Goal: Task Accomplishment & Management: Use online tool/utility

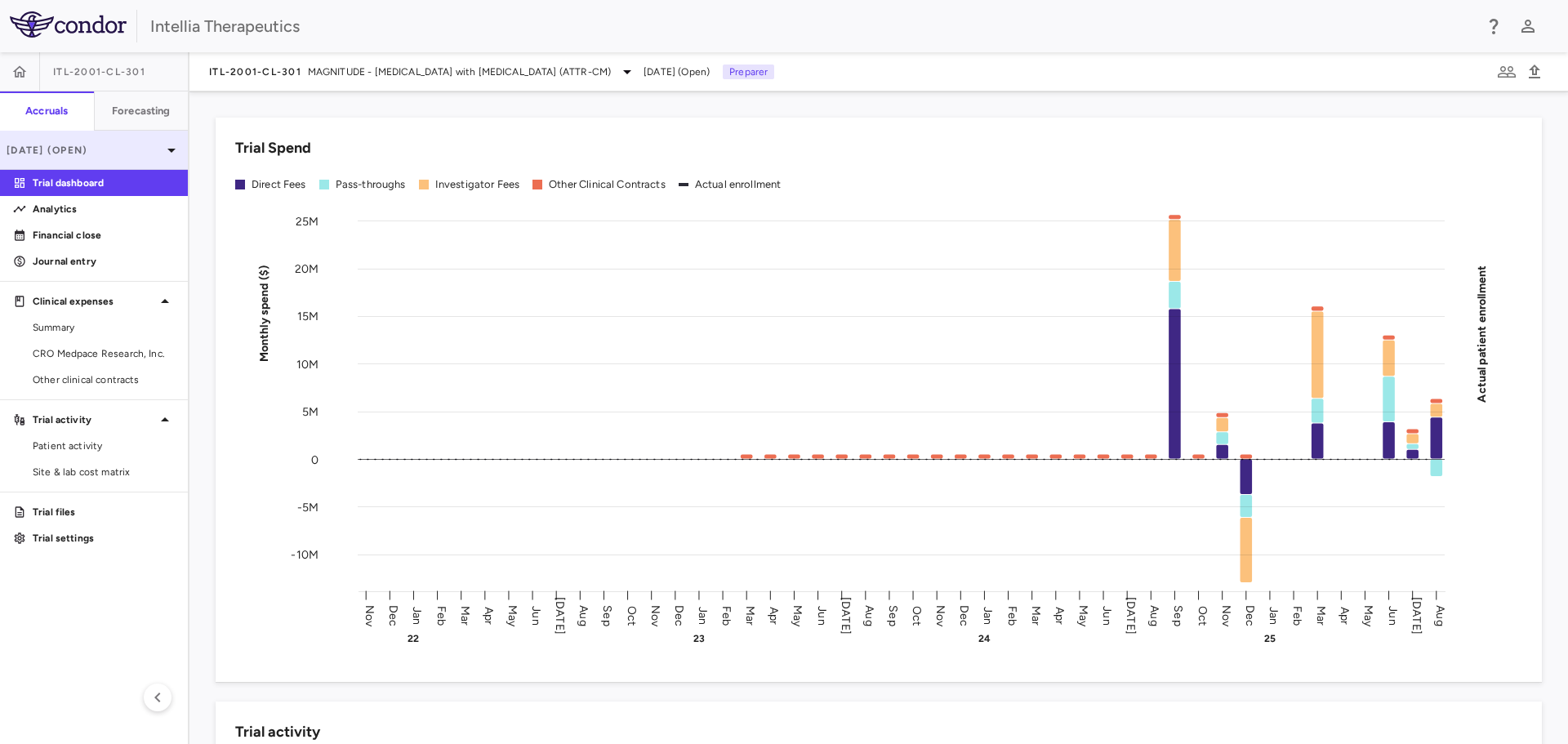
click at [103, 136] on div "[DATE] (Open)" at bounding box center [94, 150] width 188 height 39
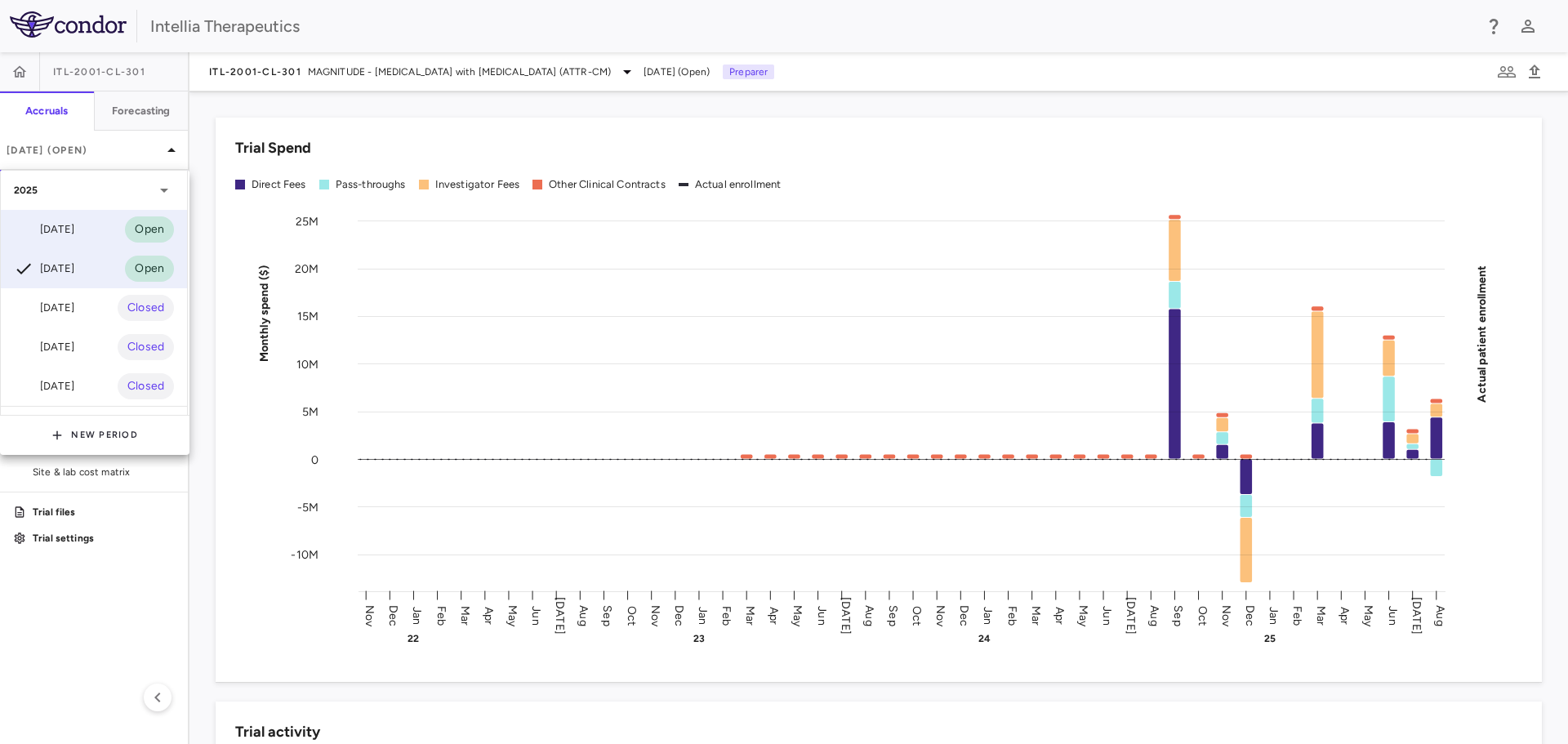
click at [110, 227] on div "[DATE] Open" at bounding box center [94, 229] width 186 height 39
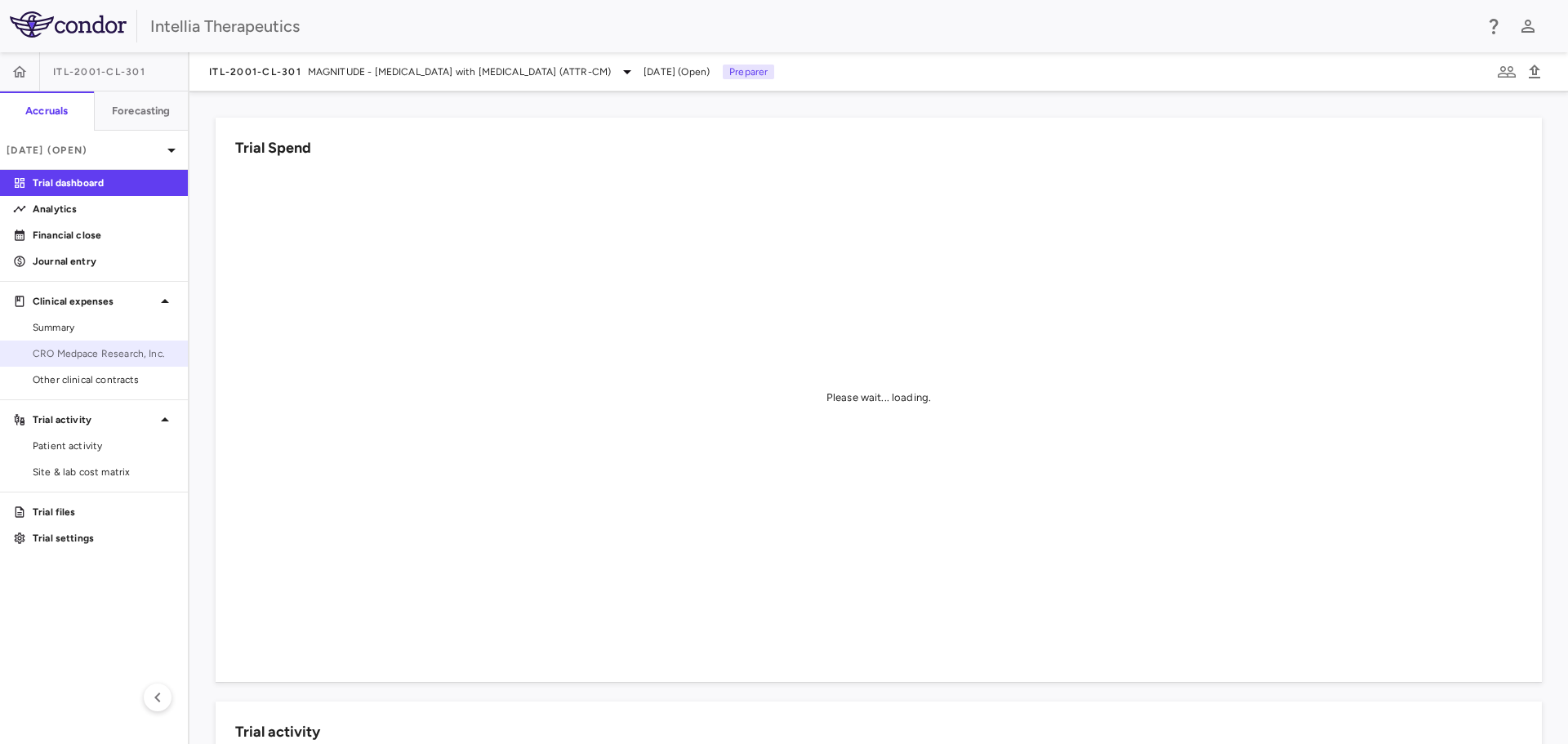
click at [126, 354] on span "CRO Medpace Research, Inc." at bounding box center [103, 354] width 142 height 15
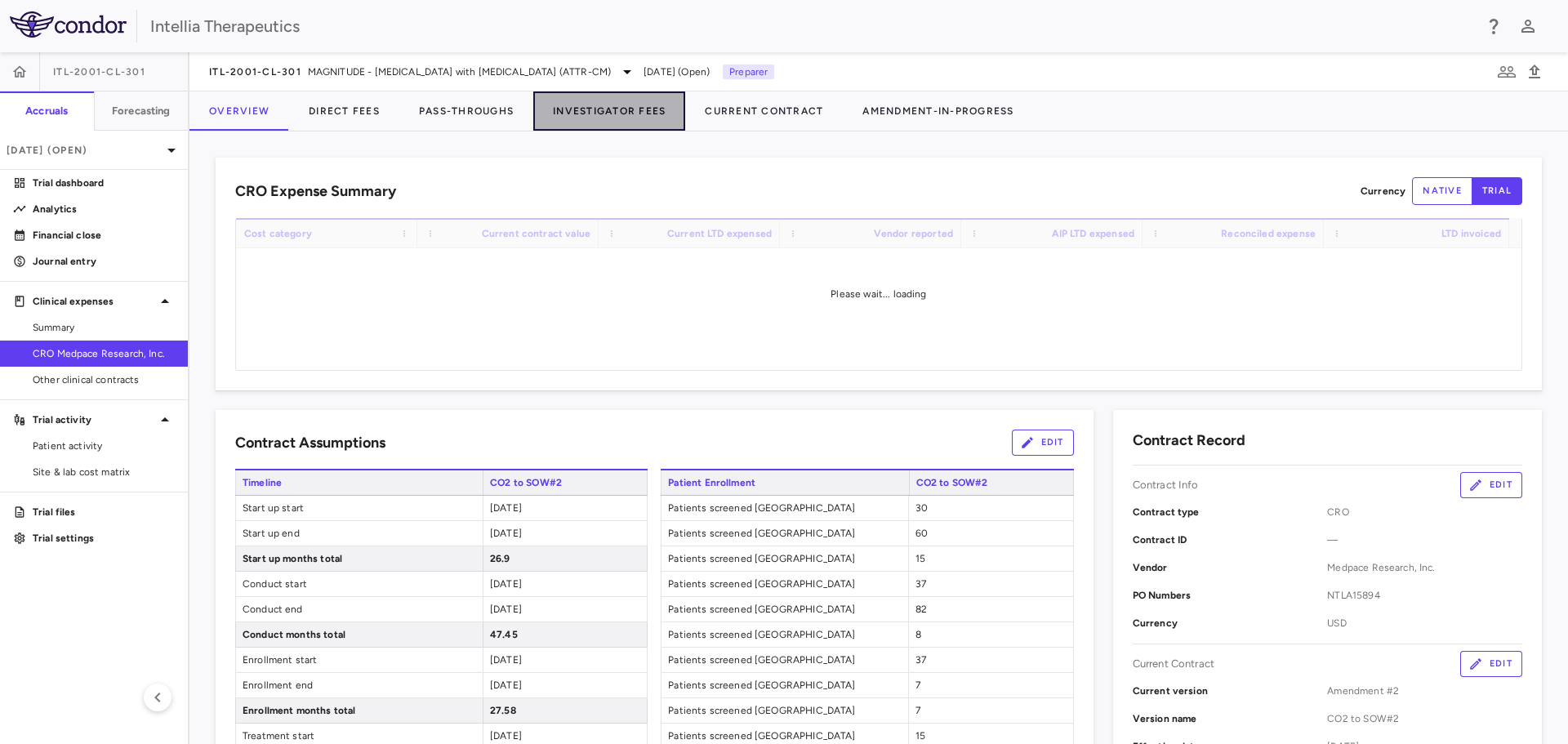
click at [616, 109] on button "Investigator Fees" at bounding box center [609, 111] width 152 height 39
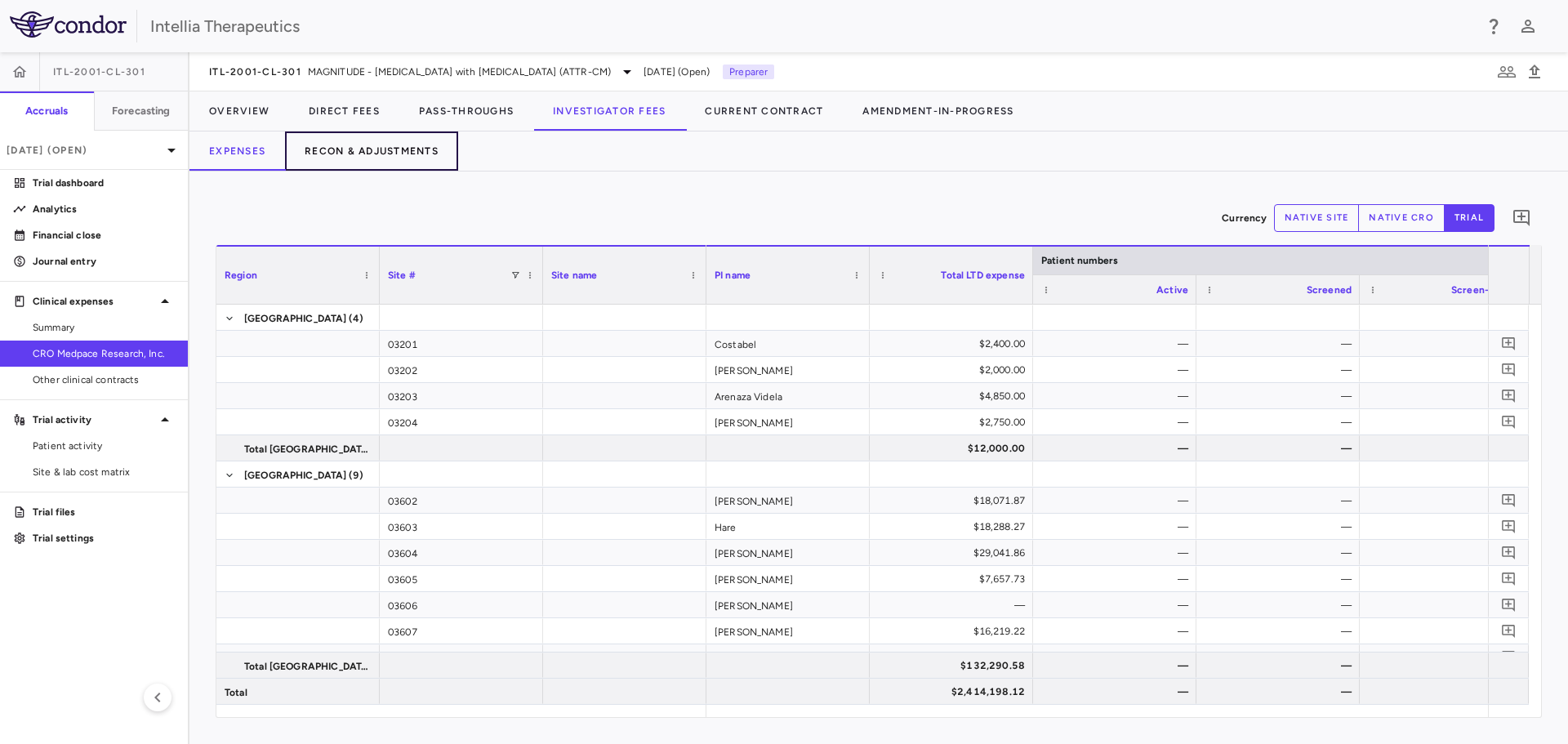
click at [349, 156] on button "Recon & Adjustments" at bounding box center [372, 151] width 173 height 39
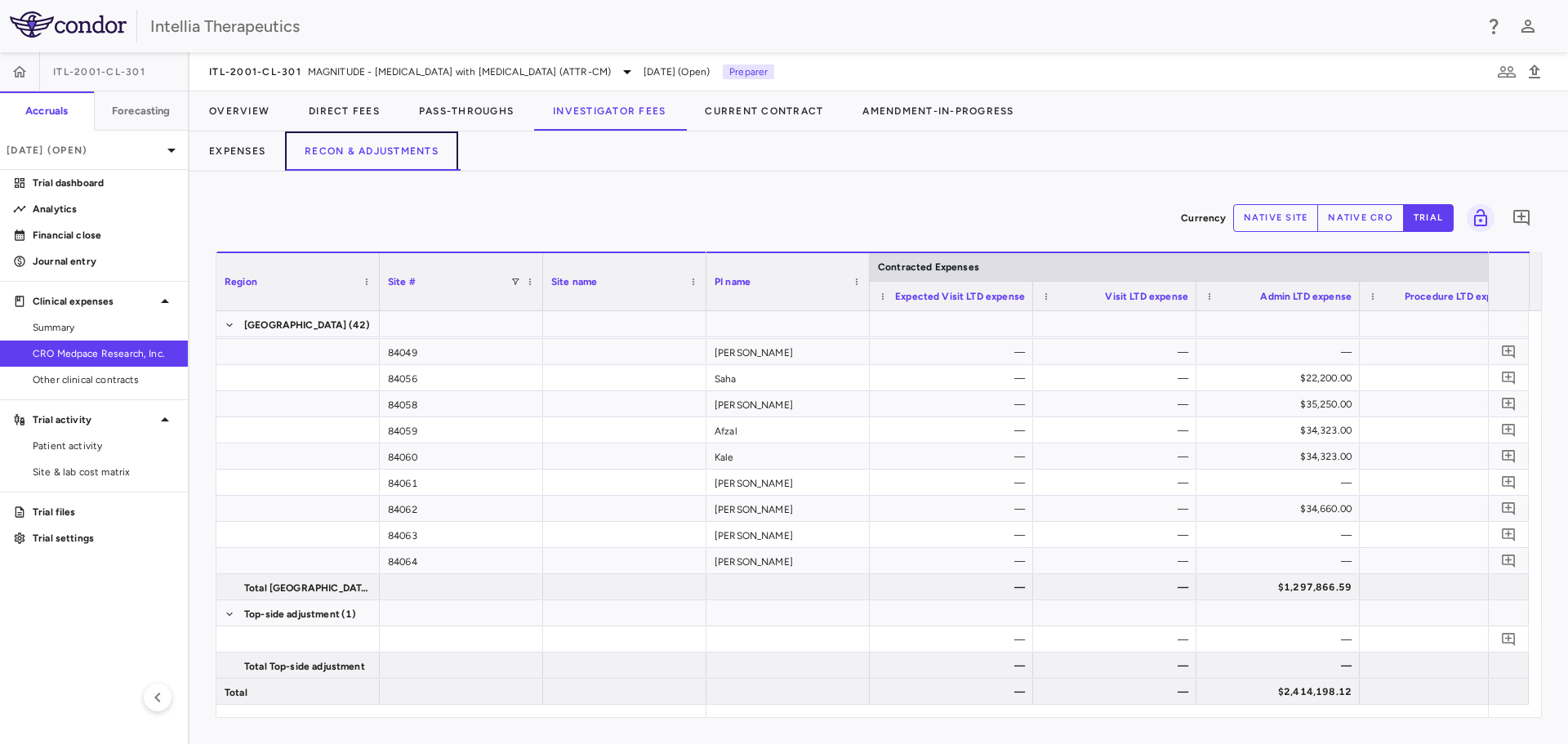
scroll to position [0, 1015]
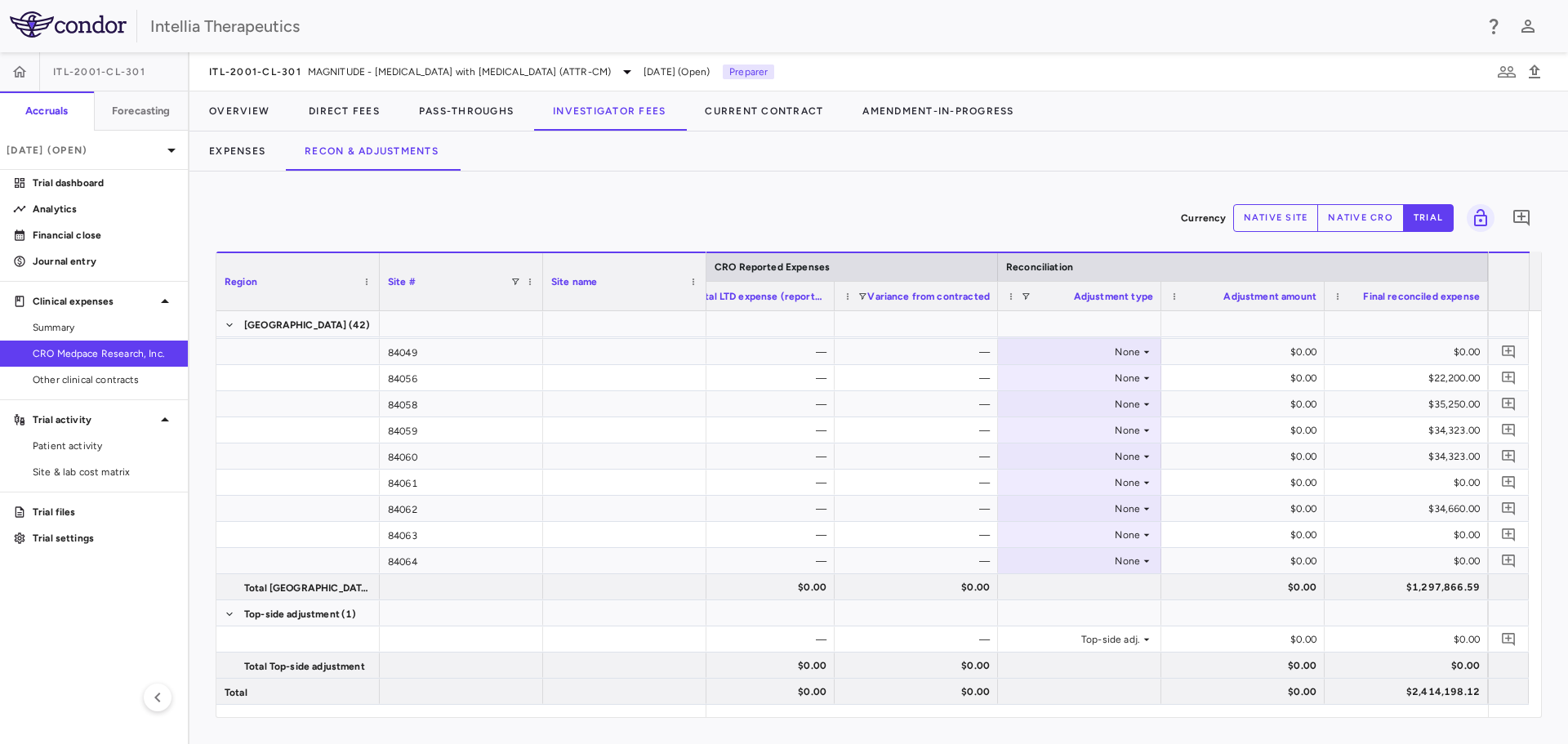
click at [1355, 196] on div "Currency native site native cro trial 0 Region Drag here to set column labels R…" at bounding box center [879, 457] width 1379 height 573
click at [1352, 206] on button "native cro" at bounding box center [1360, 218] width 87 height 28
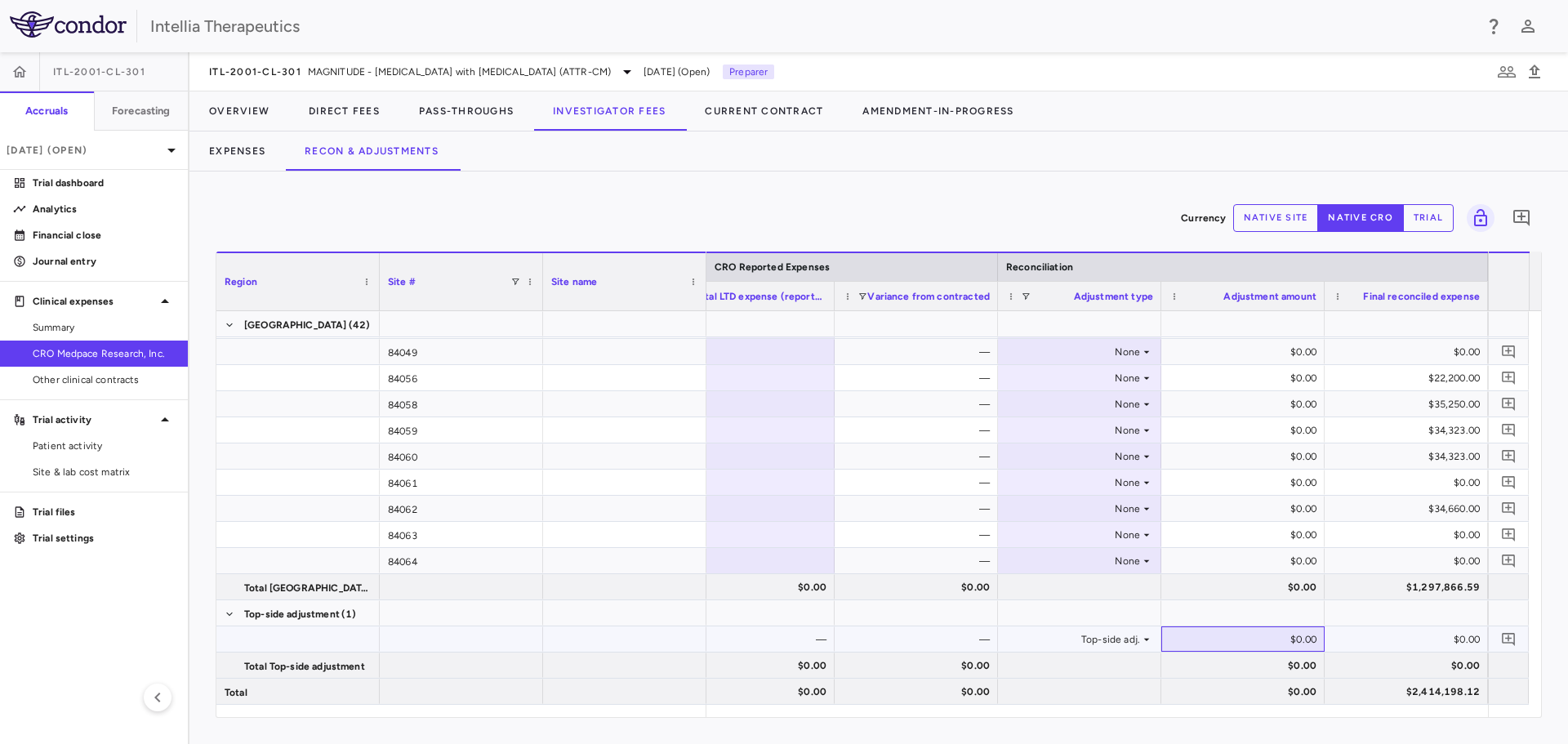
click at [1299, 640] on div "$0.00" at bounding box center [1246, 640] width 141 height 26
type input "**********"
click at [940, 638] on div "—" at bounding box center [919, 640] width 141 height 26
click at [1505, 638] on icon "Add comment" at bounding box center [1508, 639] width 16 height 16
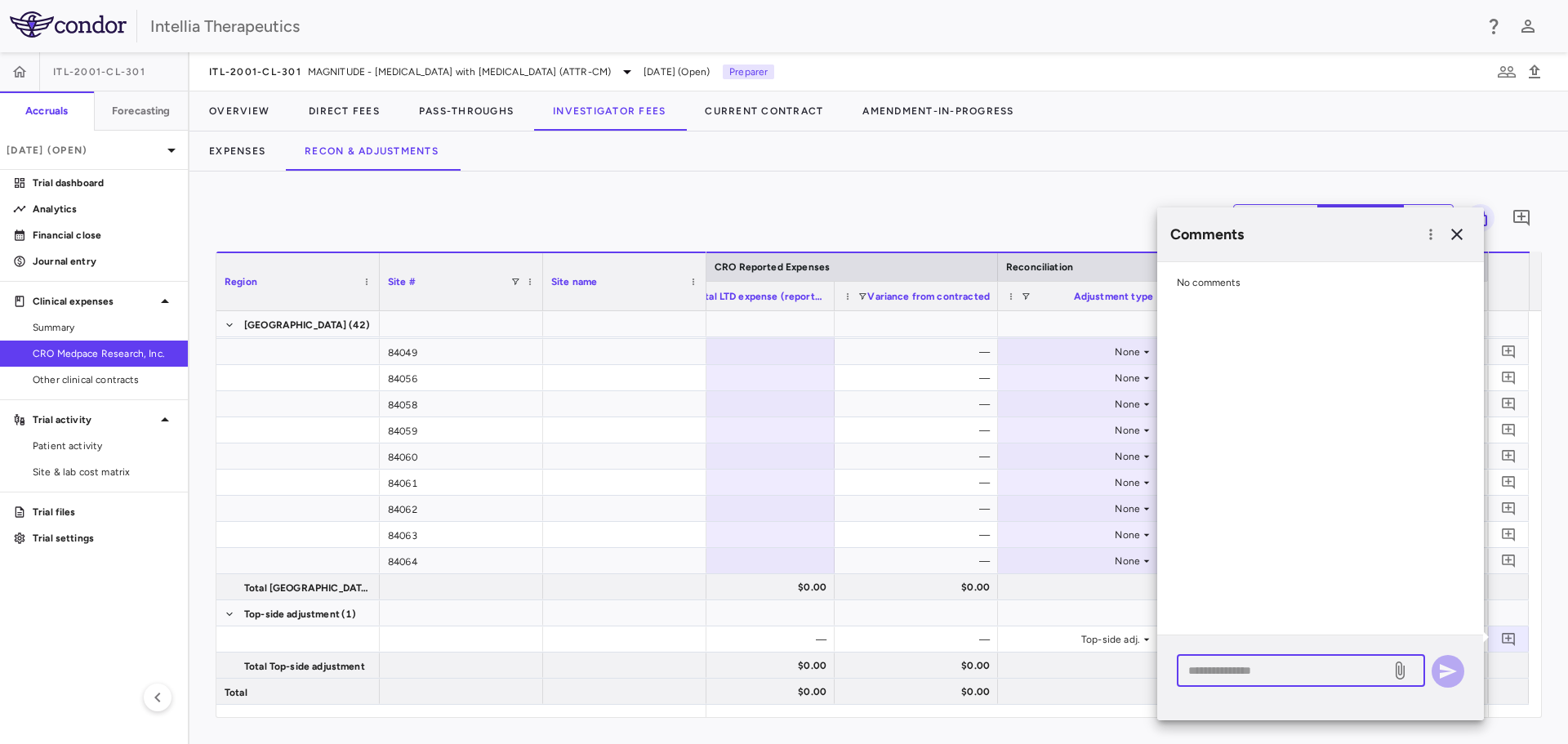
click at [1301, 671] on textarea at bounding box center [1283, 670] width 191 height 18
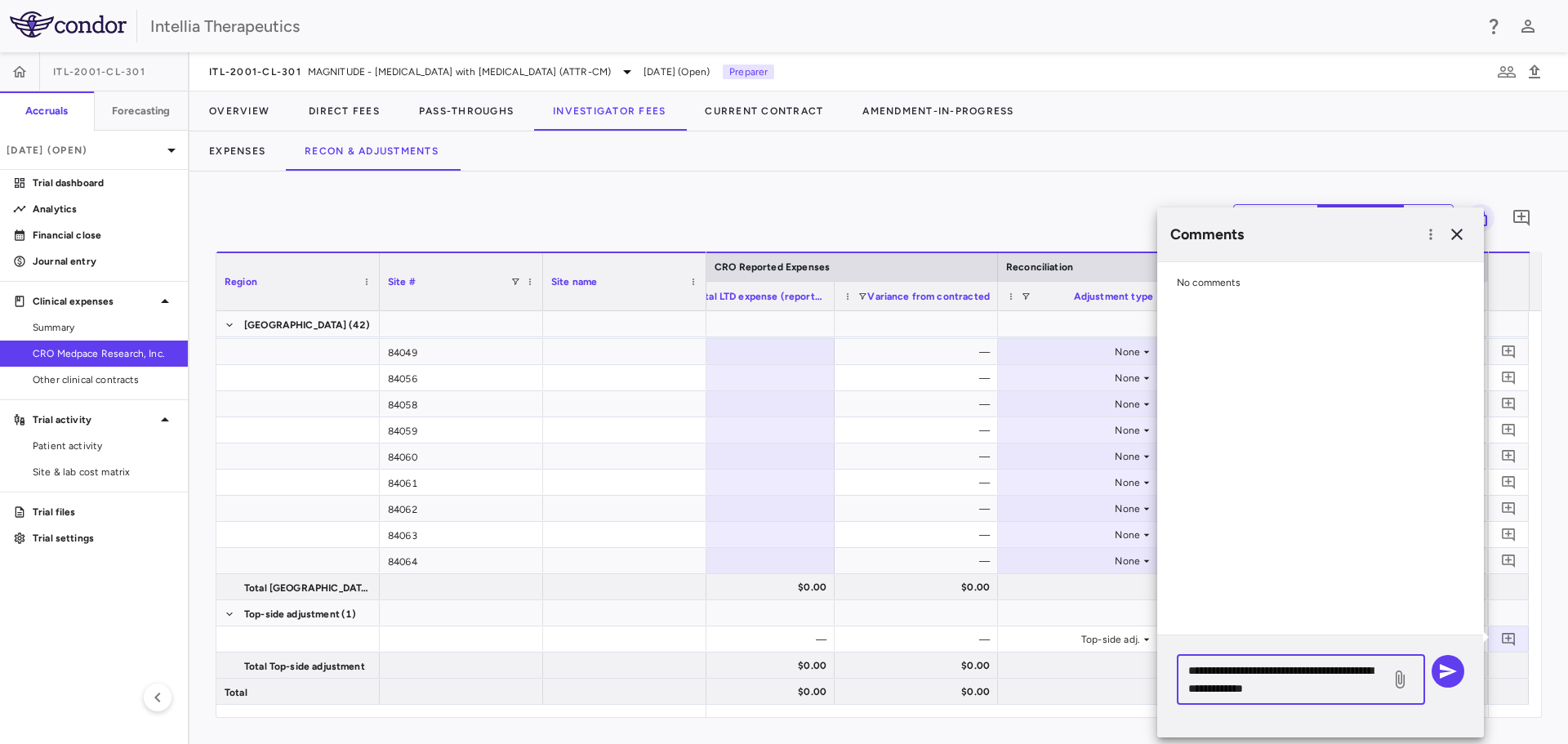
type textarea "**********"
click at [1403, 682] on icon at bounding box center [1399, 679] width 20 height 20
click at [0, 0] on input "file" at bounding box center [0, 0] width 0 height 0
click at [1452, 678] on icon "button" at bounding box center [1448, 671] width 20 height 20
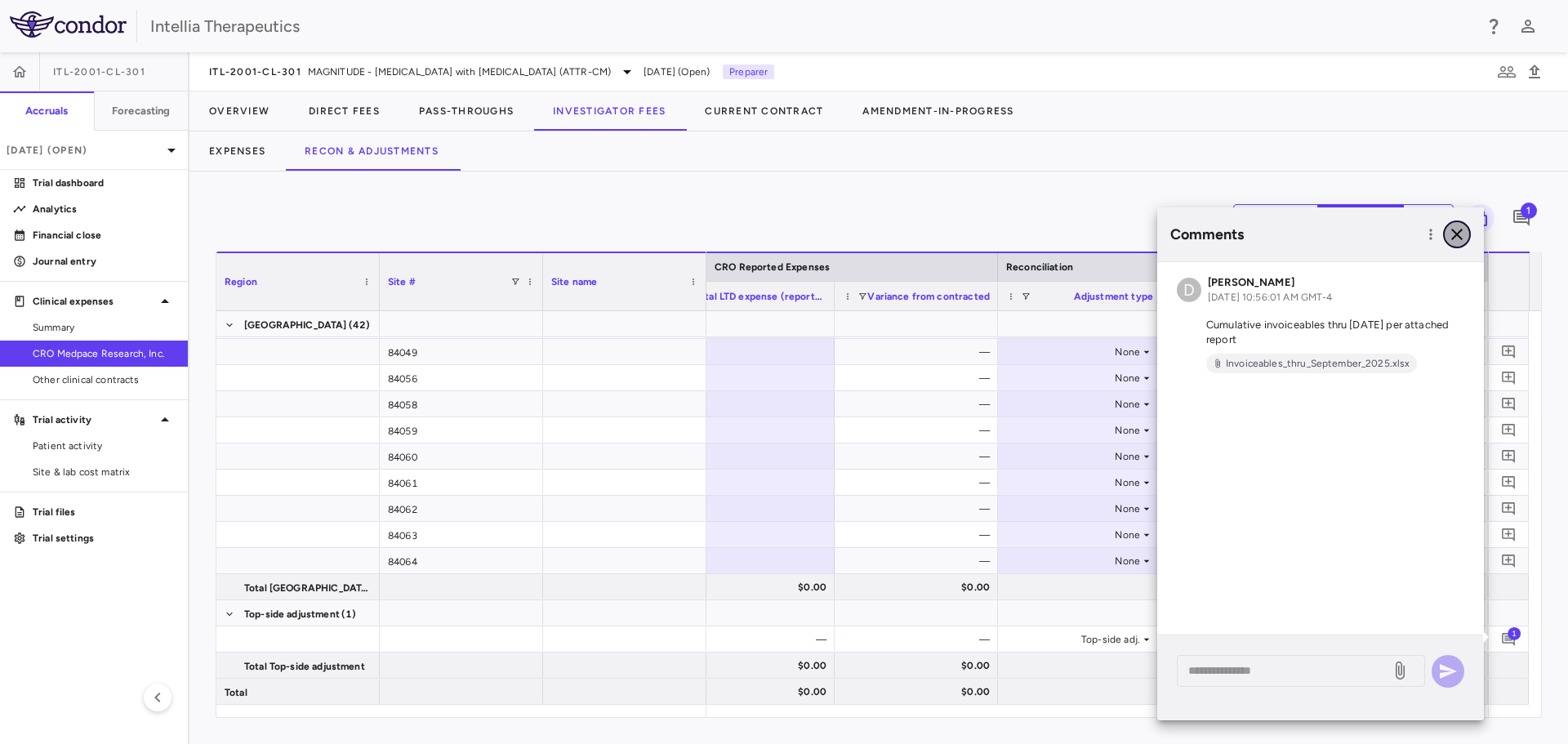
click at [1452, 236] on icon "button" at bounding box center [1456, 234] width 20 height 20
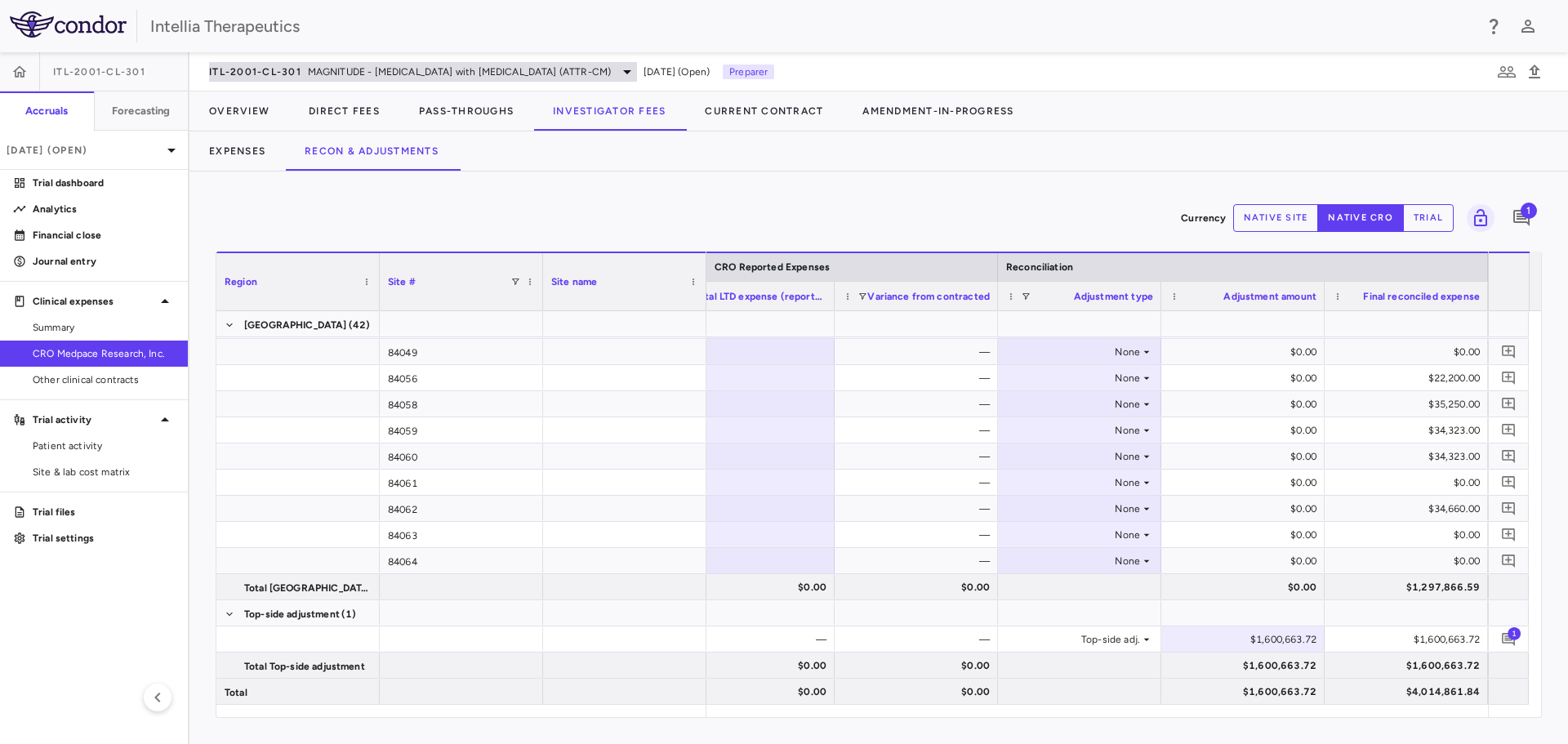
click at [480, 79] on div "ITL-2001-CL-301 MAGNITUDE - [MEDICAL_DATA] with [MEDICAL_DATA] (ATTR-CM)" at bounding box center [424, 72] width 428 height 20
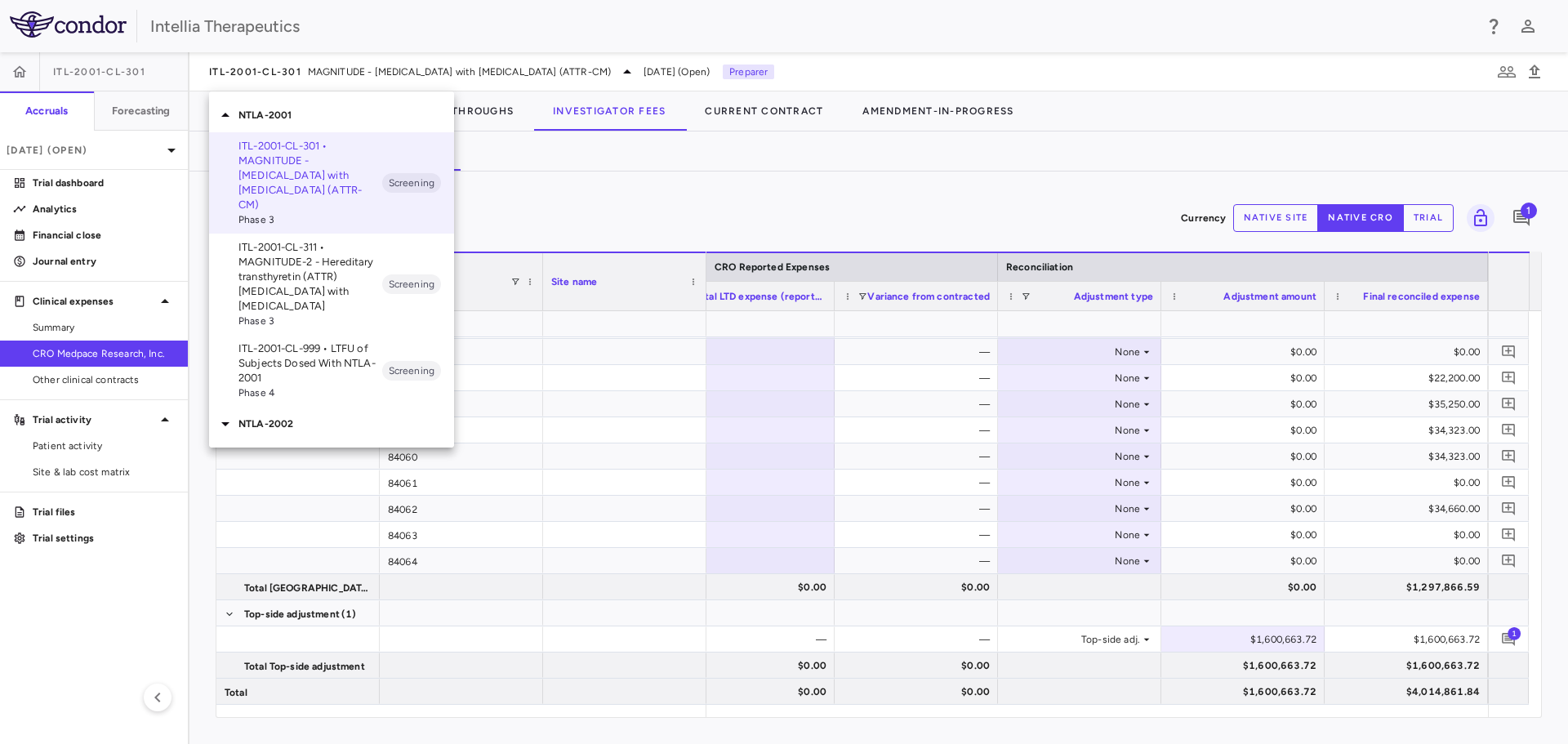
click at [286, 419] on div "NTLA-2002" at bounding box center [331, 424] width 245 height 34
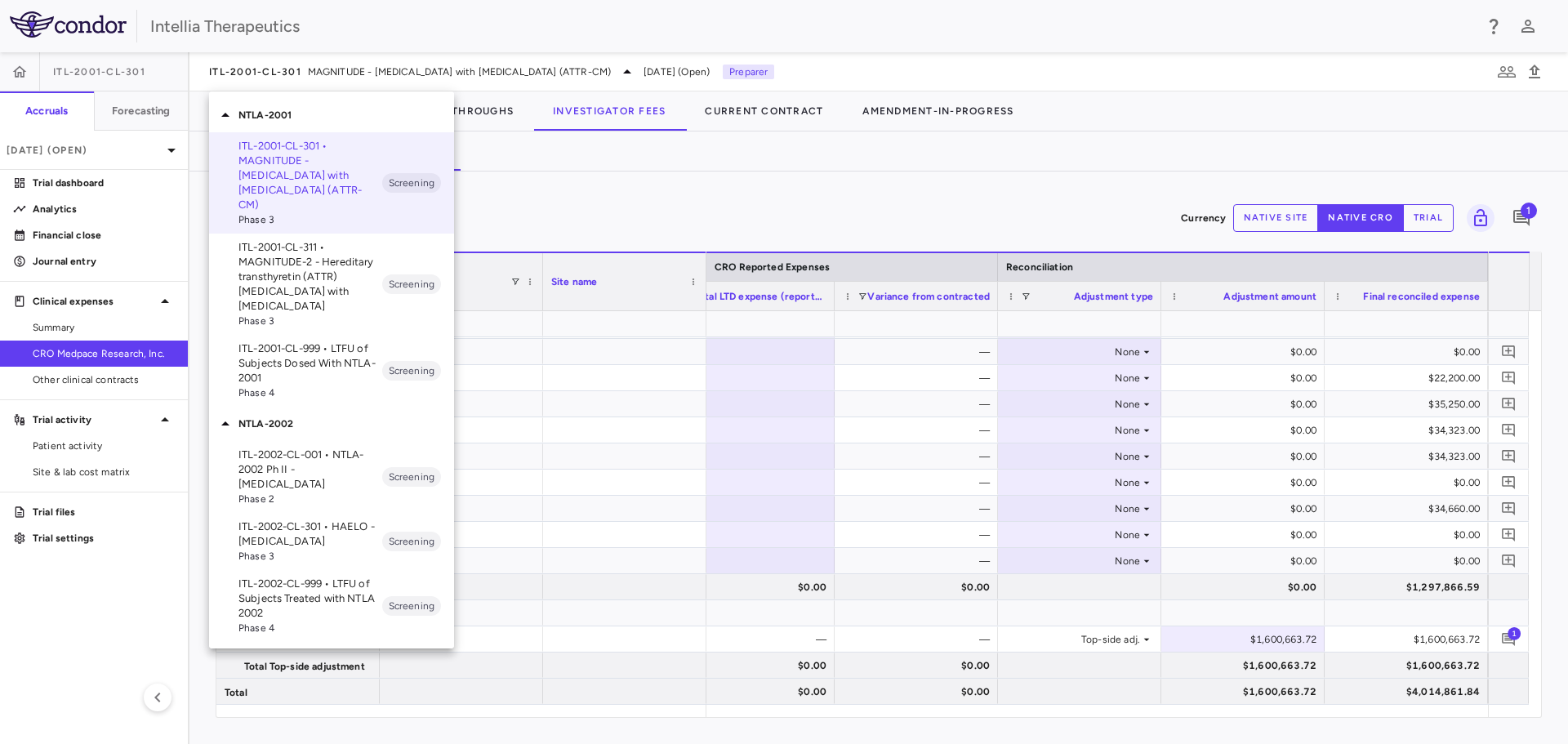
click at [341, 520] on p "ITL-2002-CL-301 • HAELO - [MEDICAL_DATA]" at bounding box center [310, 534] width 143 height 30
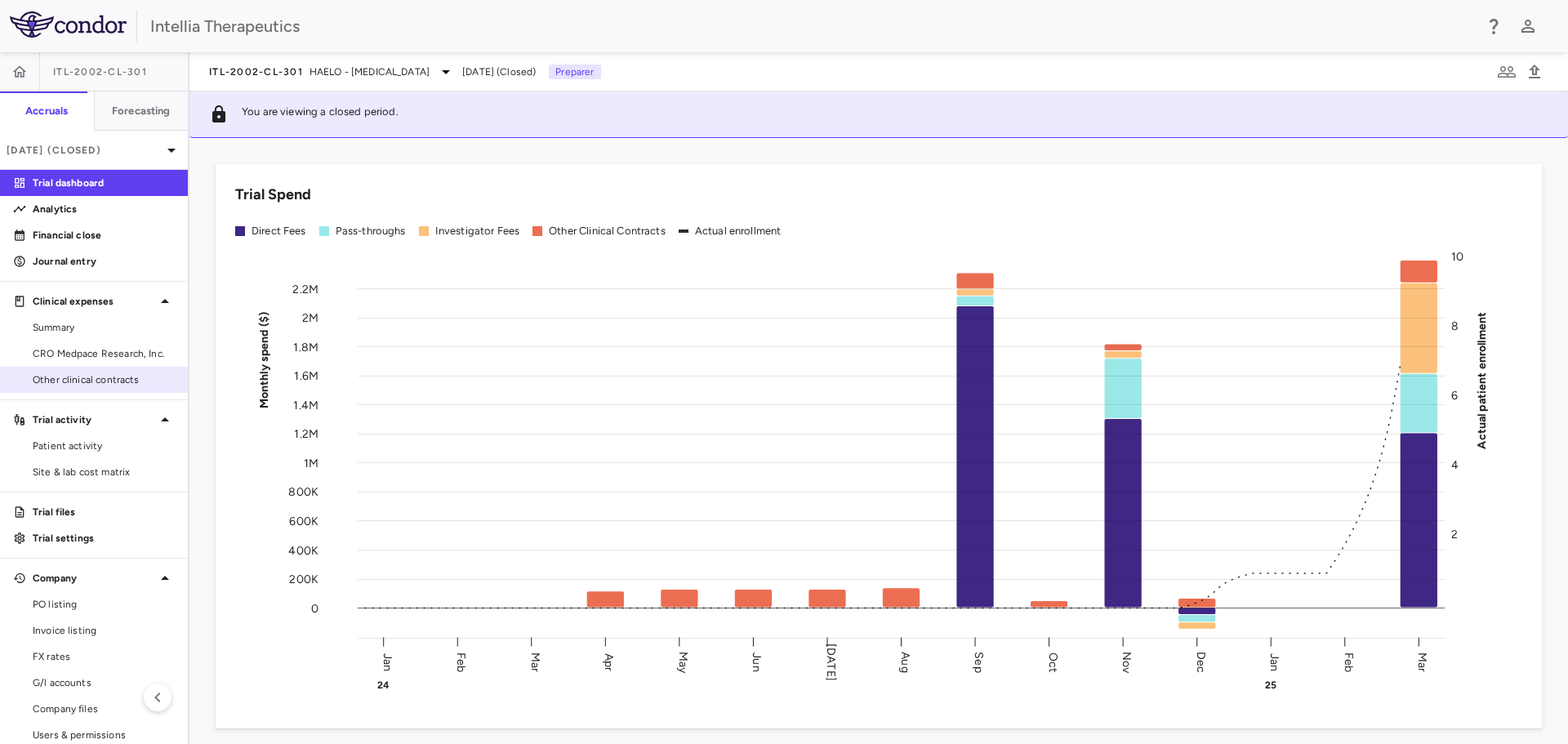
click at [127, 383] on span "Other clinical contracts" at bounding box center [103, 380] width 142 height 15
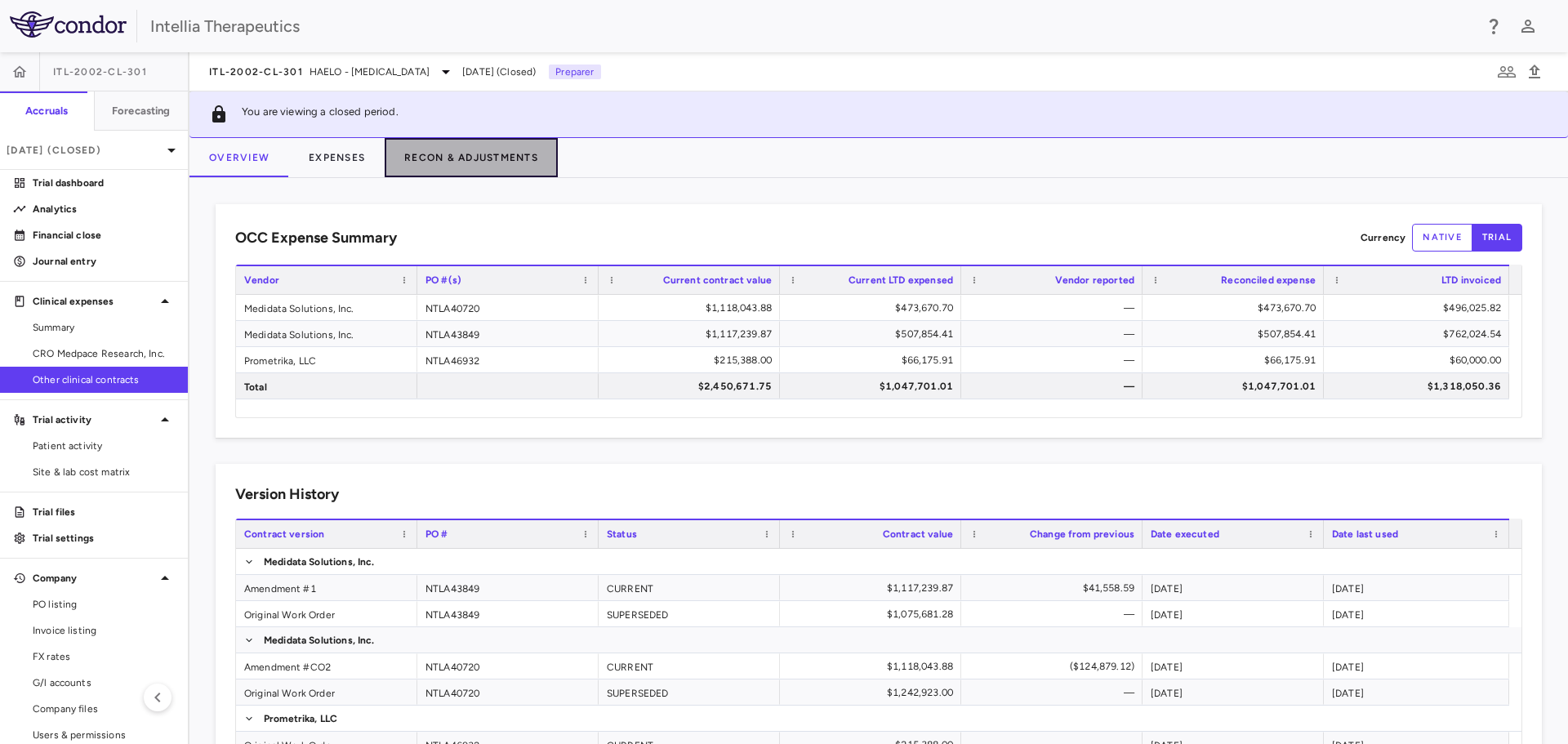
click at [502, 161] on button "Recon & Adjustments" at bounding box center [471, 157] width 173 height 39
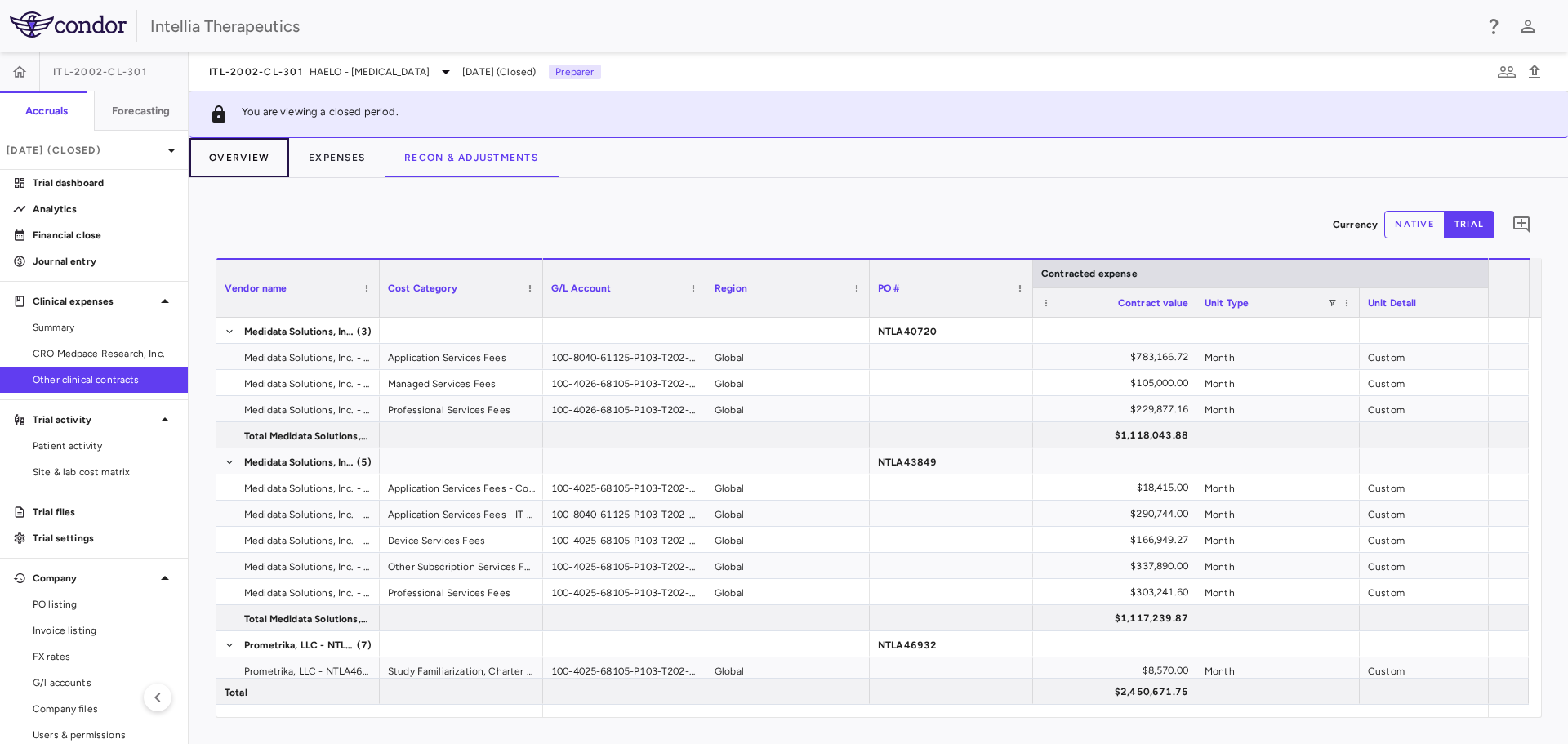
click at [251, 165] on button "Overview" at bounding box center [239, 157] width 100 height 39
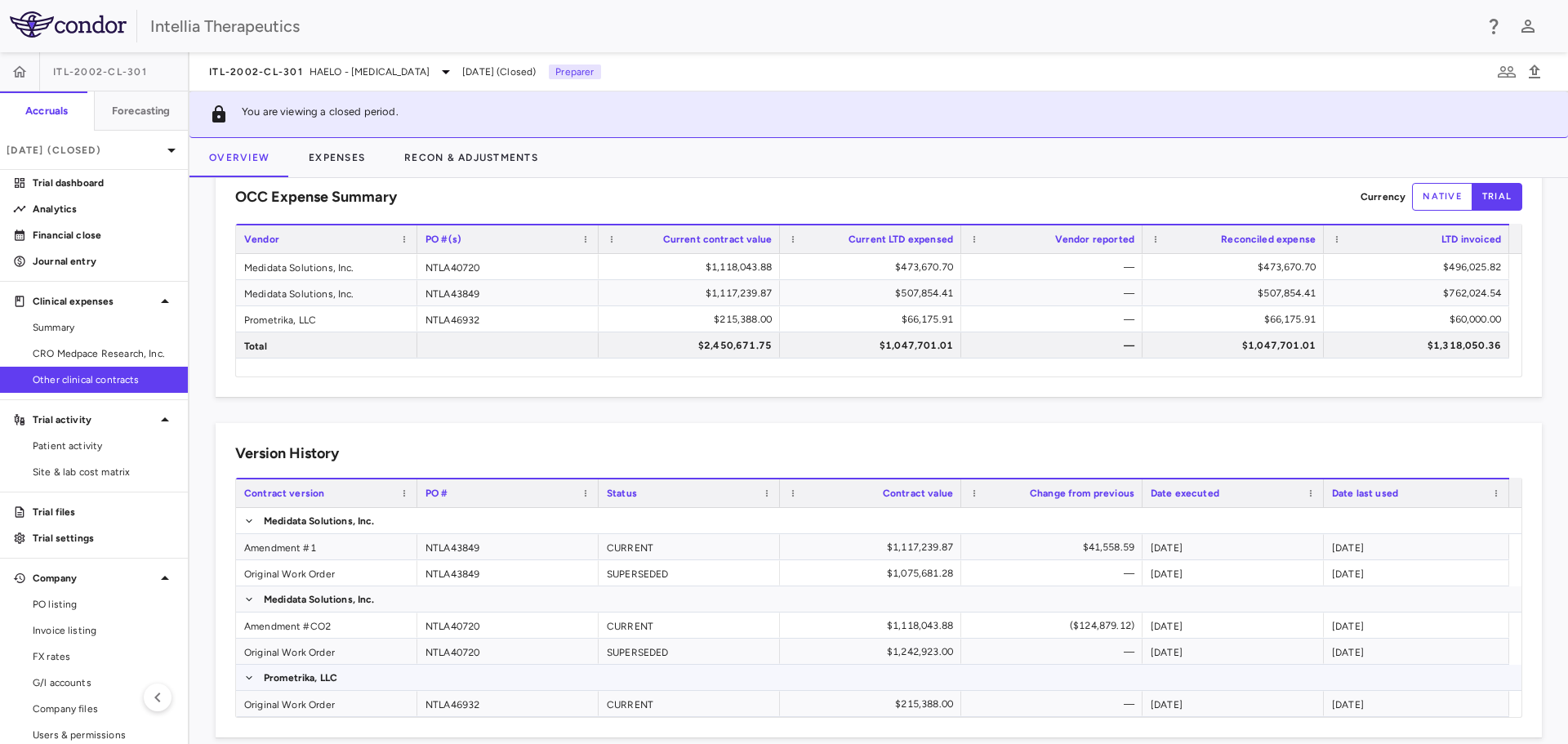
scroll to position [61, 0]
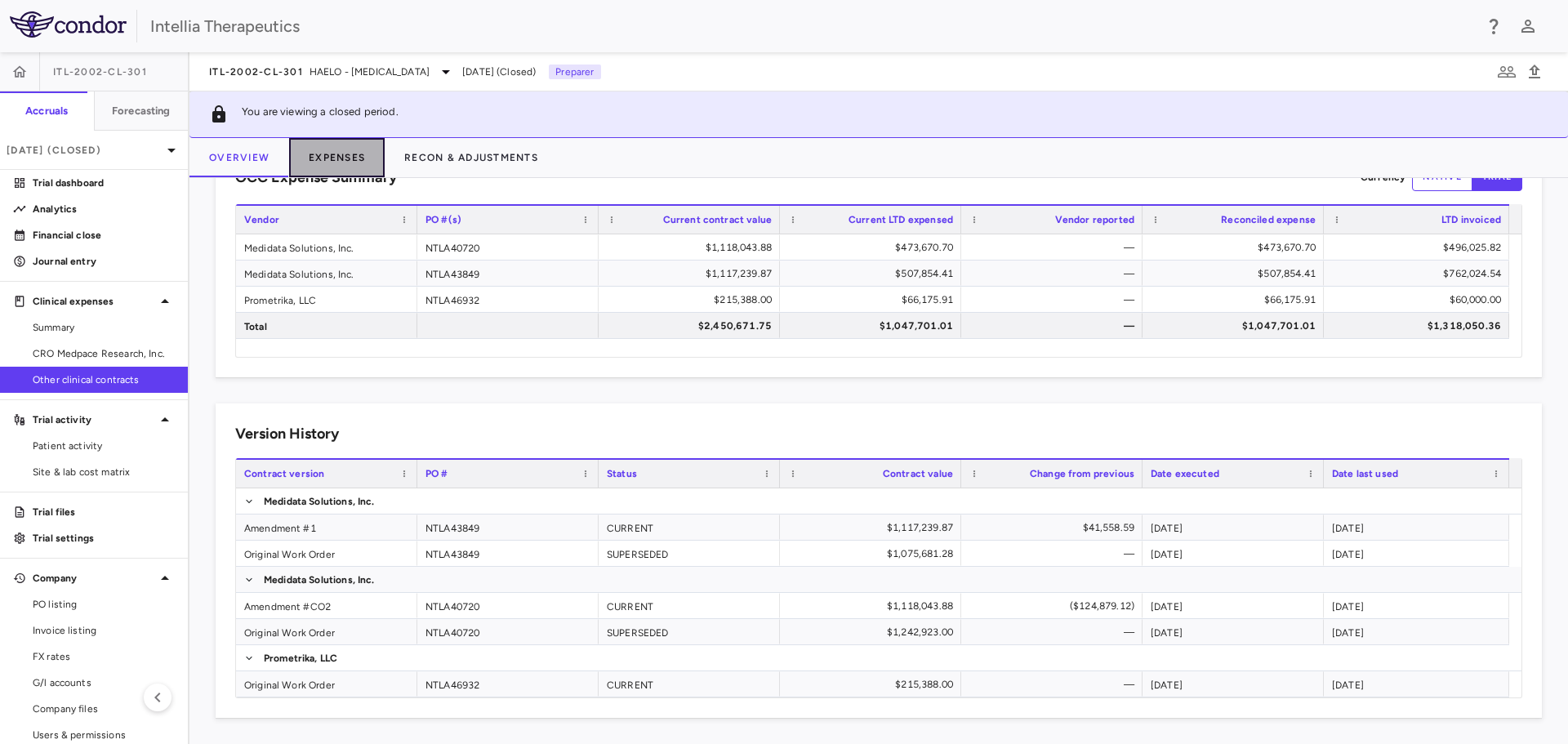
click at [307, 156] on button "Expenses" at bounding box center [337, 157] width 96 height 39
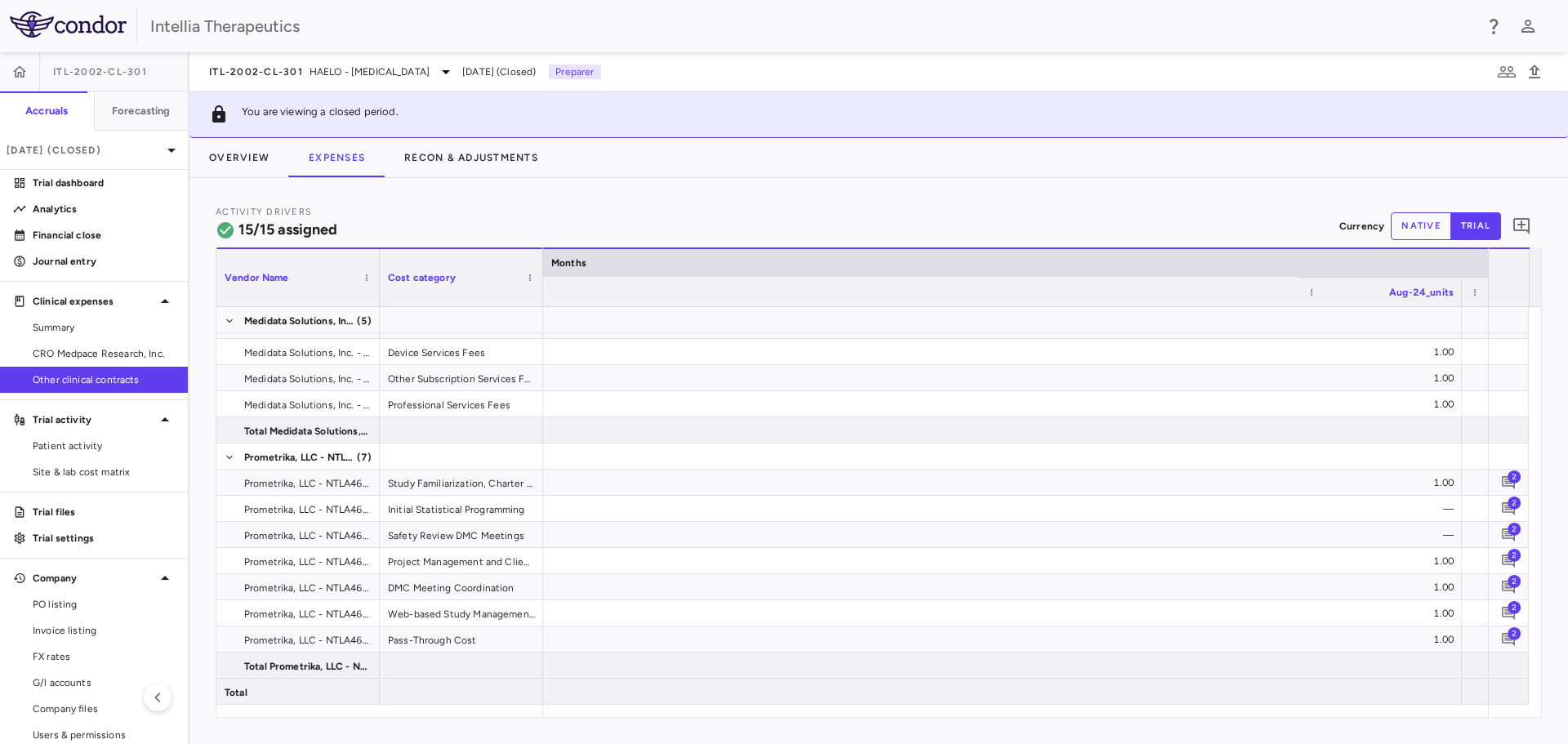
scroll to position [0, 5589]
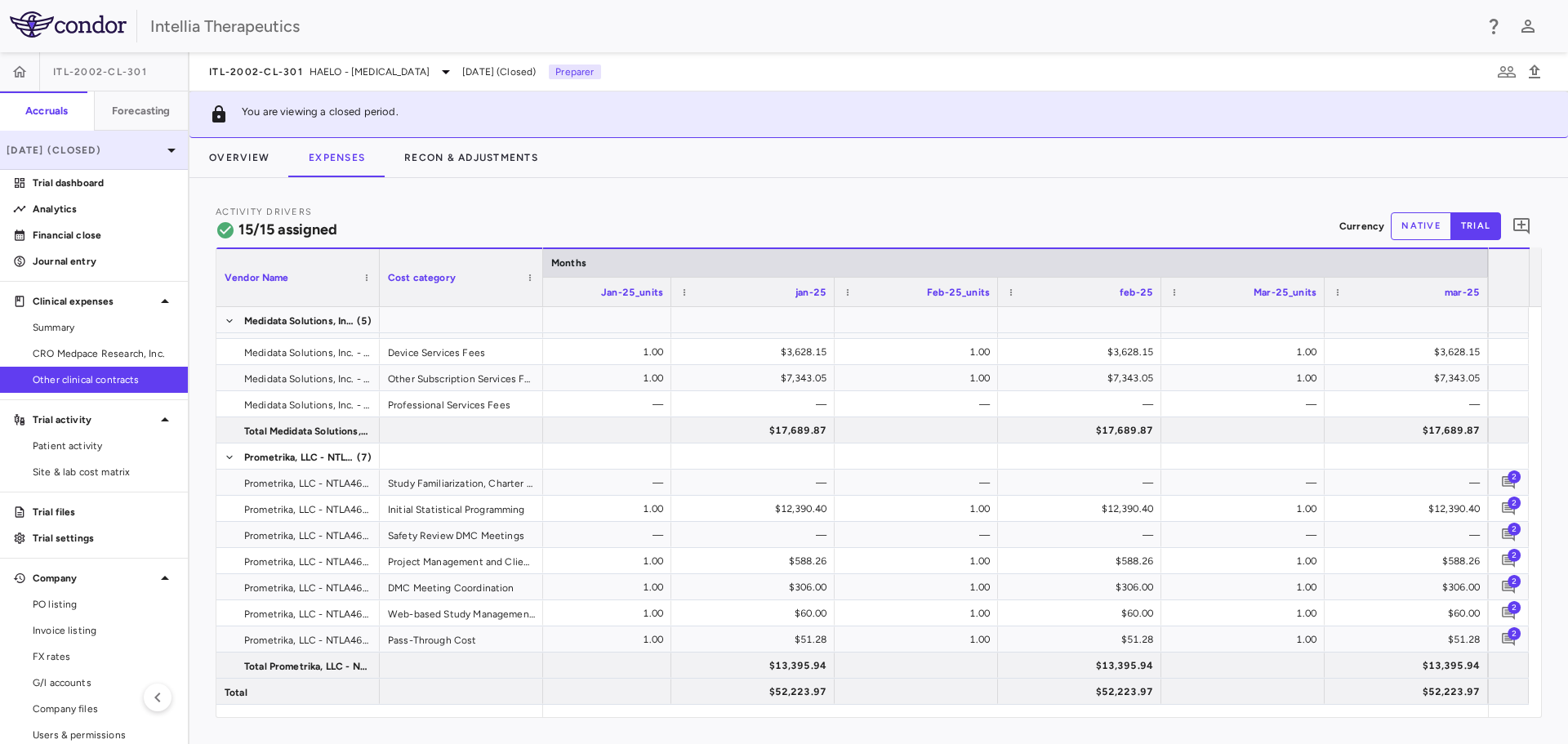
click at [104, 141] on div "[DATE] (Closed)" at bounding box center [94, 150] width 188 height 39
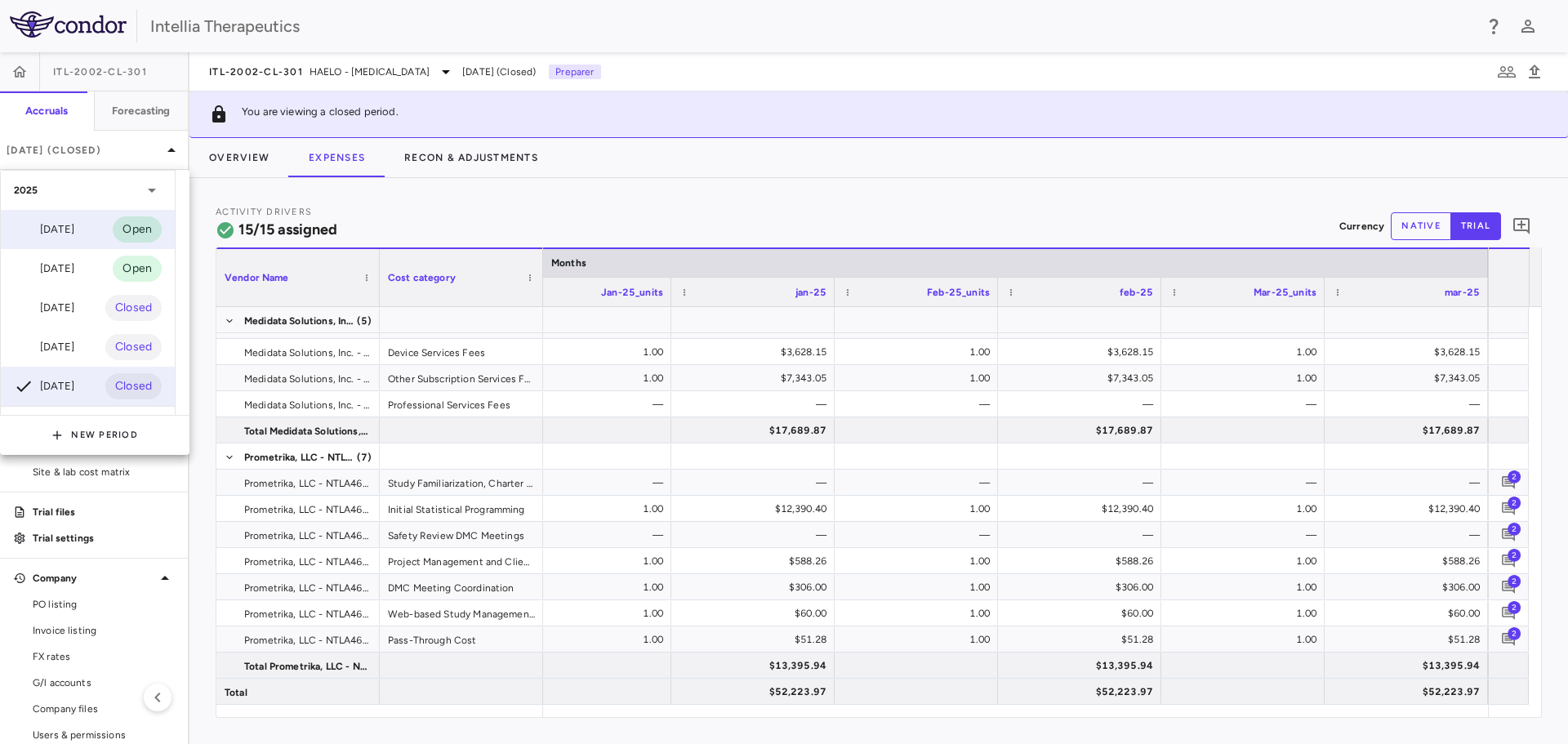
click at [88, 232] on div "[DATE] Open" at bounding box center [88, 229] width 174 height 39
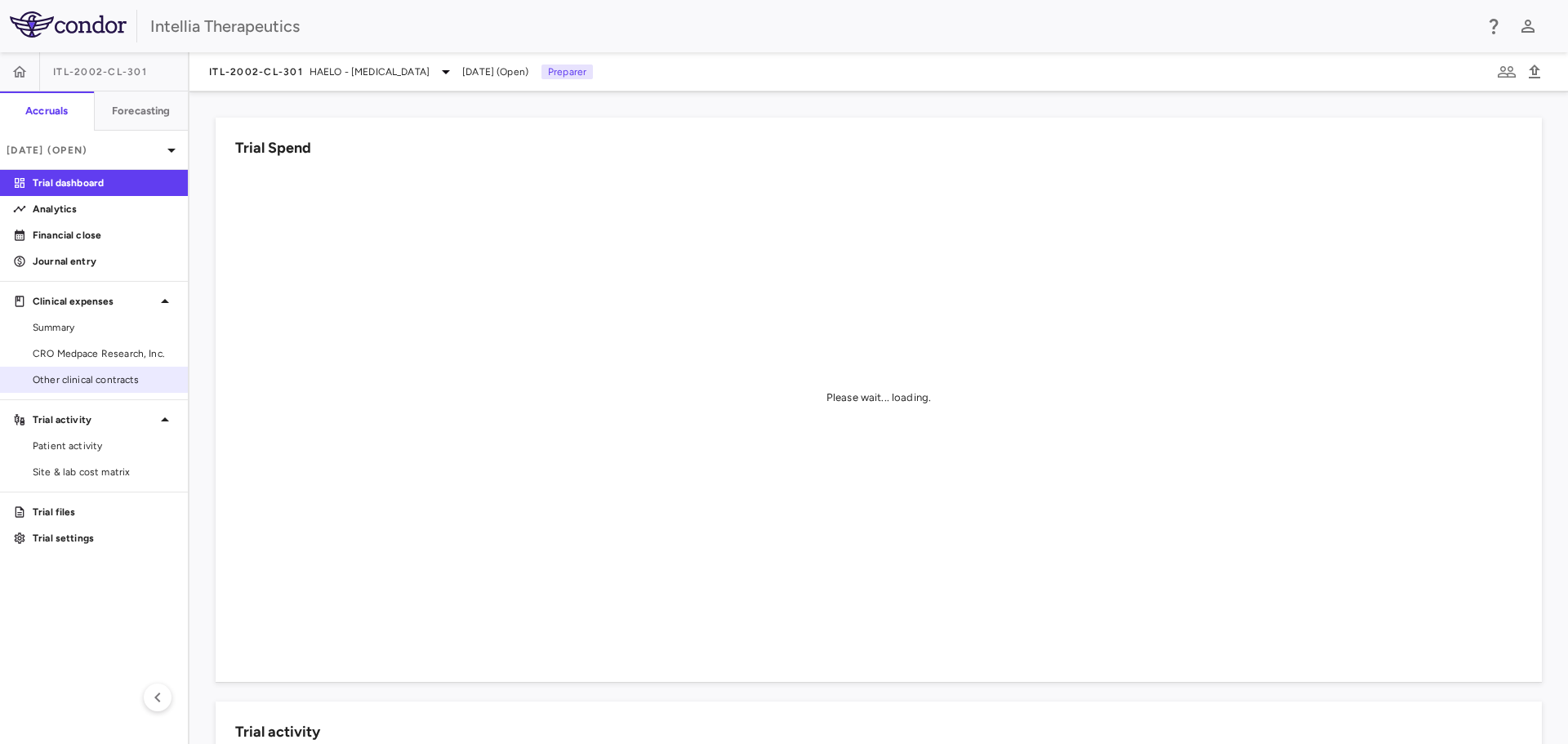
click at [57, 375] on span "Other clinical contracts" at bounding box center [103, 380] width 142 height 15
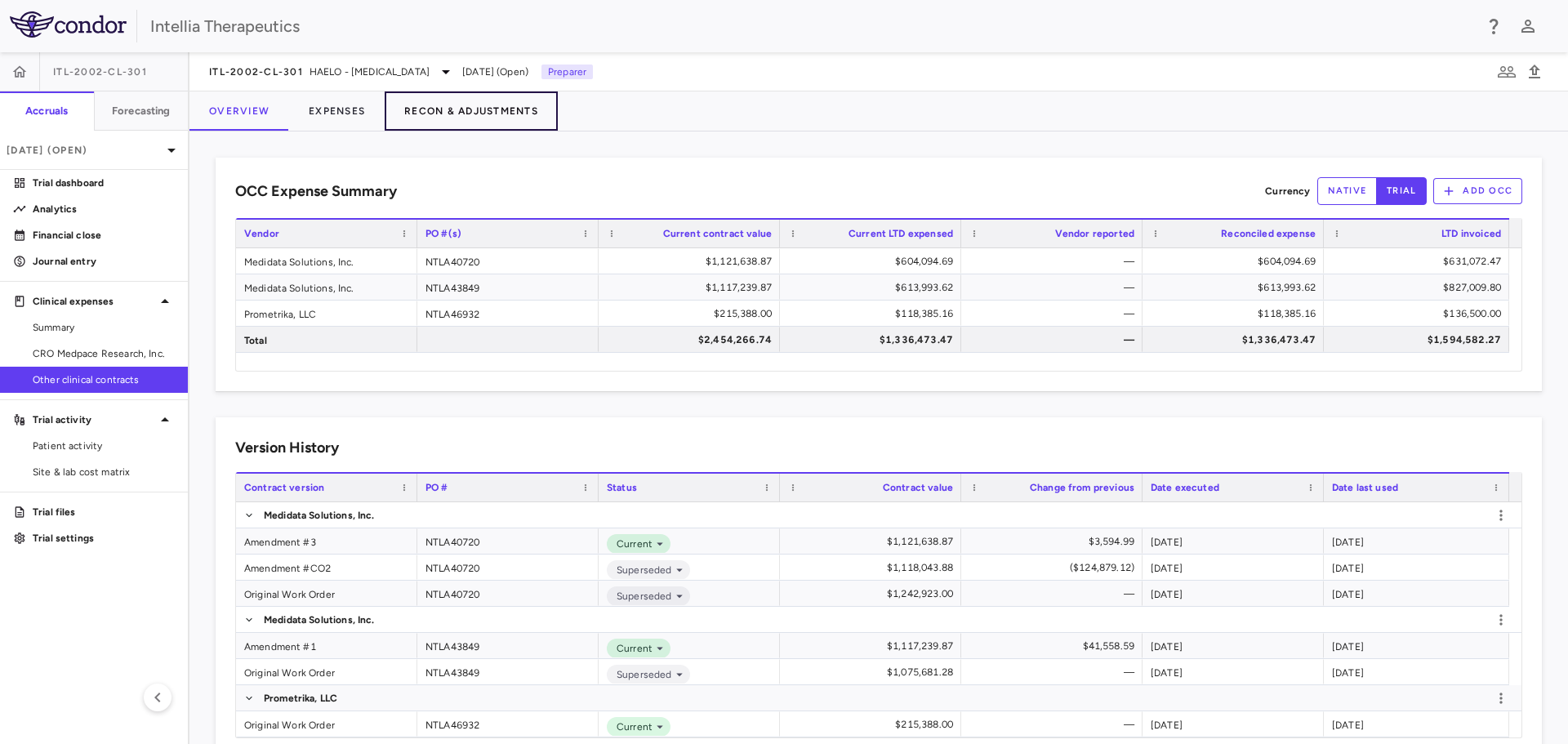
click at [424, 107] on button "Recon & Adjustments" at bounding box center [471, 111] width 173 height 39
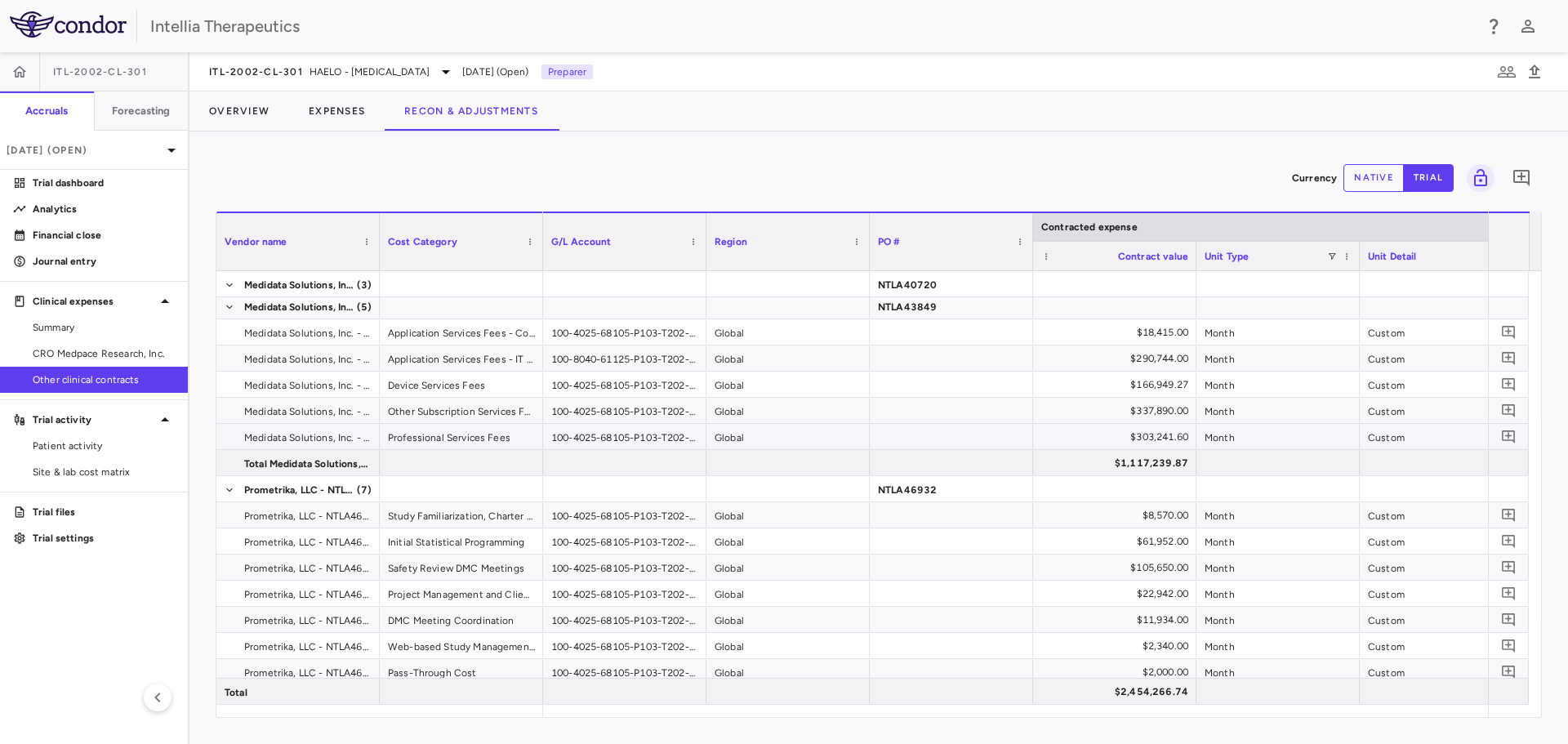
scroll to position [142, 0]
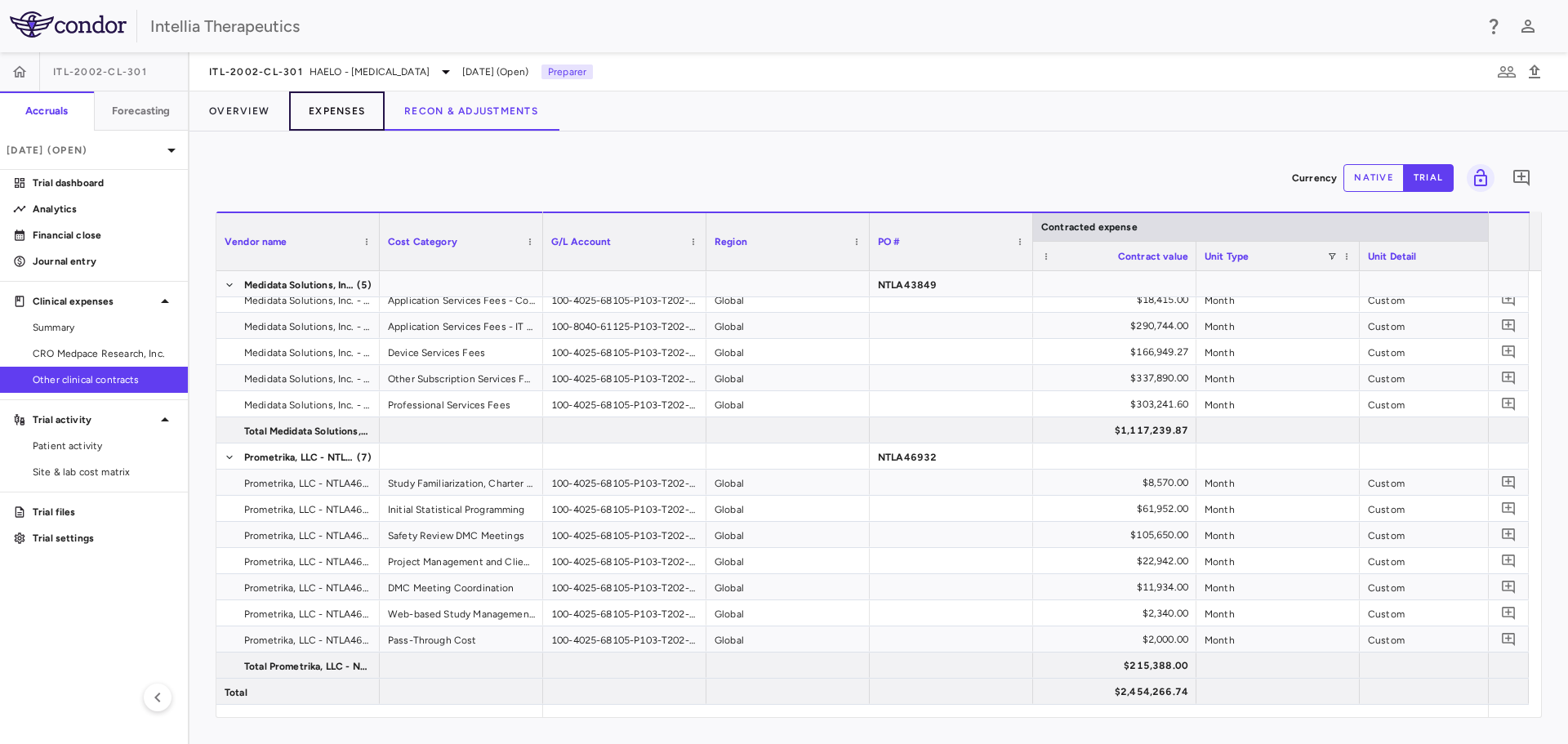
click at [332, 118] on button "Expenses" at bounding box center [337, 111] width 96 height 39
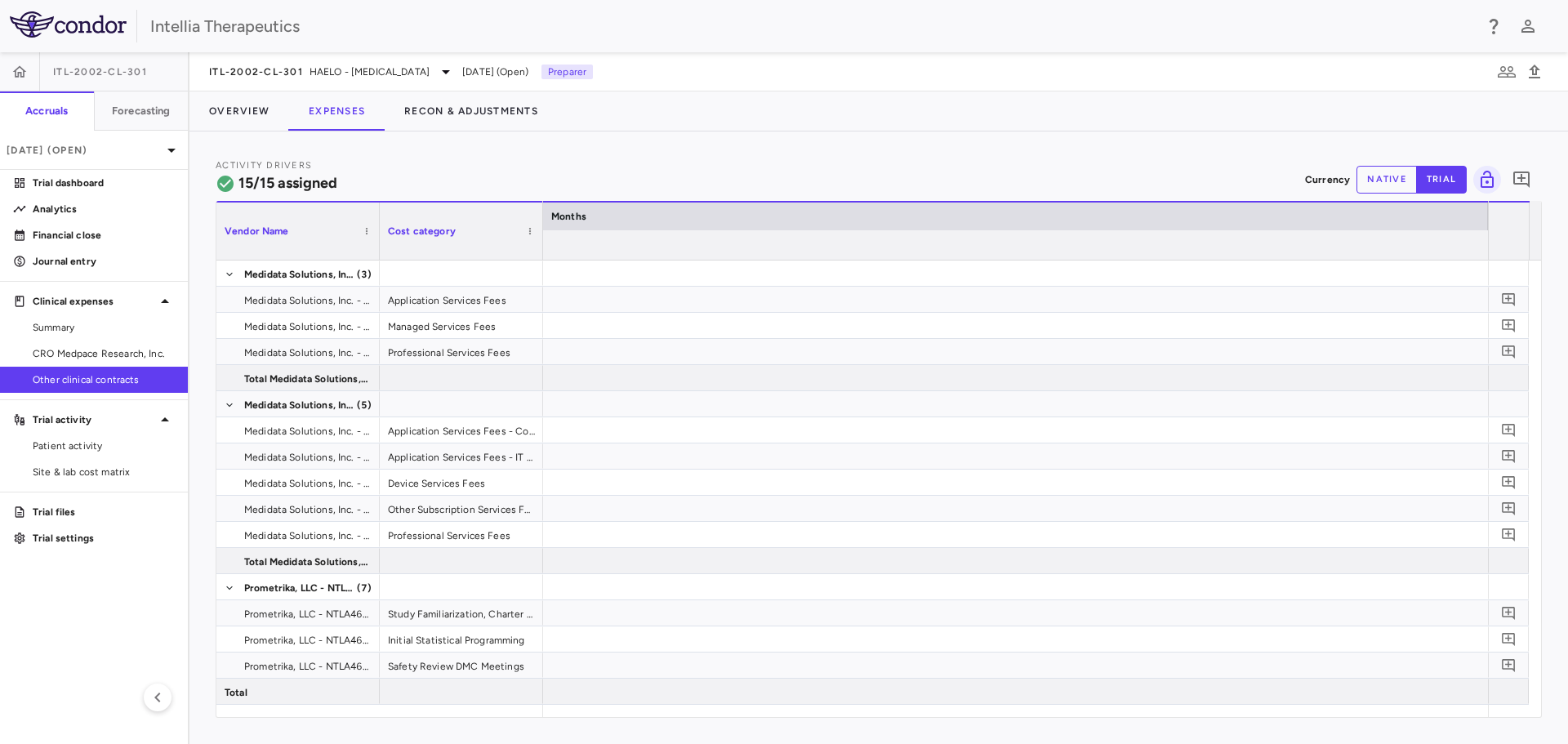
scroll to position [0, 3781]
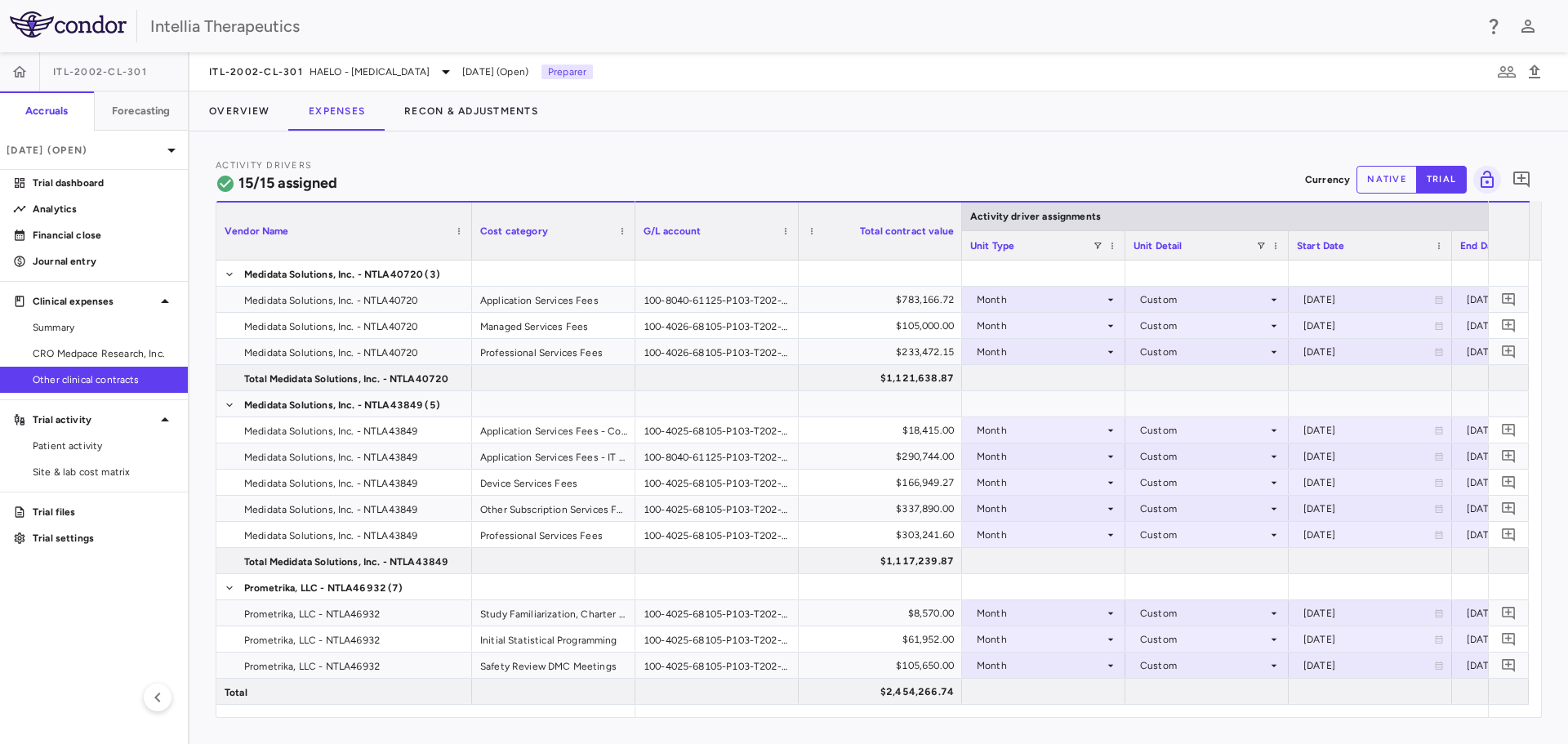
drag, startPoint x: 375, startPoint y: 241, endPoint x: 468, endPoint y: 239, distance: 93.0
click at [468, 239] on div at bounding box center [471, 231] width 7 height 57
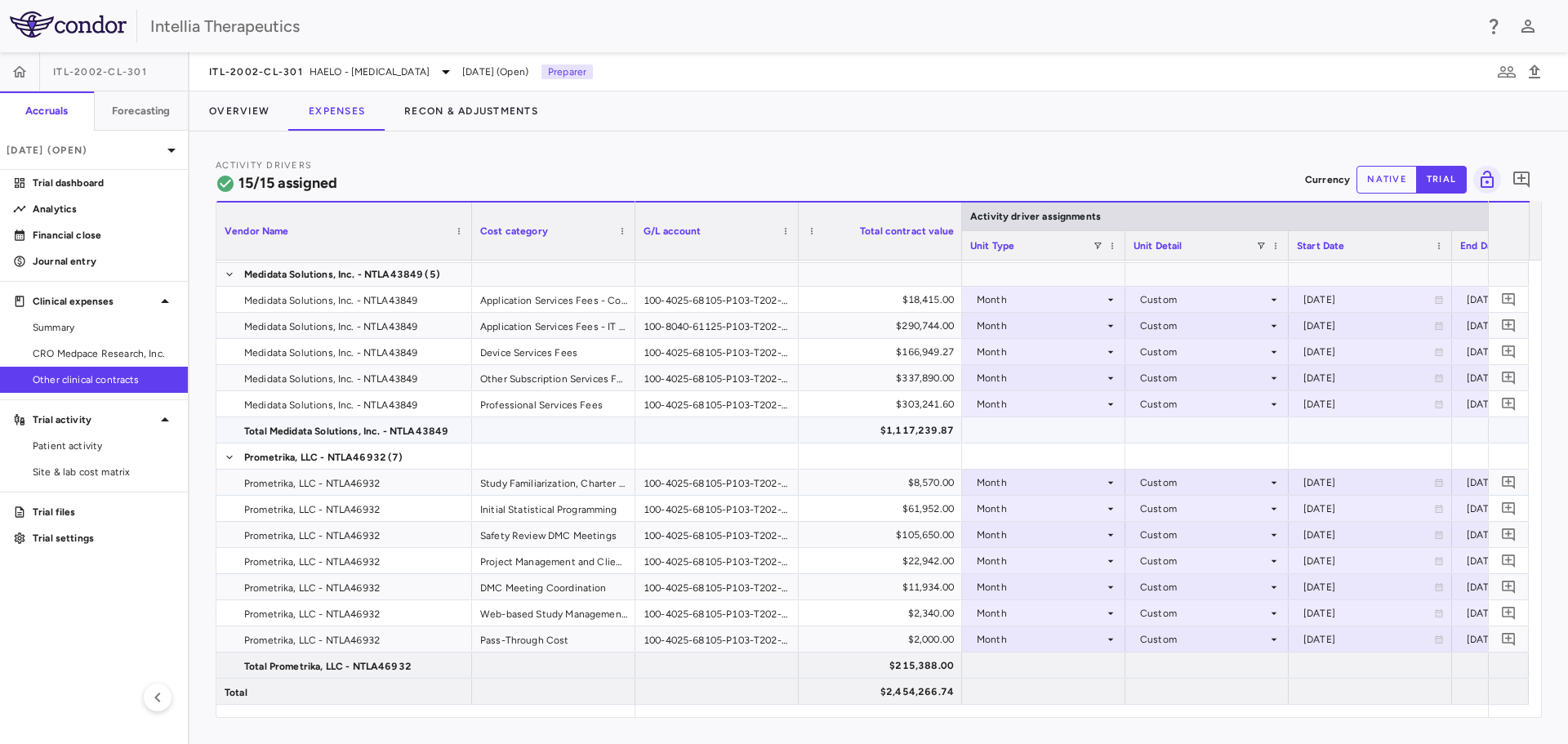
scroll to position [0, 0]
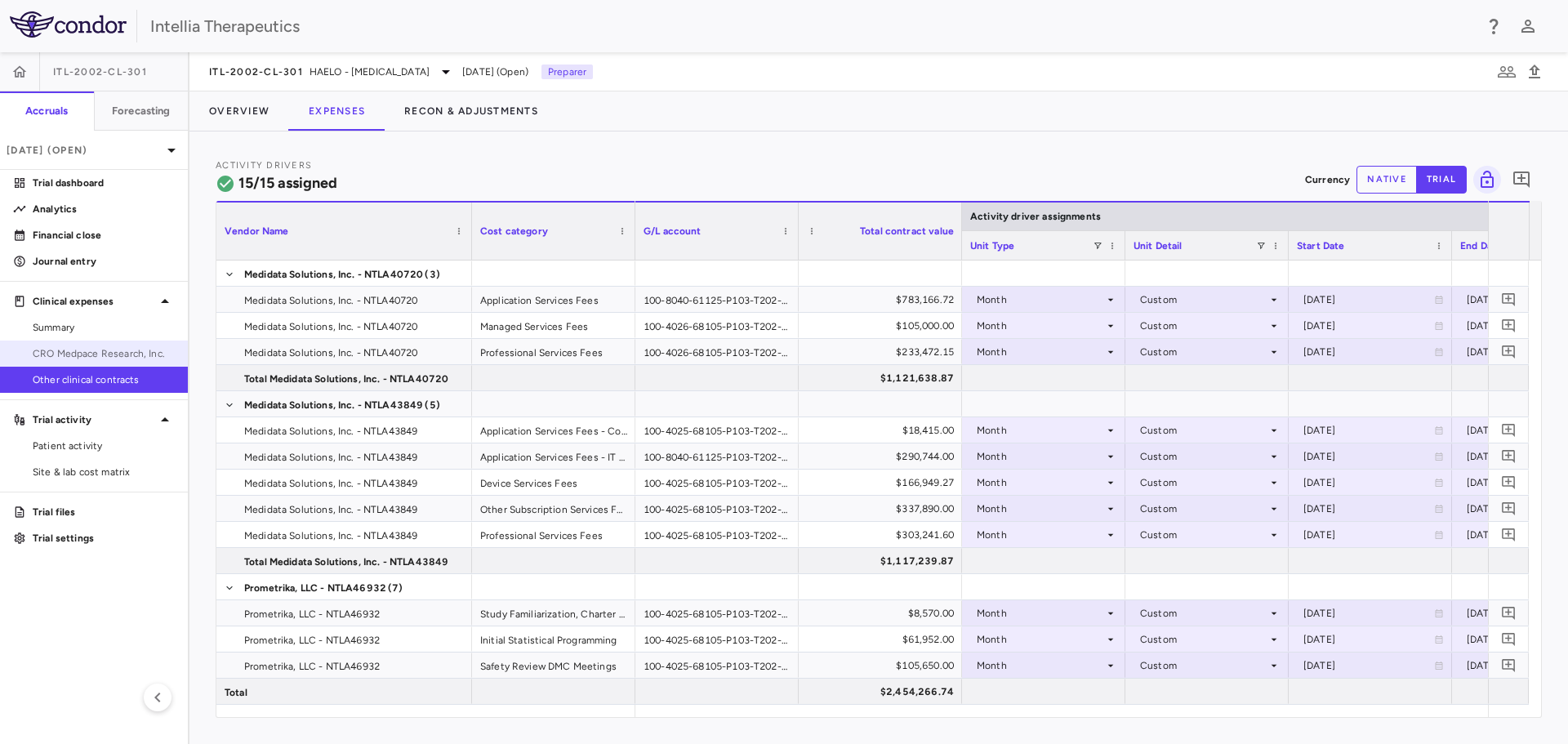
click at [103, 351] on span "CRO Medpace Research, Inc." at bounding box center [103, 354] width 142 height 15
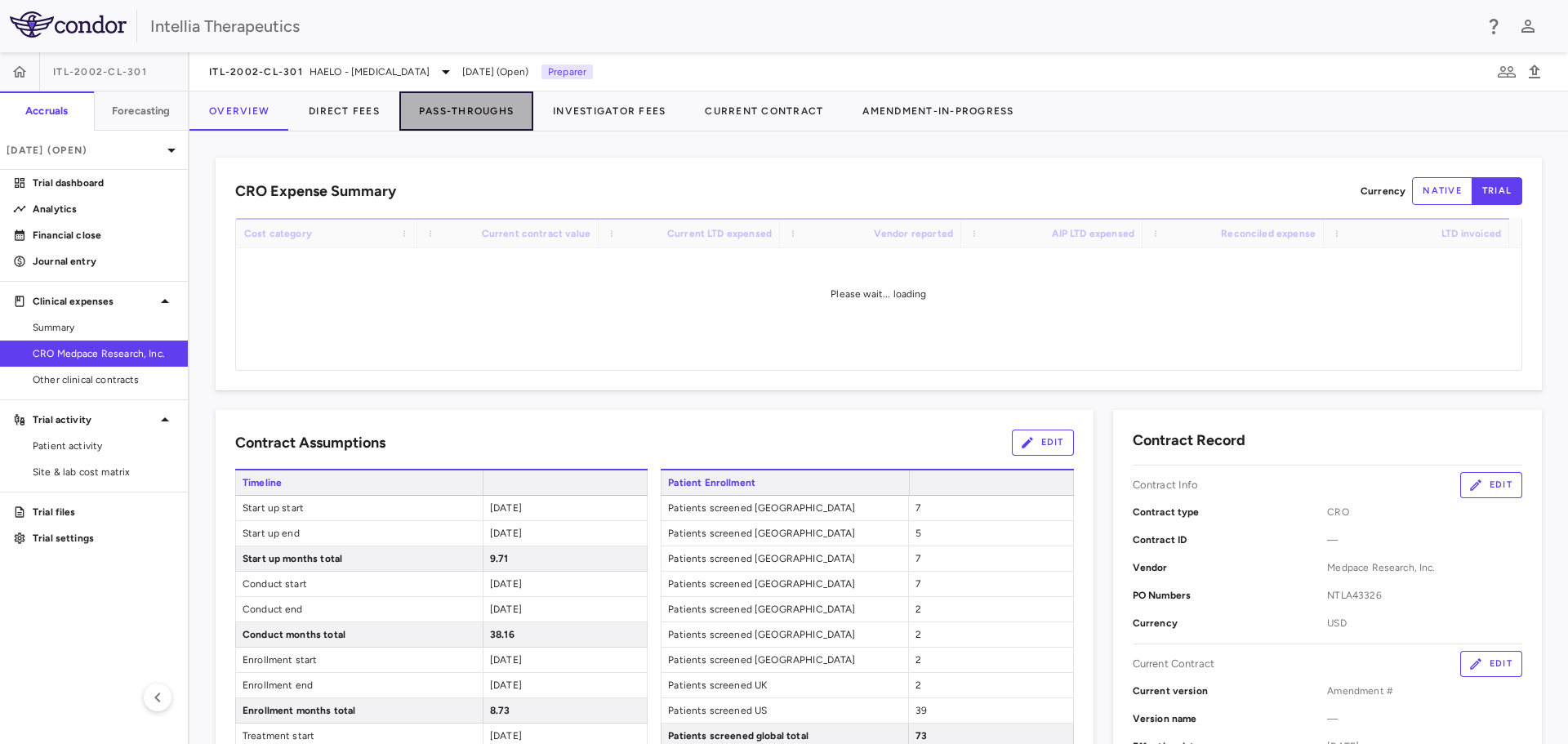
click at [440, 117] on button "Pass-Throughs" at bounding box center [466, 111] width 134 height 39
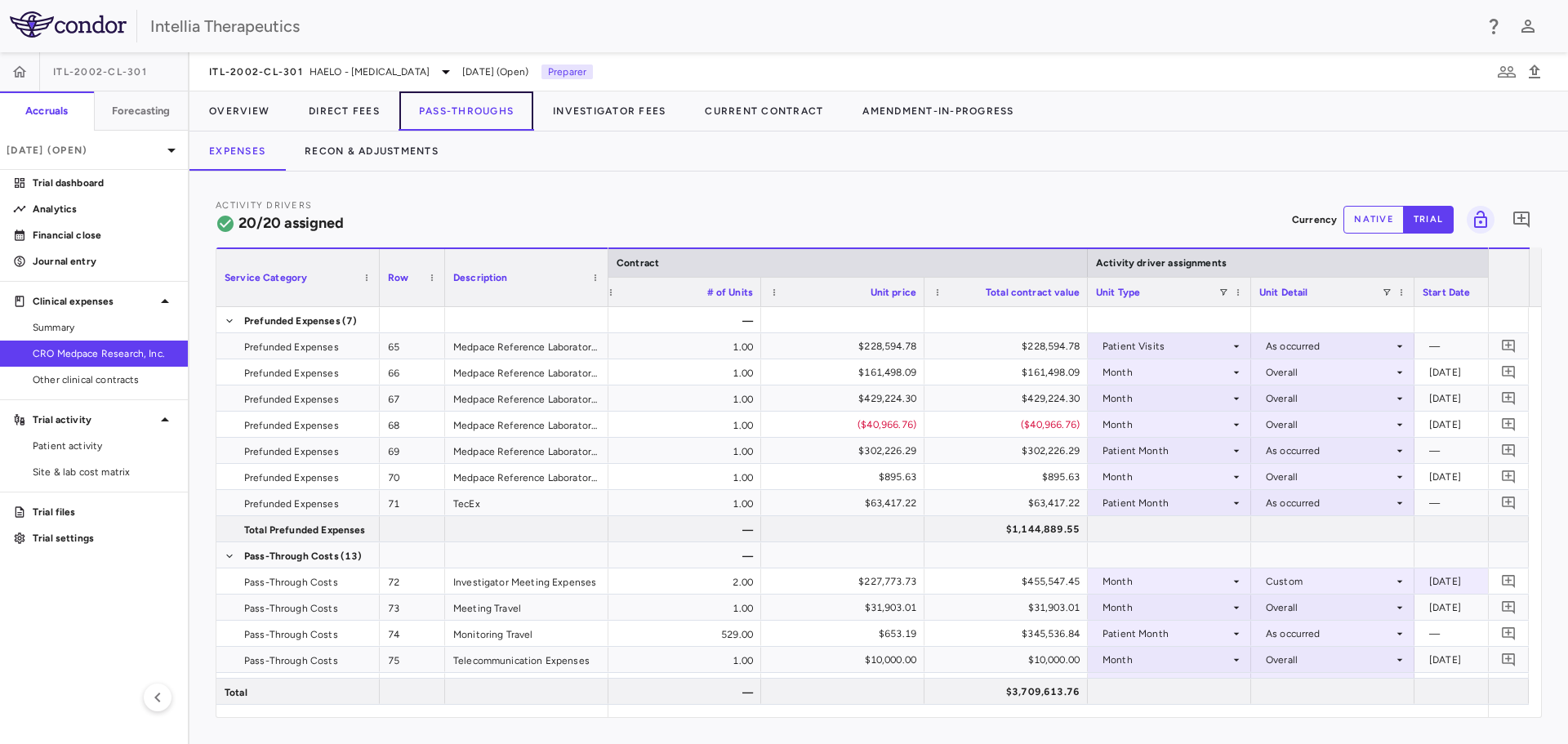
scroll to position [0, 943]
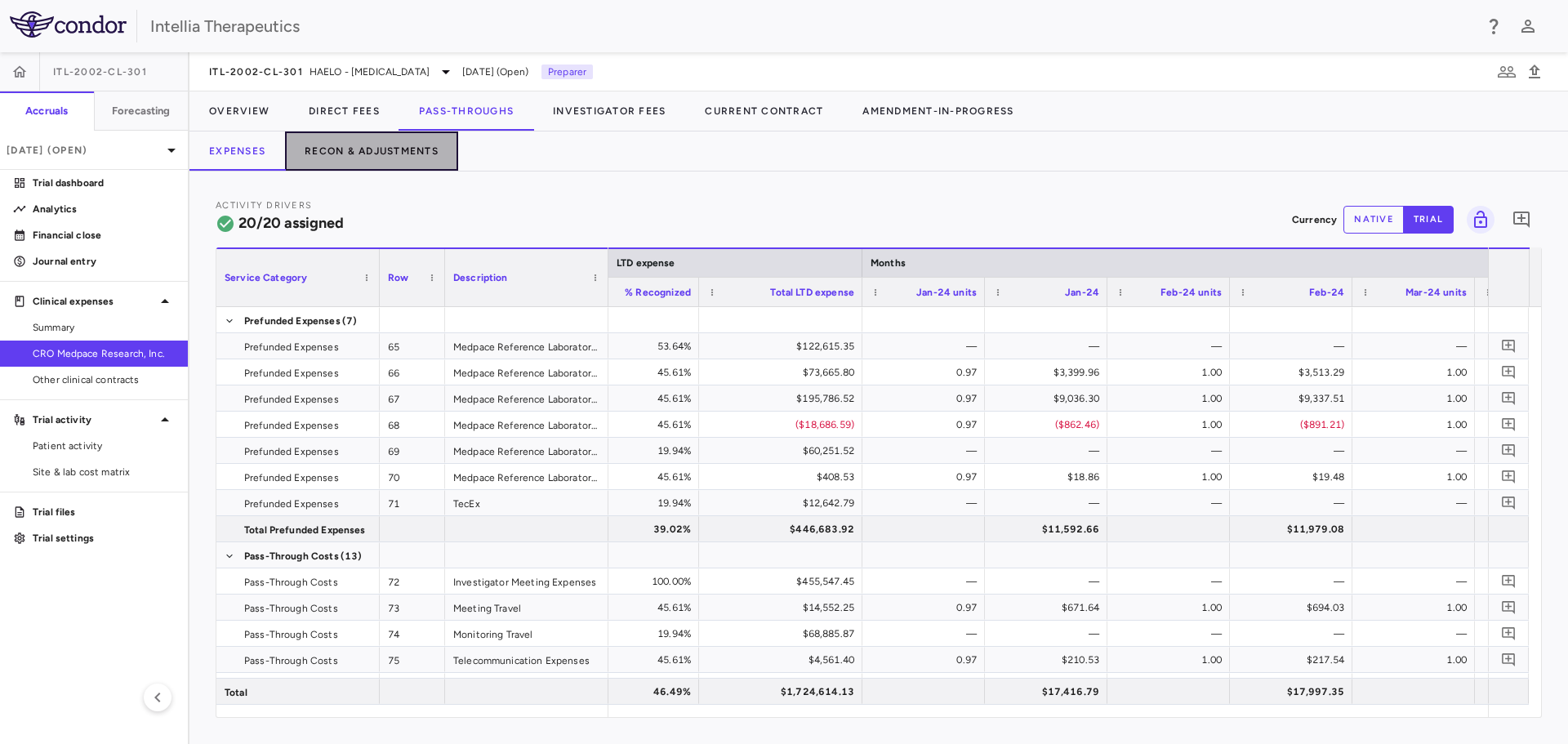
click at [363, 153] on button "Recon & Adjustments" at bounding box center [372, 151] width 173 height 39
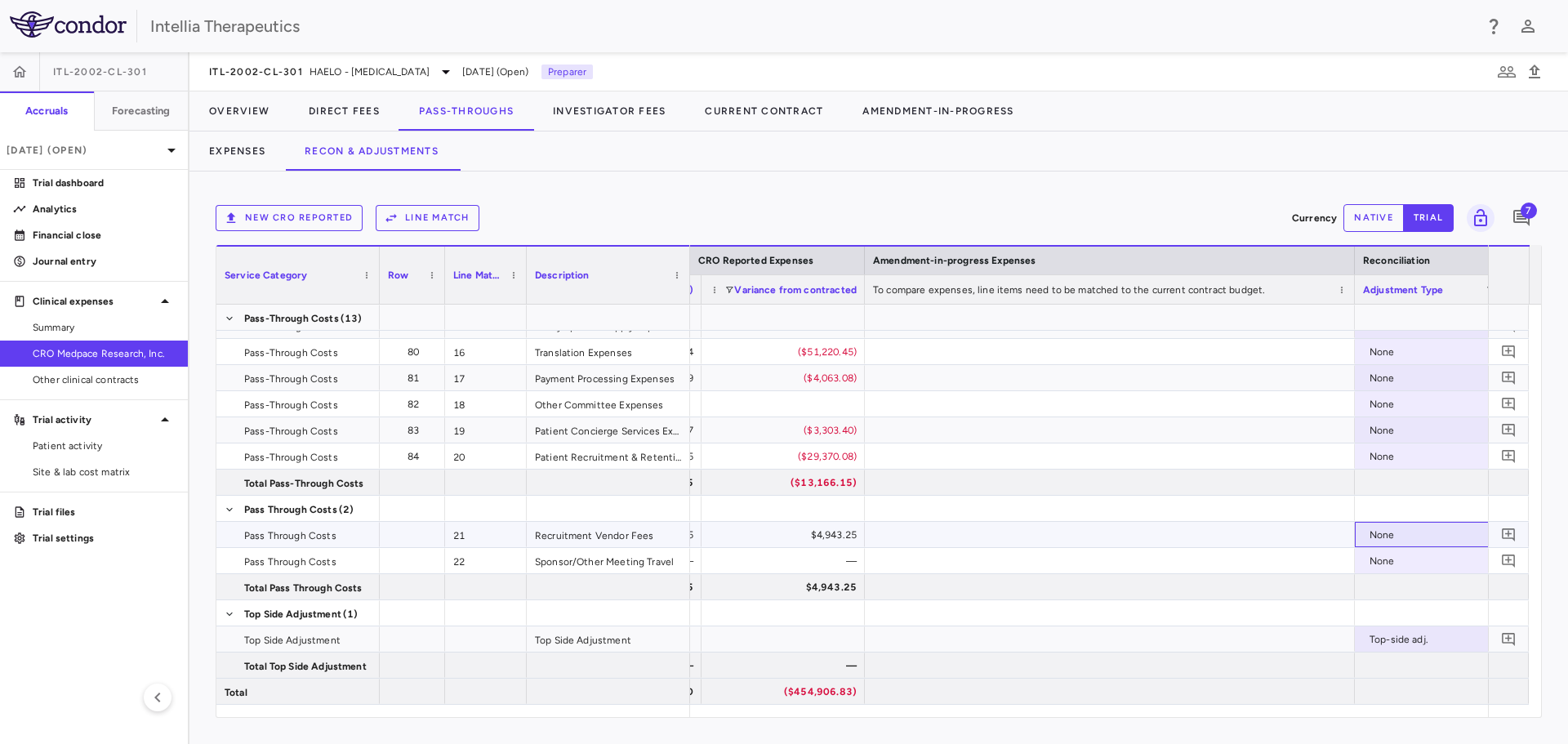
click at [1395, 534] on div "None" at bounding box center [1433, 535] width 128 height 26
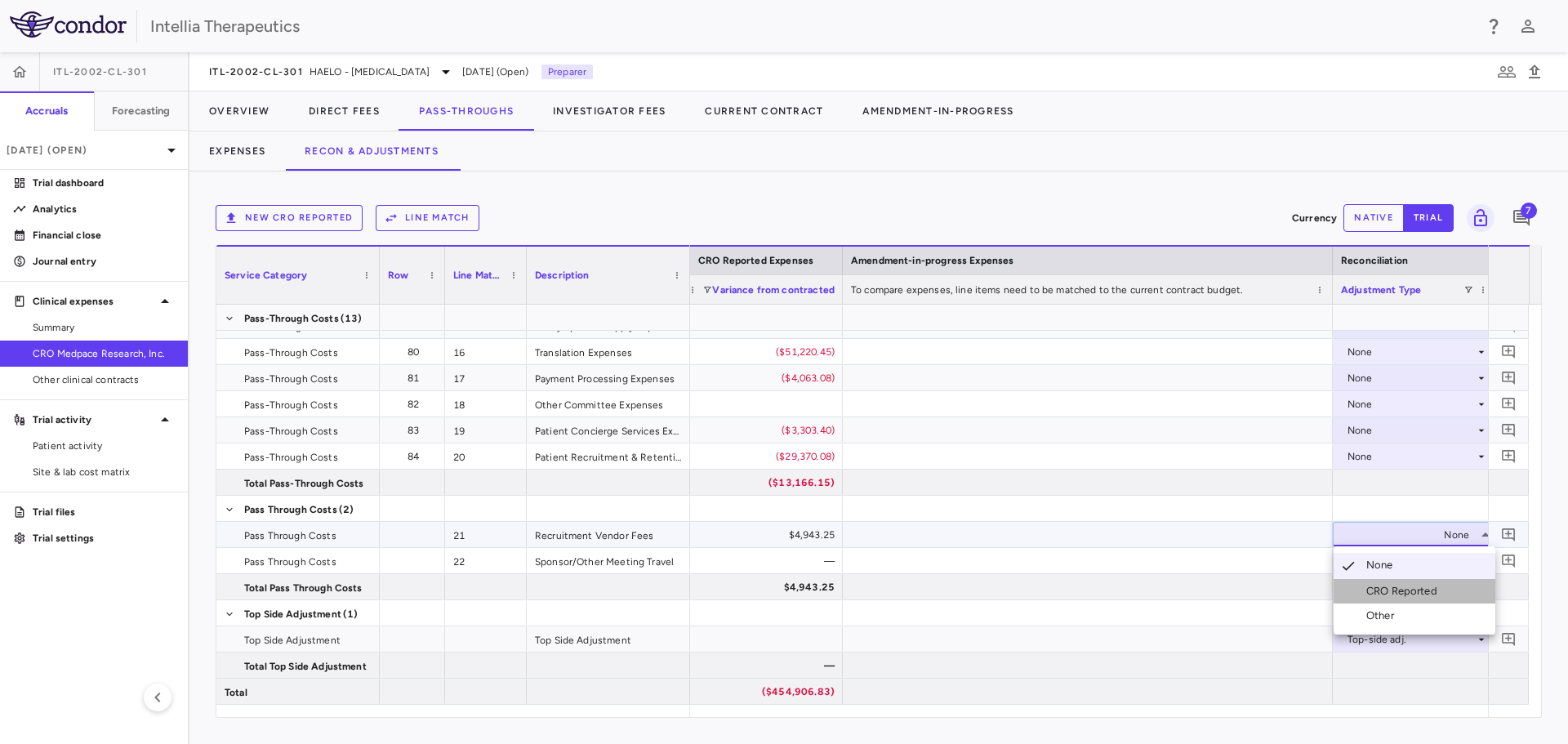
click at [1393, 595] on div "CRO Reported" at bounding box center [1405, 591] width 77 height 15
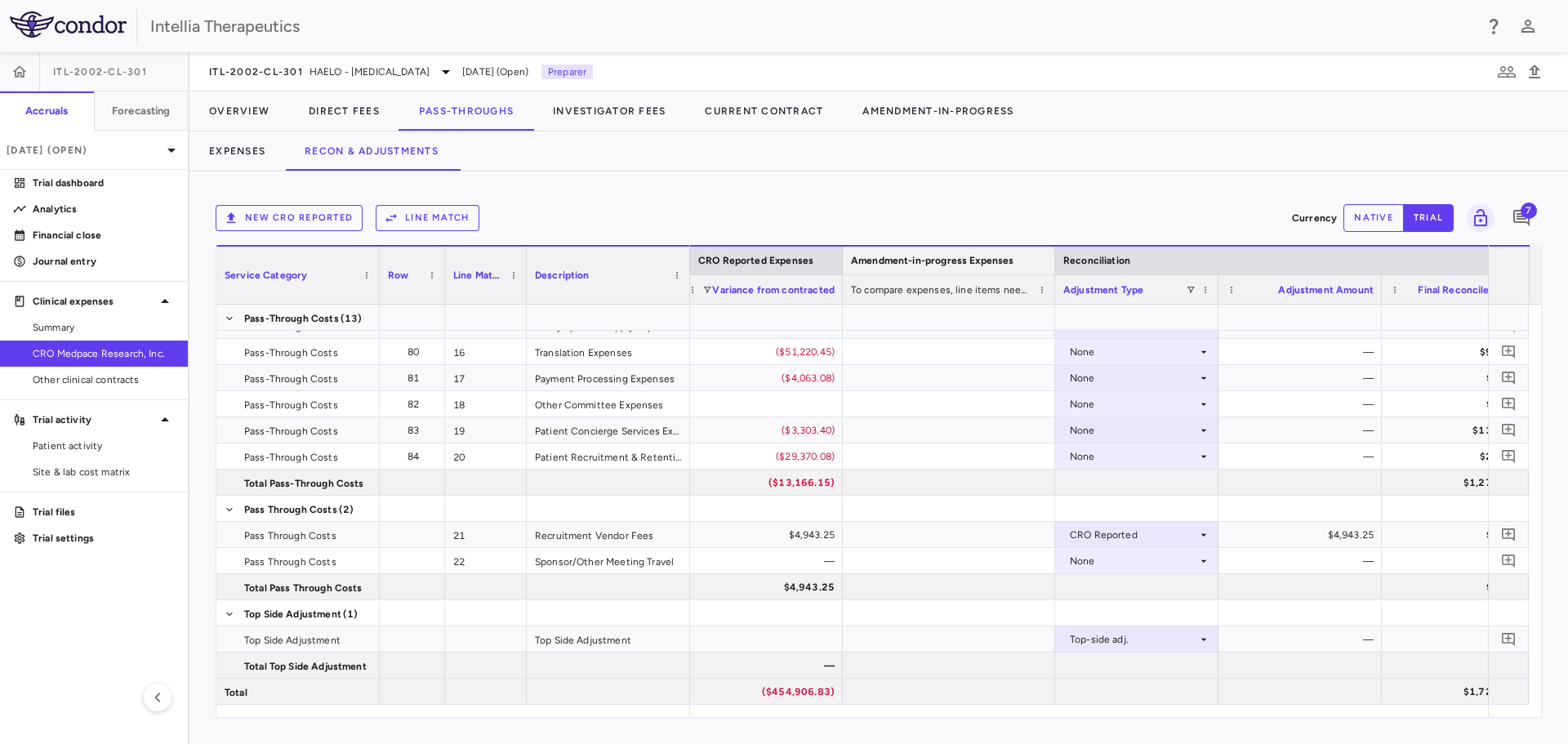
drag, startPoint x: 1334, startPoint y: 252, endPoint x: 1057, endPoint y: 267, distance: 277.4
click at [1057, 267] on div at bounding box center [1054, 261] width 7 height 28
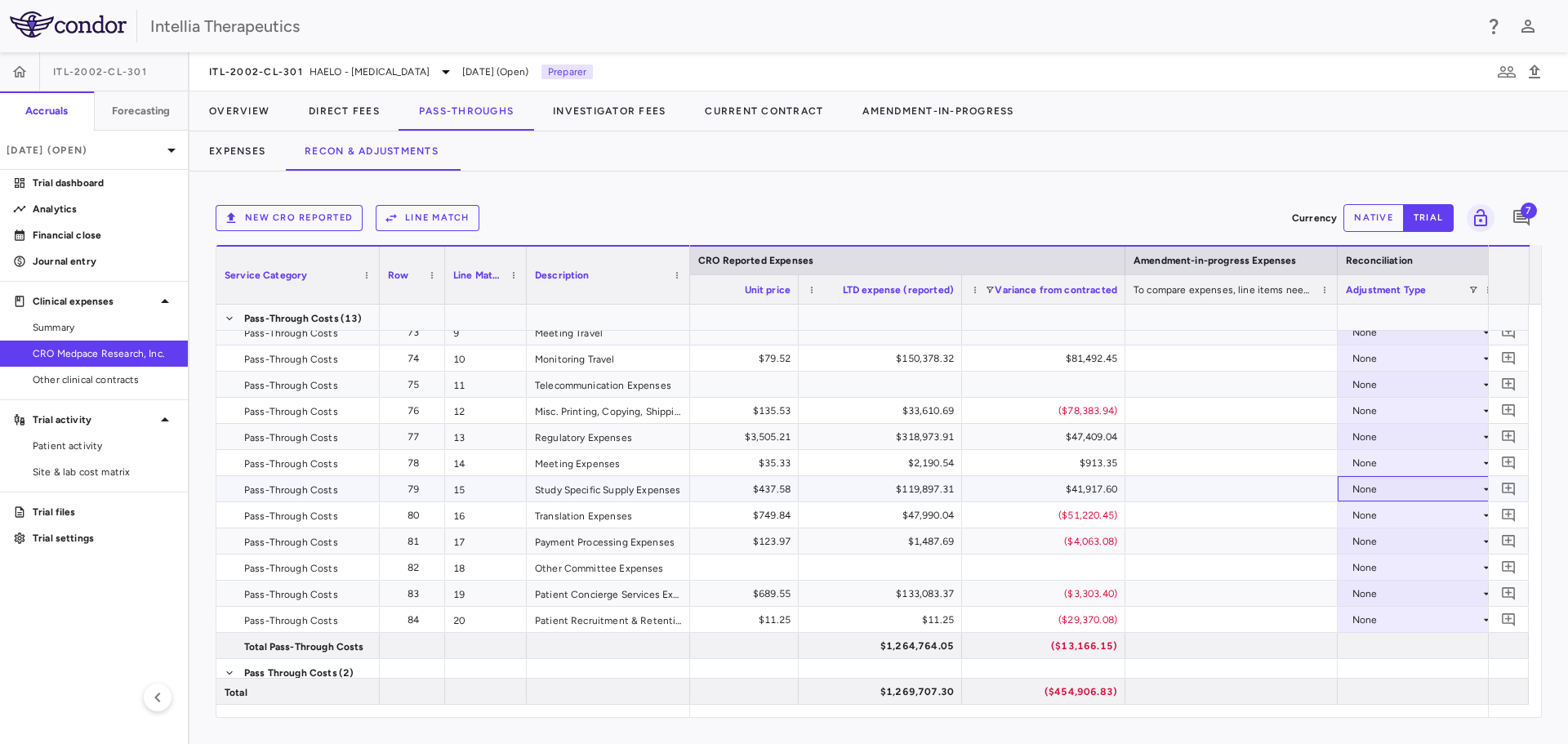
click at [1380, 496] on div "None" at bounding box center [1416, 489] width 128 height 26
click at [1386, 536] on li "CRO Reported" at bounding box center [1414, 546] width 162 height 24
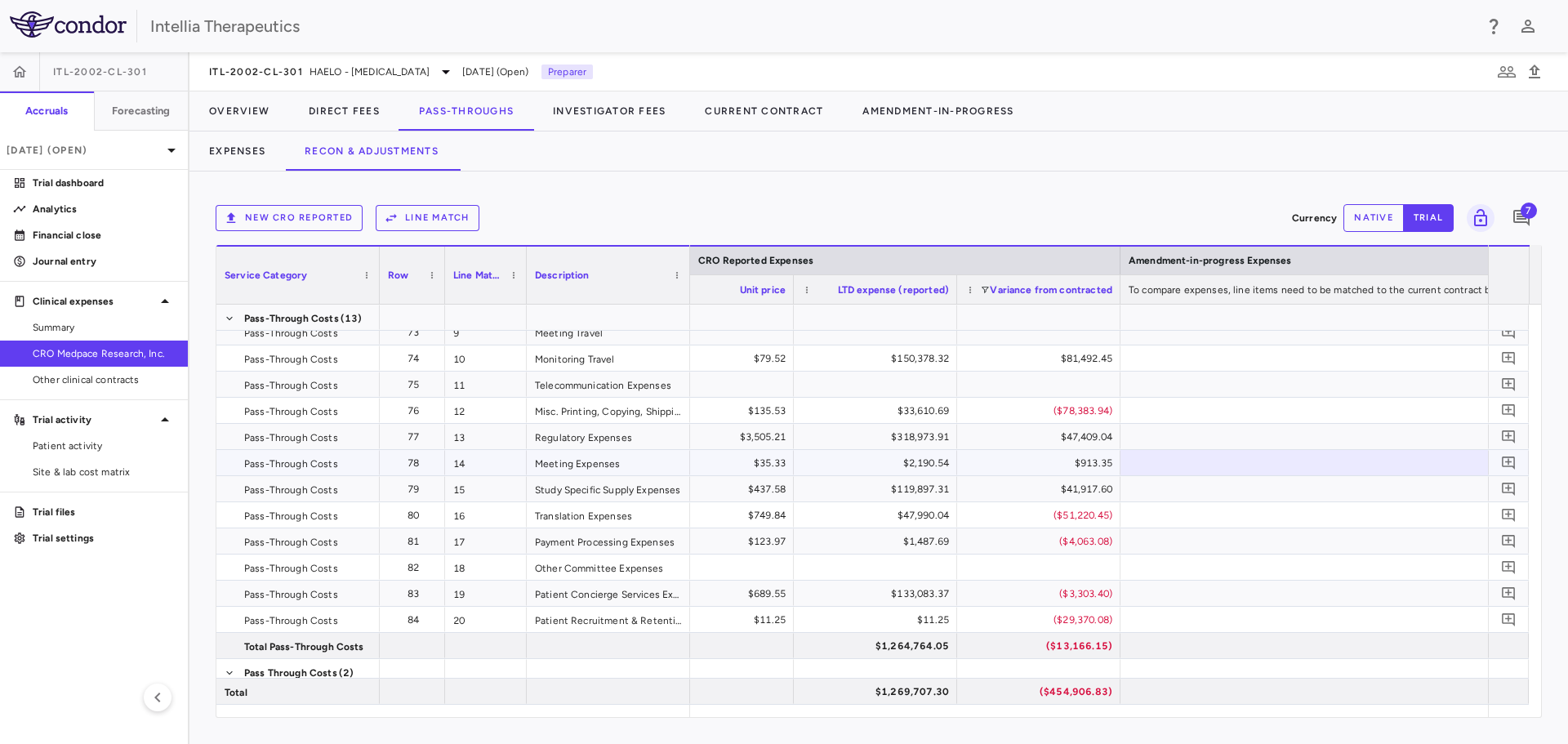
click at [1396, 462] on div at bounding box center [1365, 462] width 490 height 25
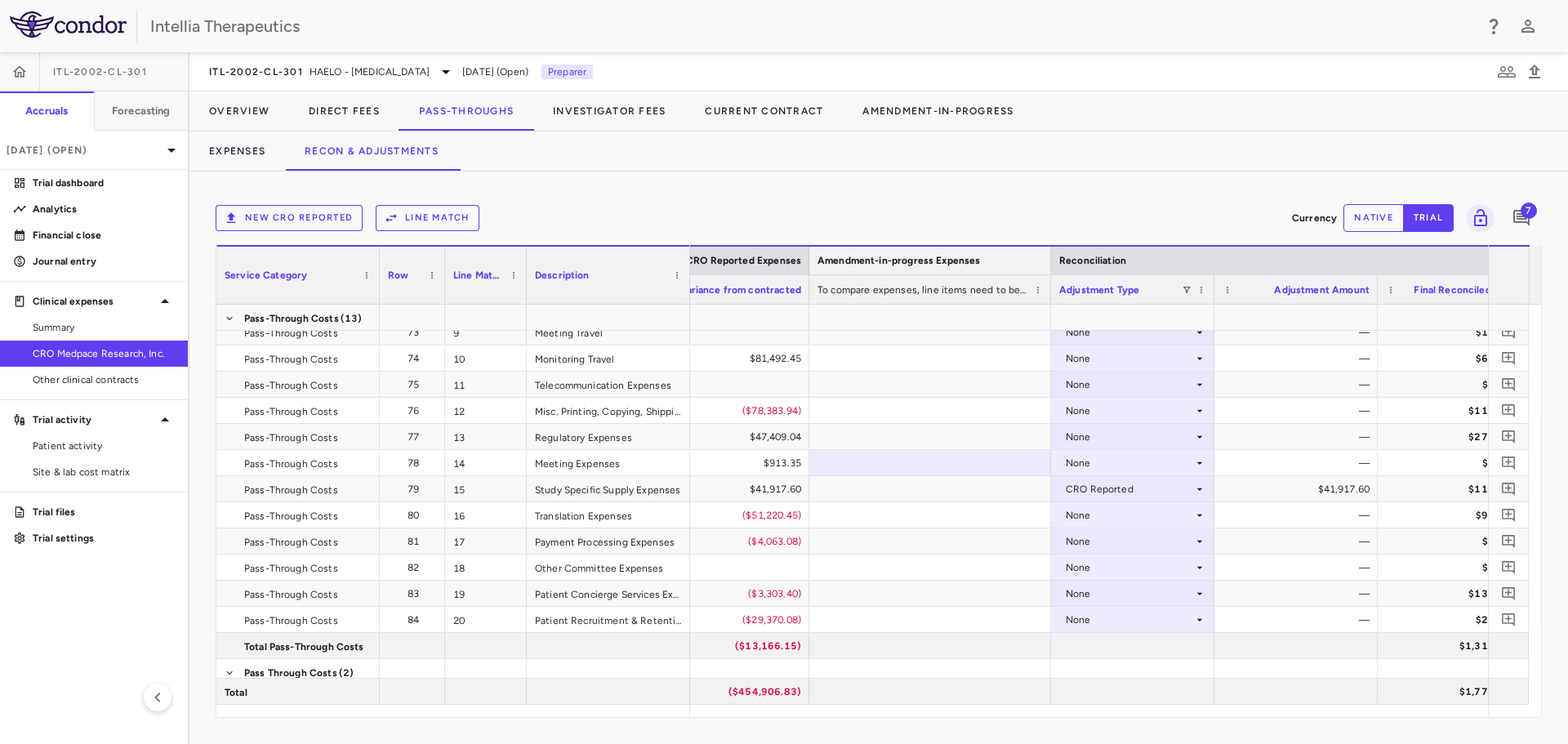
drag, startPoint x: 1300, startPoint y: 264, endPoint x: 1052, endPoint y: 259, distance: 248.1
click at [1052, 259] on div at bounding box center [1050, 261] width 7 height 28
click at [1110, 467] on div "None" at bounding box center [1129, 463] width 128 height 26
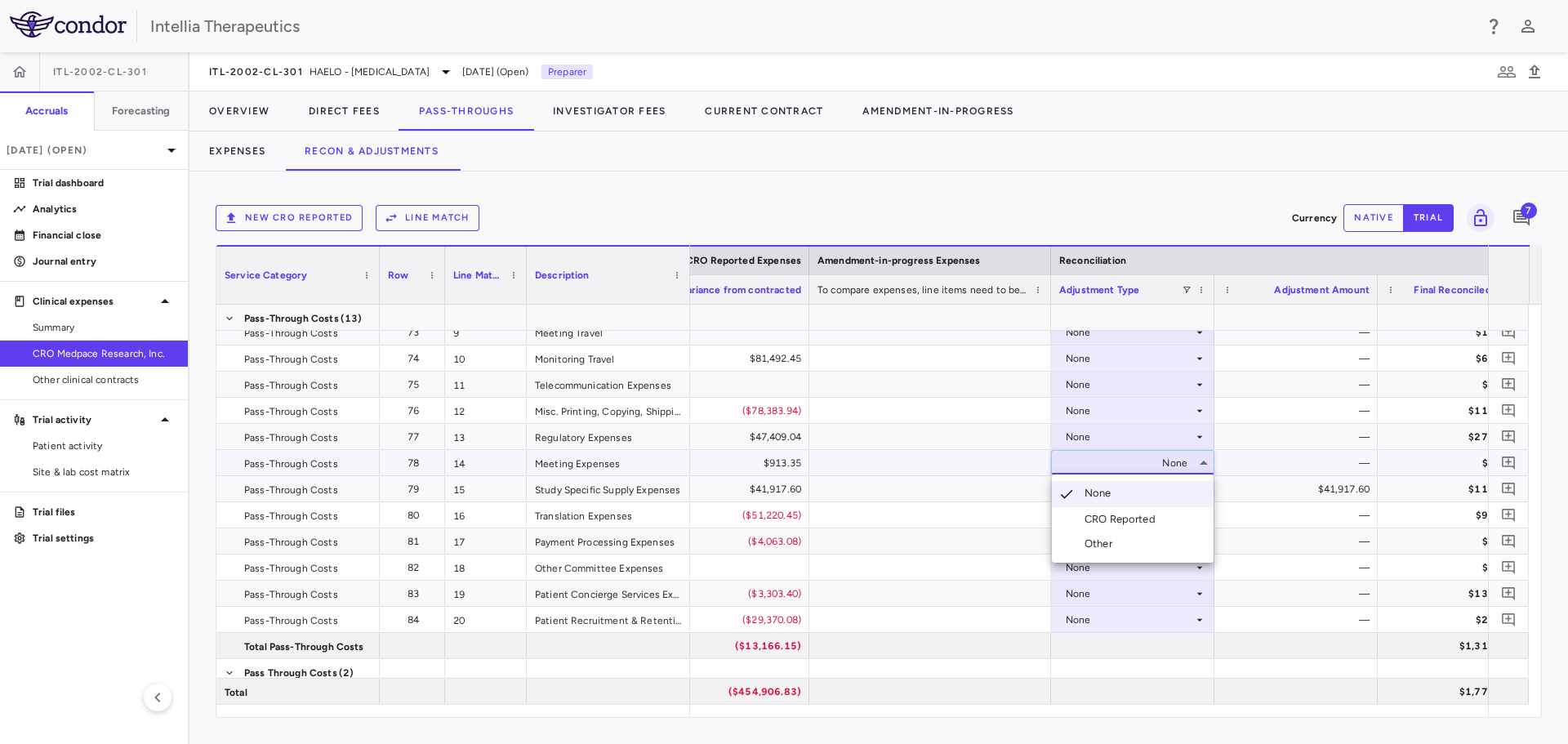
click at [1125, 515] on div "CRO Reported" at bounding box center [1123, 520] width 77 height 15
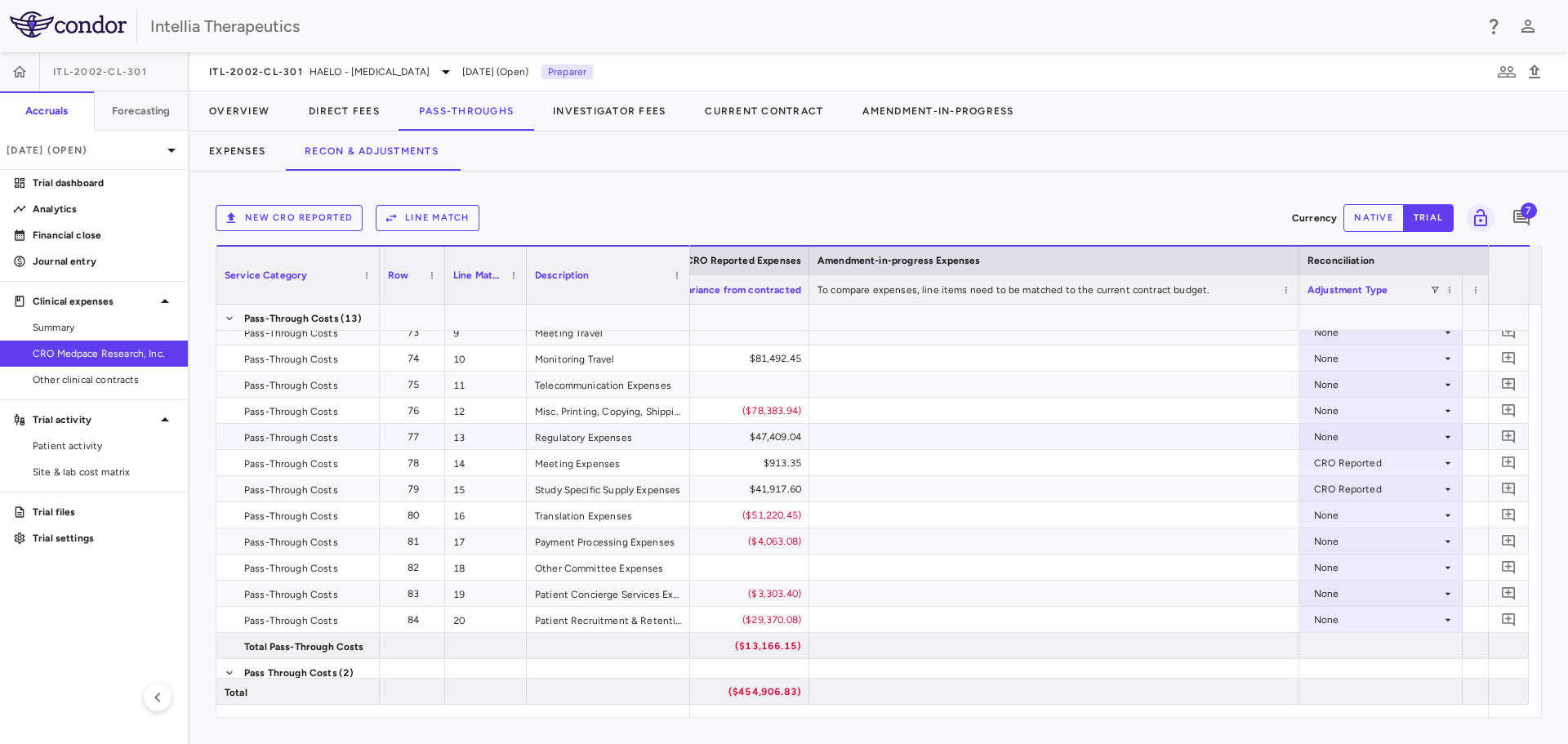
click at [1319, 428] on div "None" at bounding box center [1377, 437] width 128 height 26
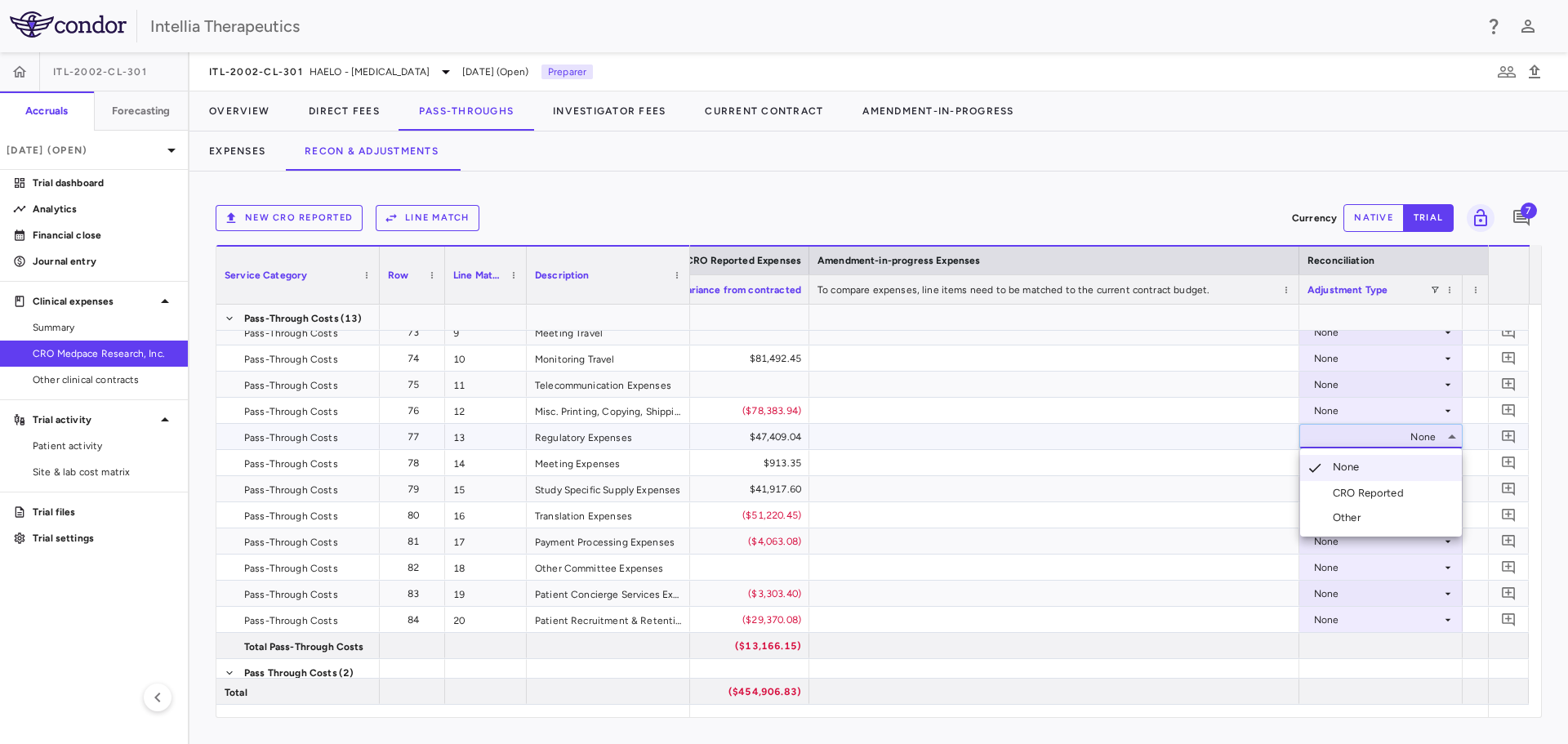
click at [1334, 487] on div "CRO Reported" at bounding box center [1372, 494] width 77 height 15
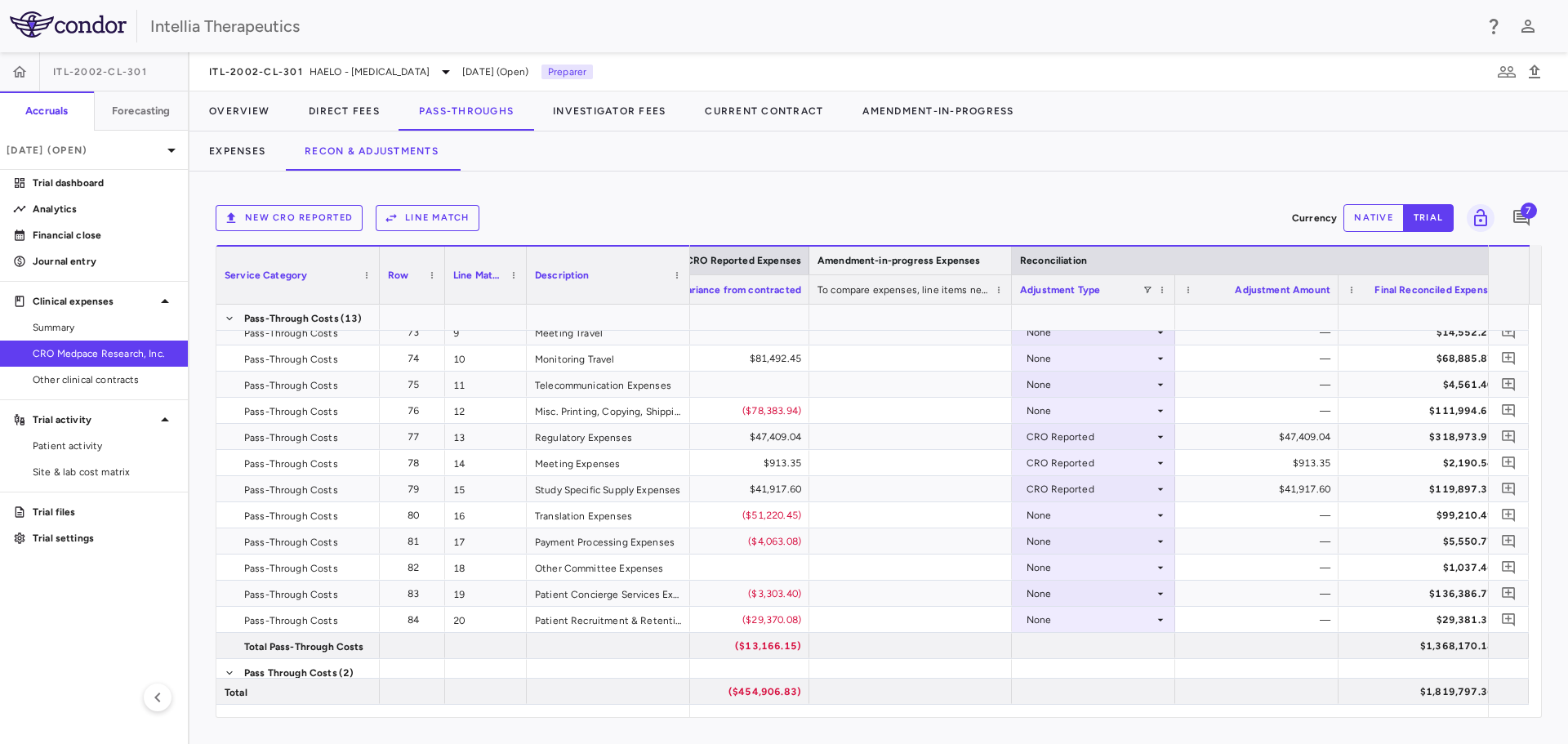
drag, startPoint x: 1300, startPoint y: 259, endPoint x: 1011, endPoint y: 271, distance: 289.2
click at [1011, 271] on div at bounding box center [1010, 261] width 7 height 28
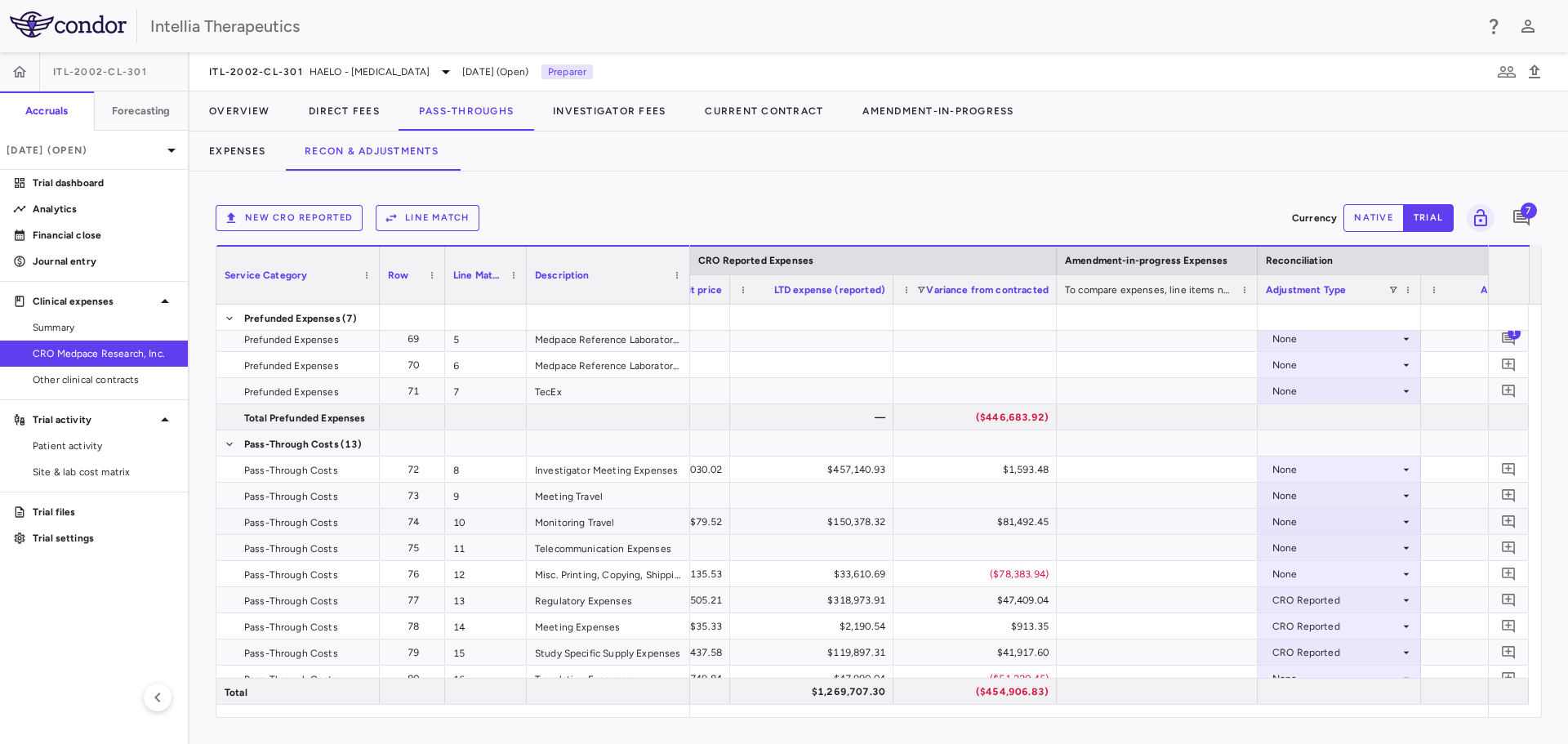
click at [1372, 520] on div "None" at bounding box center [1336, 521] width 128 height 26
click at [1340, 575] on div "CRO Reported" at bounding box center [1330, 578] width 77 height 15
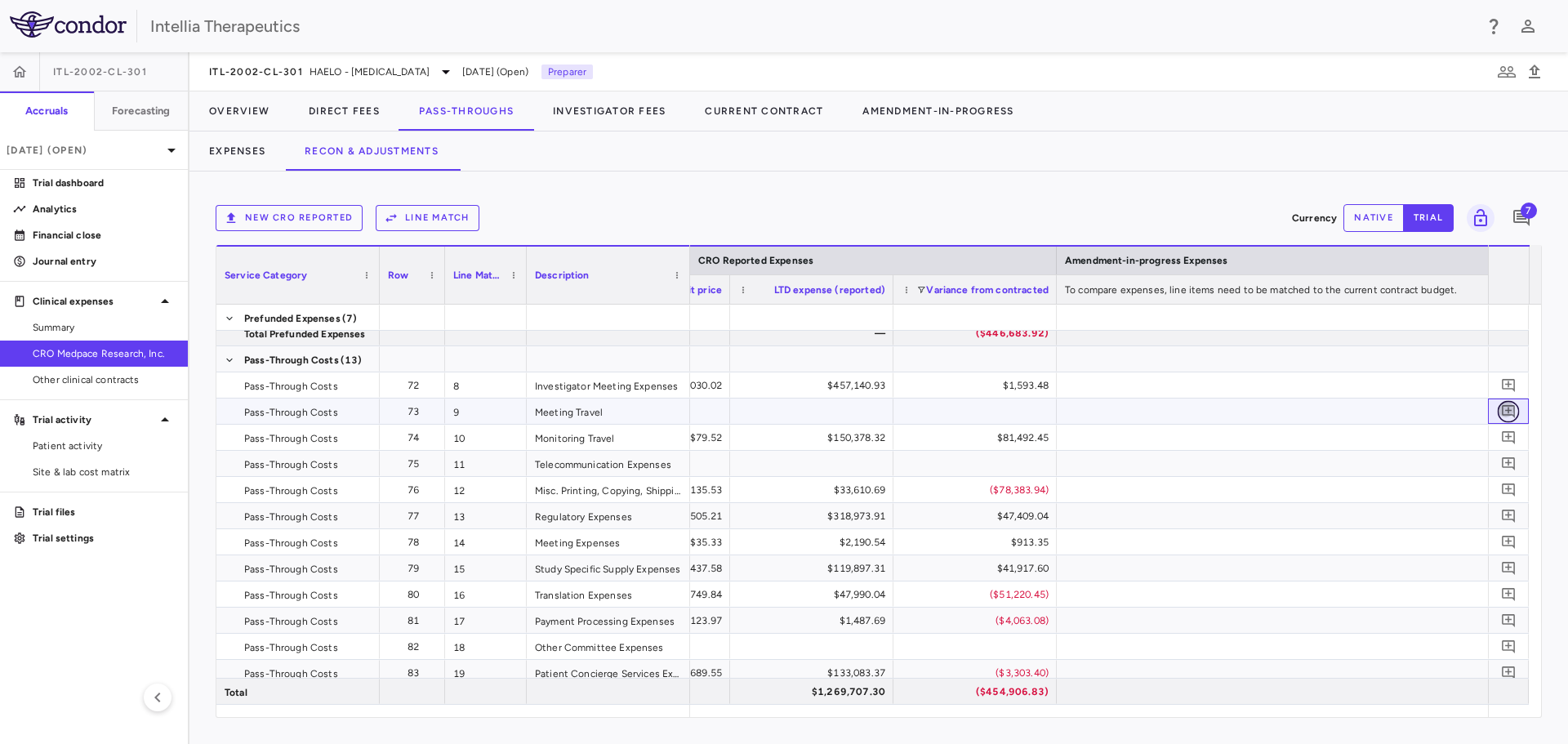
click at [1504, 414] on icon "Add comment" at bounding box center [1508, 411] width 16 height 16
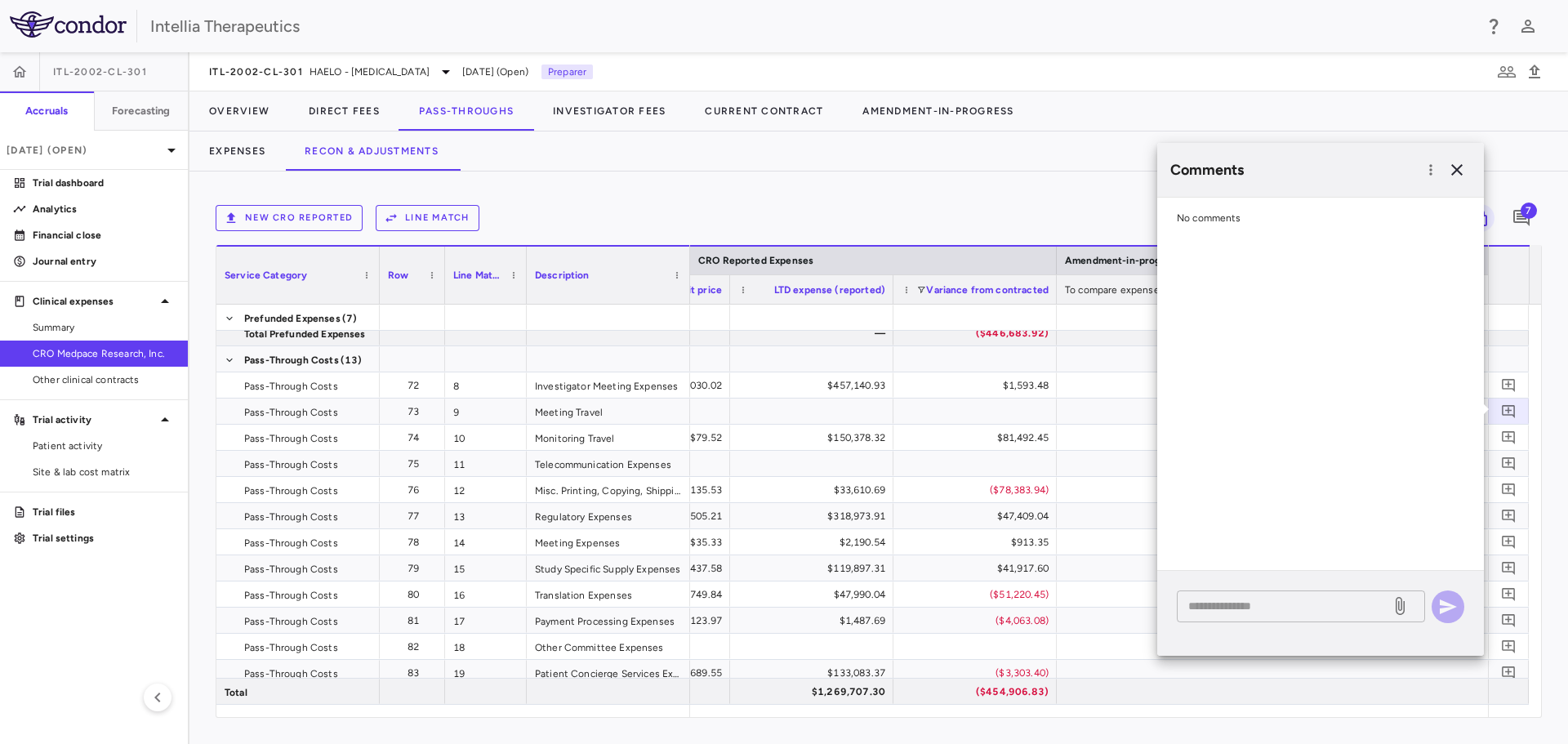
click at [1255, 605] on textarea at bounding box center [1283, 605] width 191 height 18
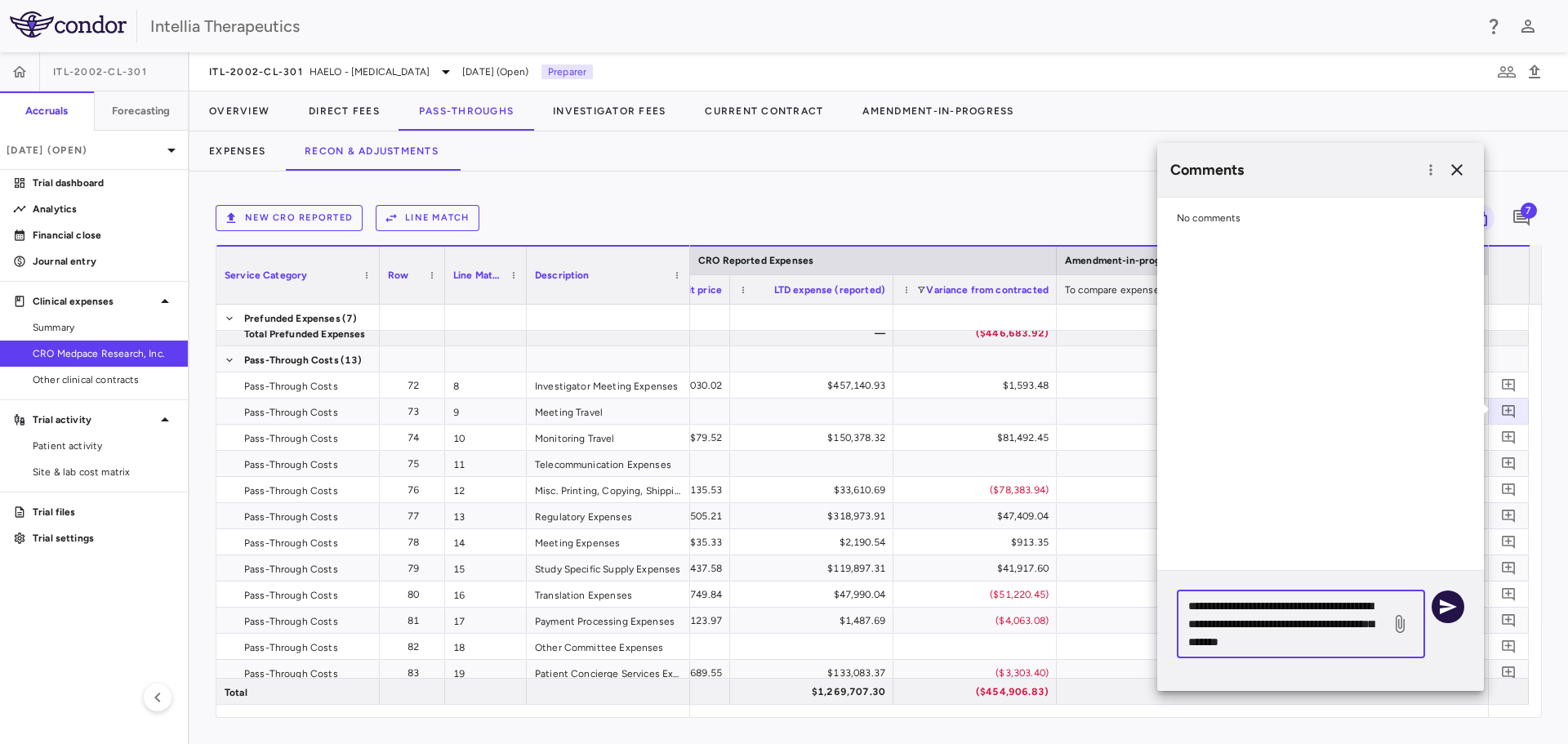
type textarea "**********"
click at [1445, 602] on icon "button" at bounding box center [1448, 606] width 20 height 20
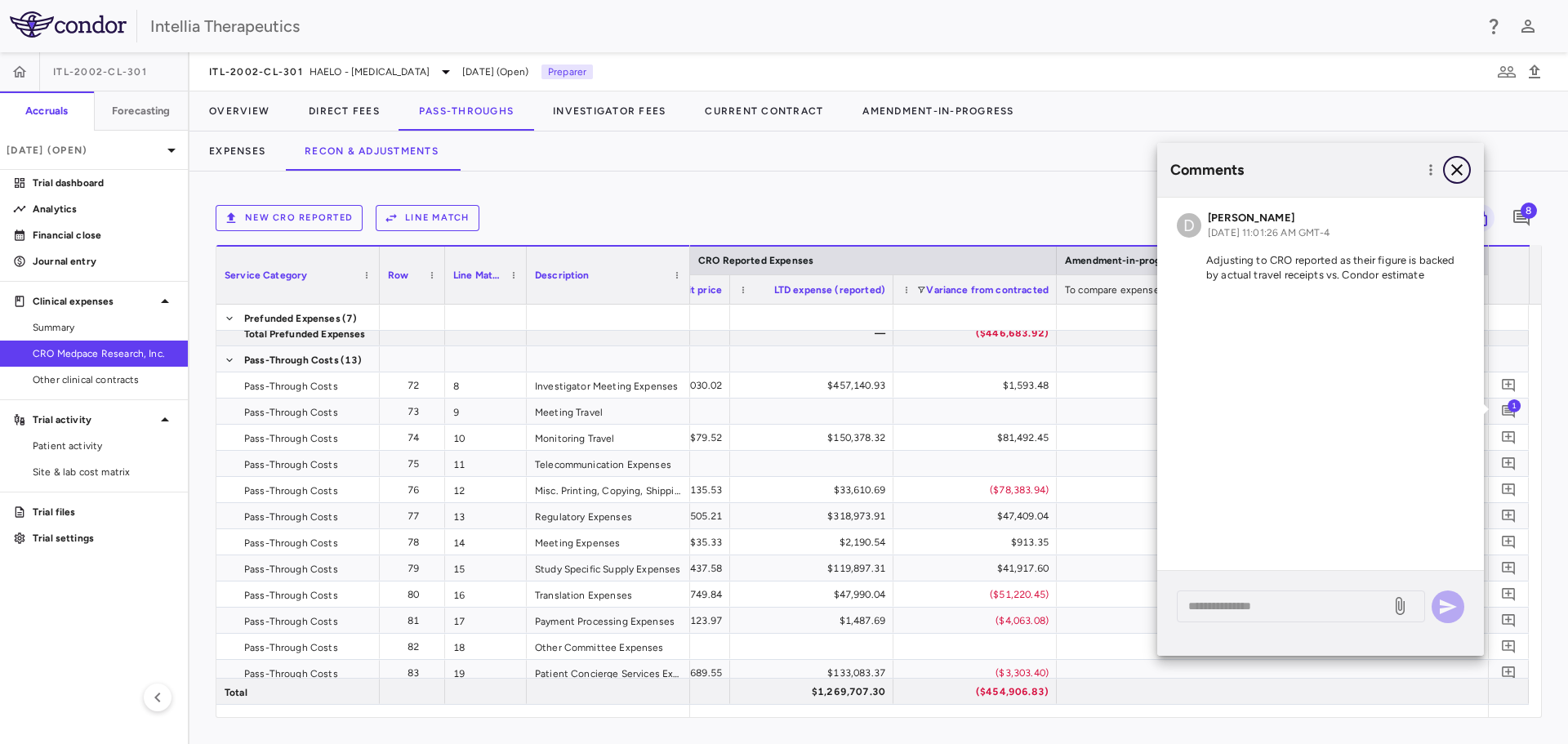
click at [1452, 173] on icon "button" at bounding box center [1456, 169] width 20 height 20
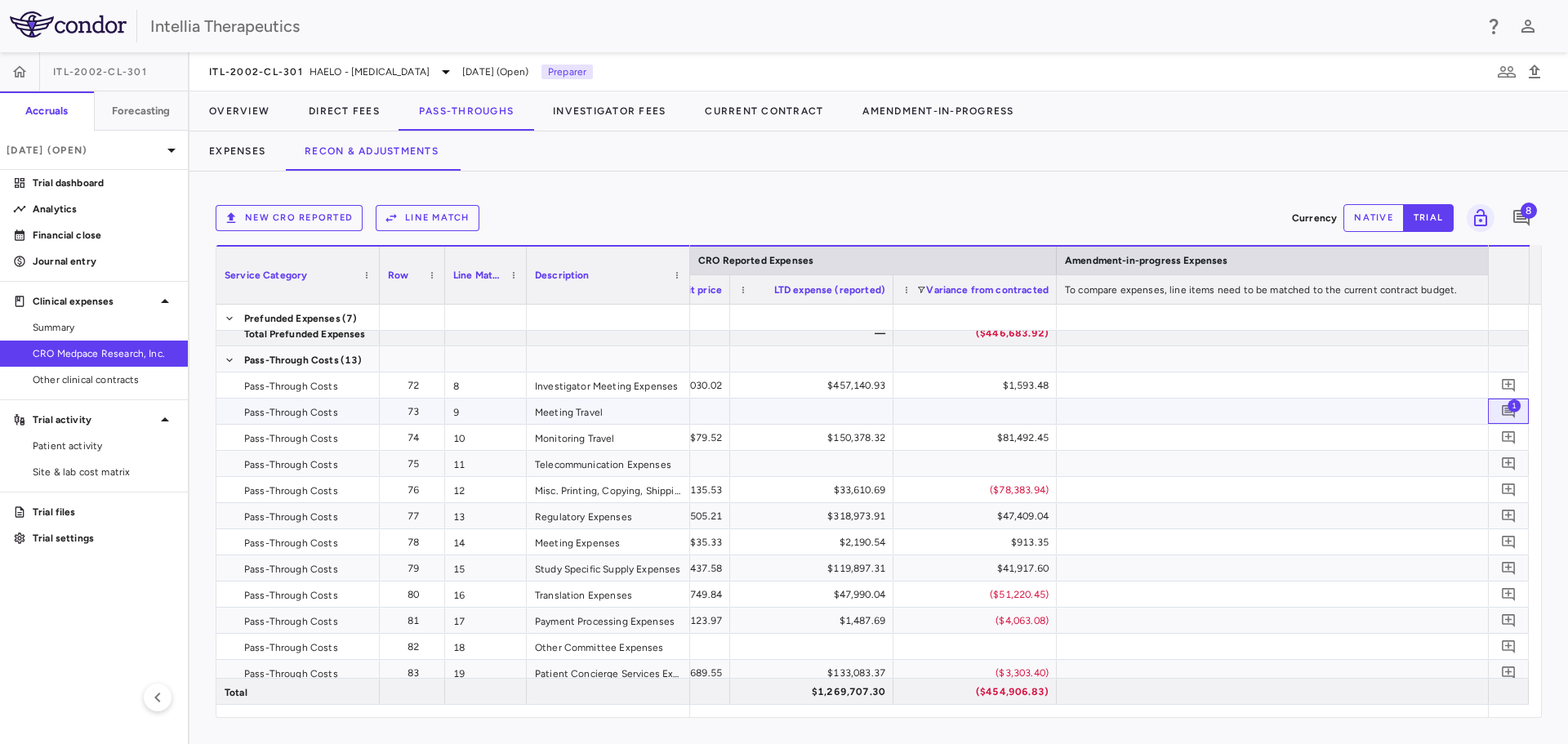
click at [1508, 409] on span "1" at bounding box center [1514, 405] width 13 height 13
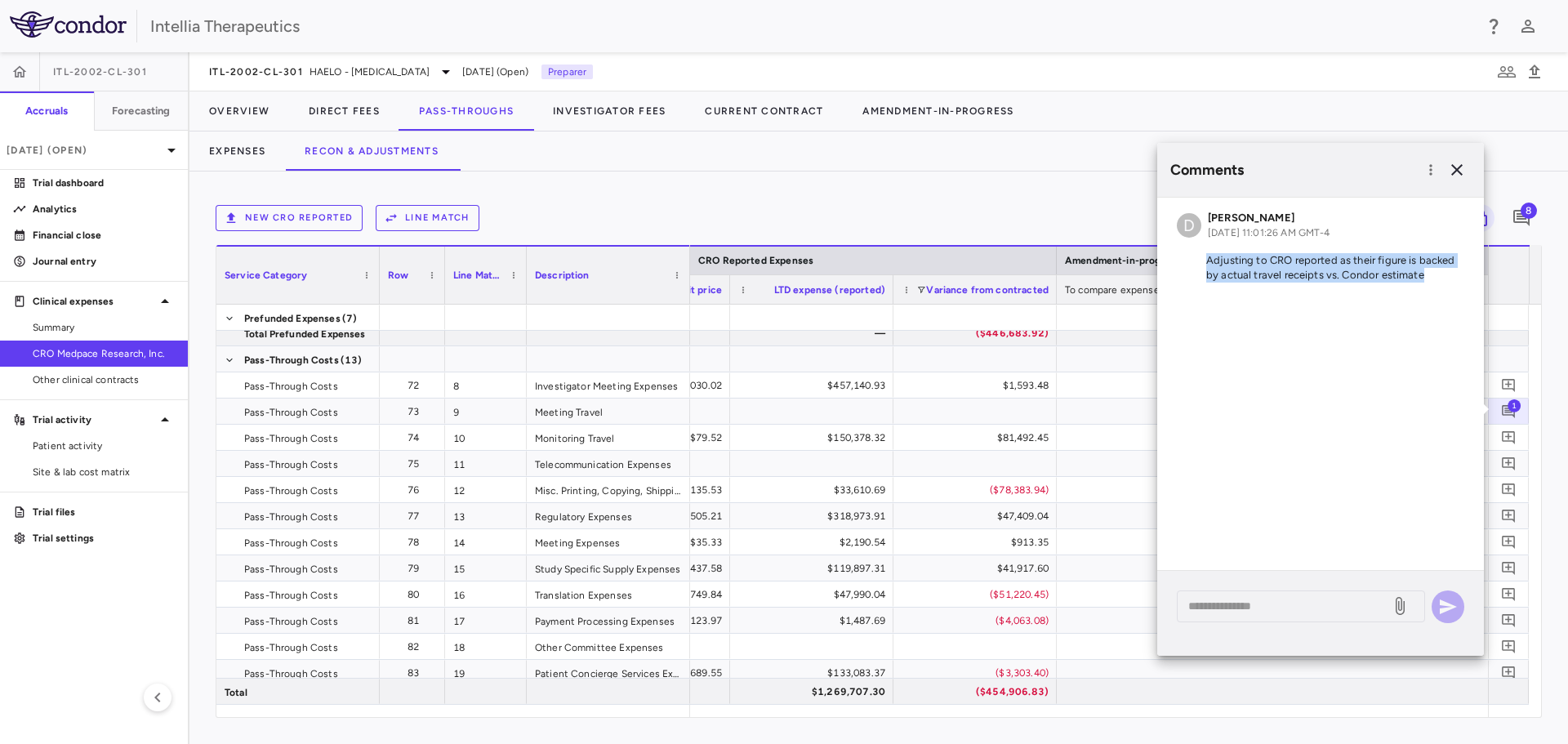
drag, startPoint x: 1433, startPoint y: 277, endPoint x: 1187, endPoint y: 257, distance: 246.8
click at [1187, 257] on p "Adjusting to CRO reported as their figure is backed by actual travel receipts v…" at bounding box center [1320, 268] width 288 height 30
copy p "Adjusting to CRO reported as their figure is backed by actual travel receipts v…"
click at [1429, 173] on icon "button" at bounding box center [1431, 170] width 17 height 17
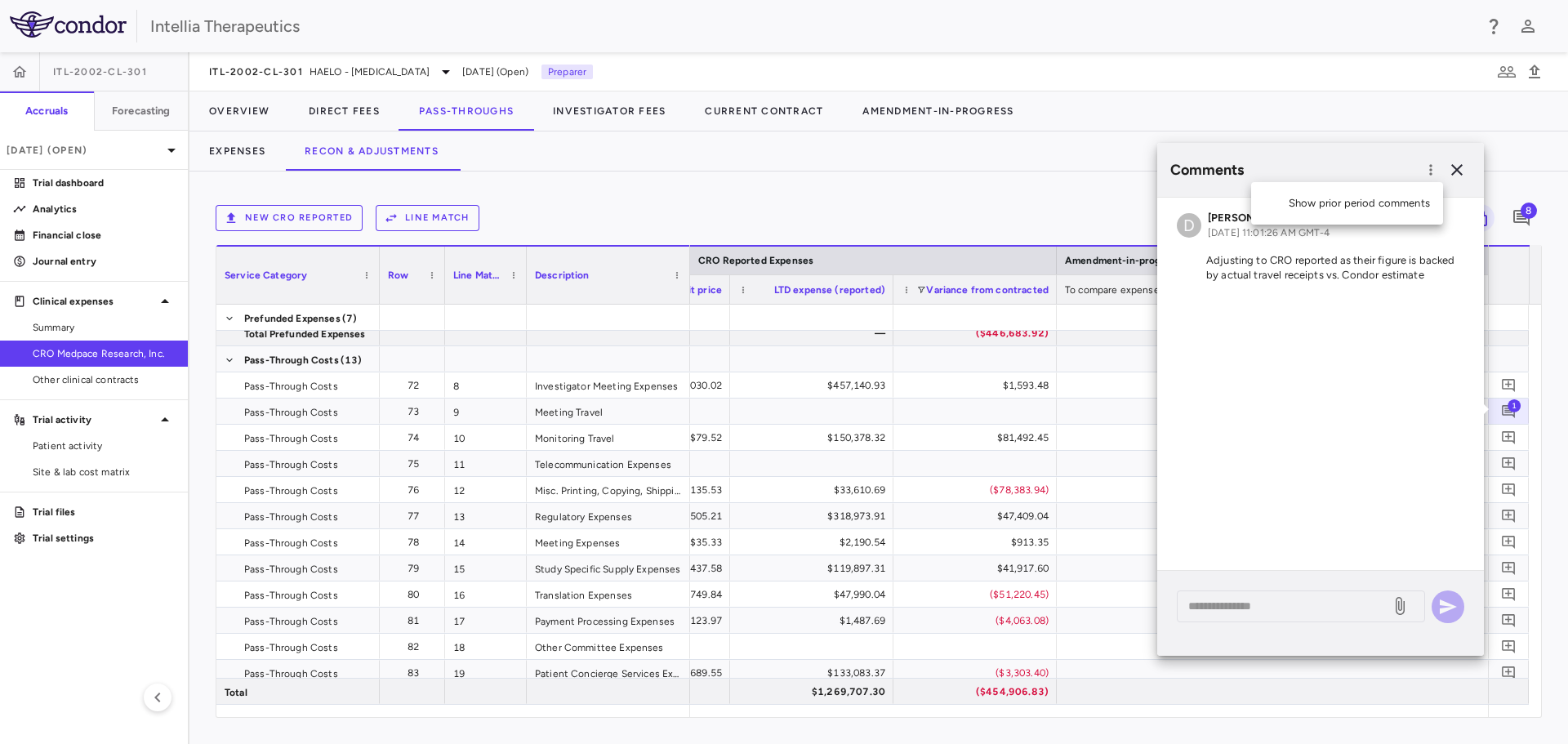
click at [1462, 176] on div at bounding box center [784, 372] width 1568 height 744
click at [1507, 440] on icon "Add comment" at bounding box center [1508, 437] width 16 height 16
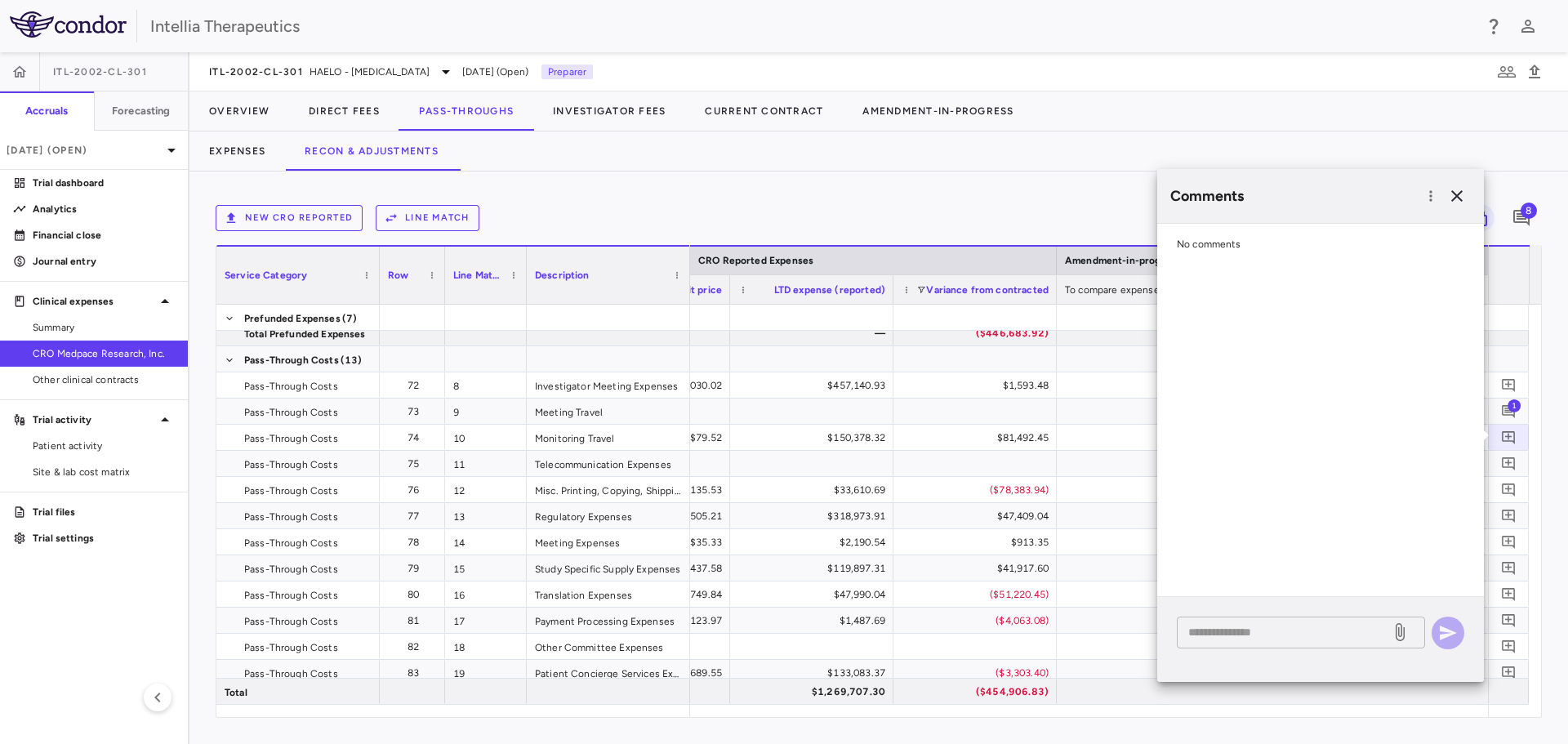
click at [1266, 643] on div "* ​" at bounding box center [1301, 632] width 249 height 32
paste textarea "**********"
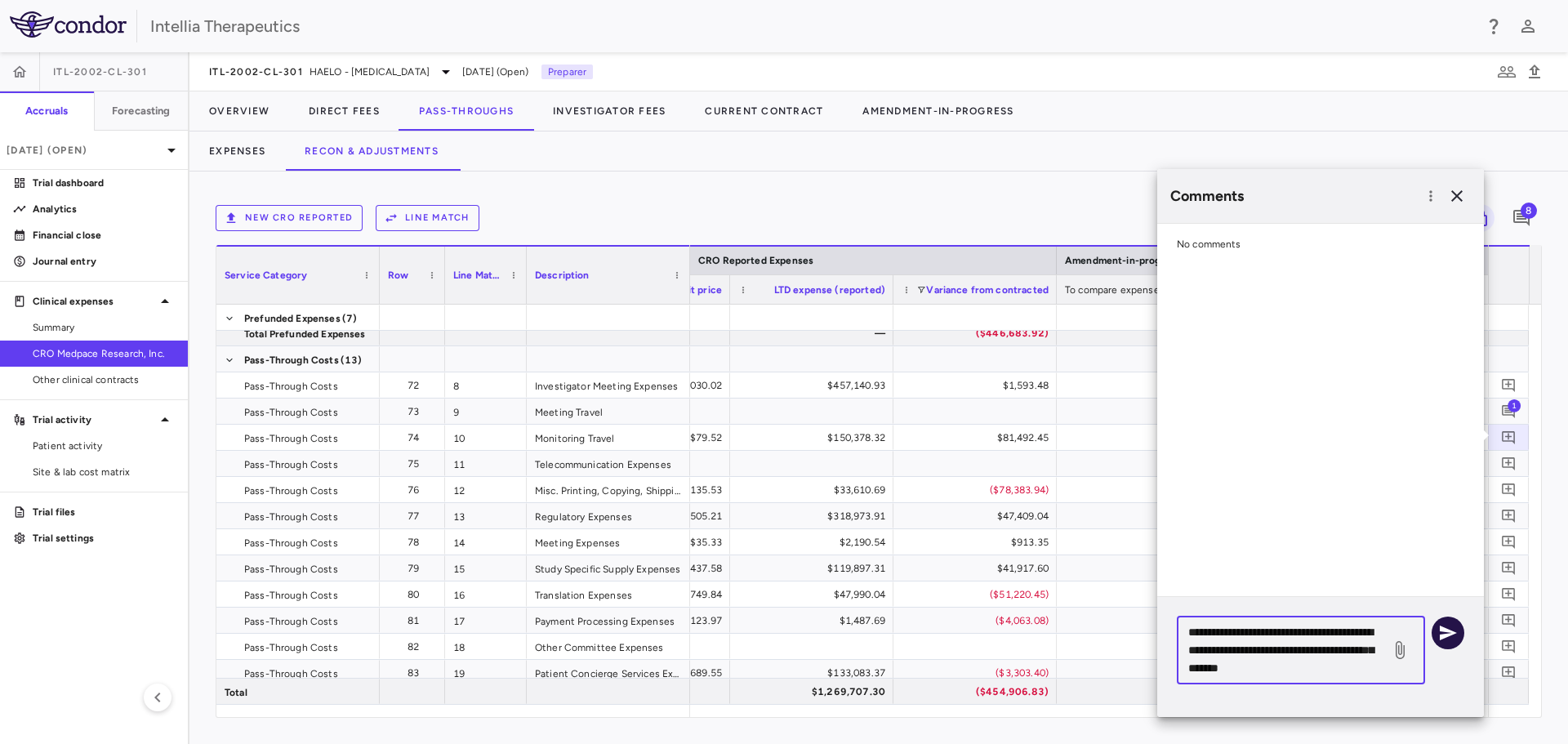
type textarea "**********"
click at [1453, 628] on icon "button" at bounding box center [1448, 632] width 20 height 20
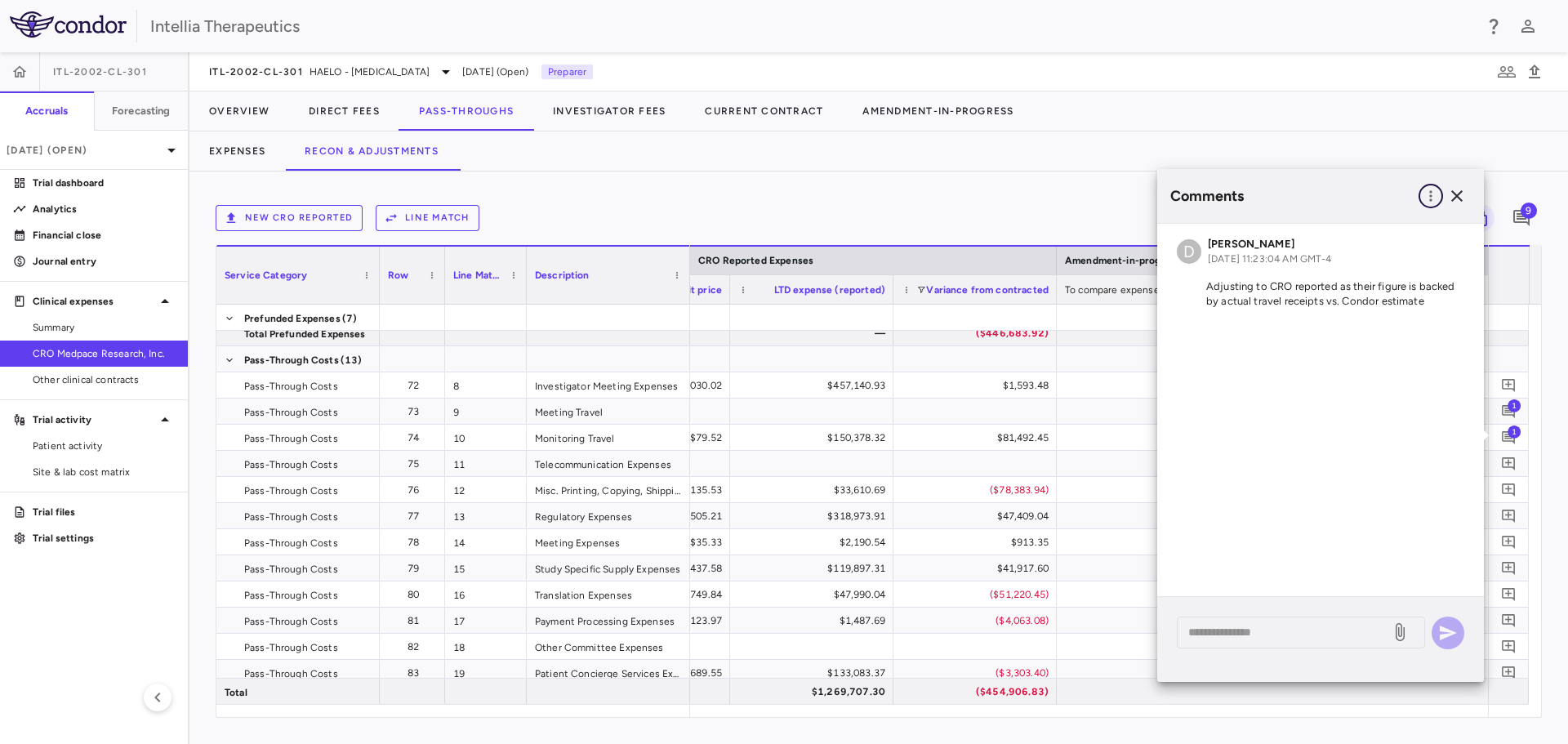
click at [1435, 185] on button "button" at bounding box center [1431, 196] width 24 height 24
click at [1389, 238] on div "Show prior period comments" at bounding box center [1347, 230] width 192 height 30
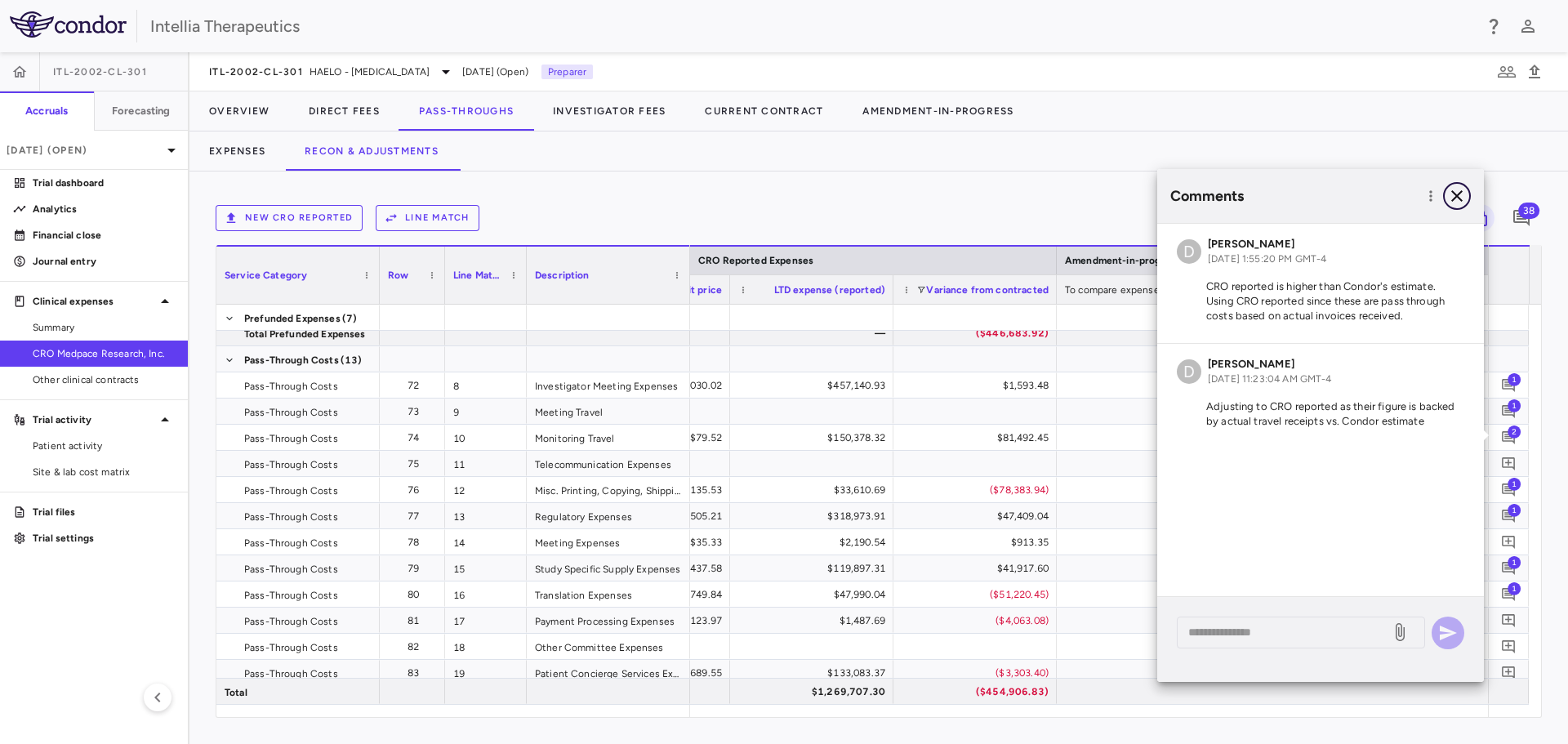
click at [1456, 191] on icon "button" at bounding box center [1456, 196] width 20 height 20
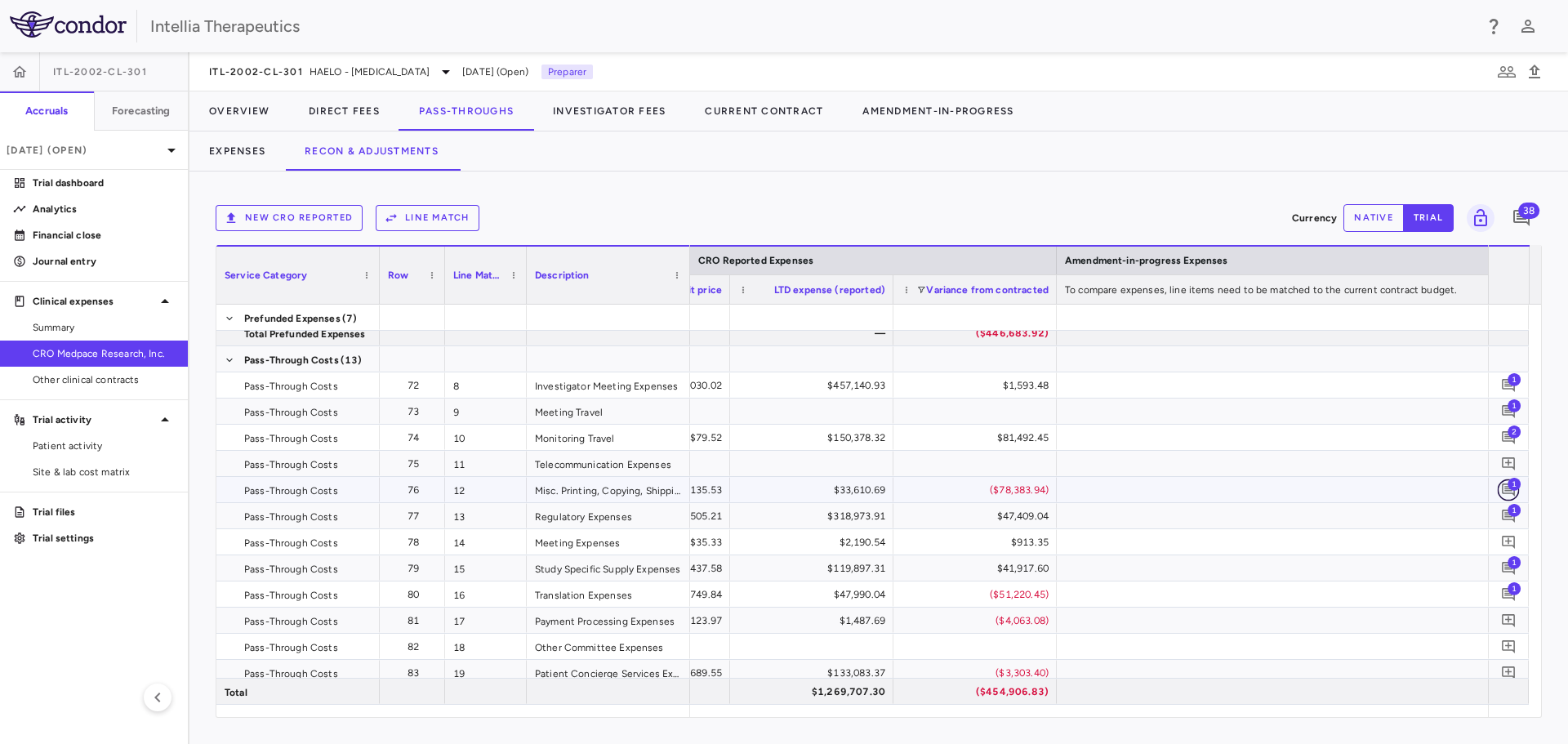
click at [1502, 492] on icon "Add comment" at bounding box center [1508, 490] width 16 height 16
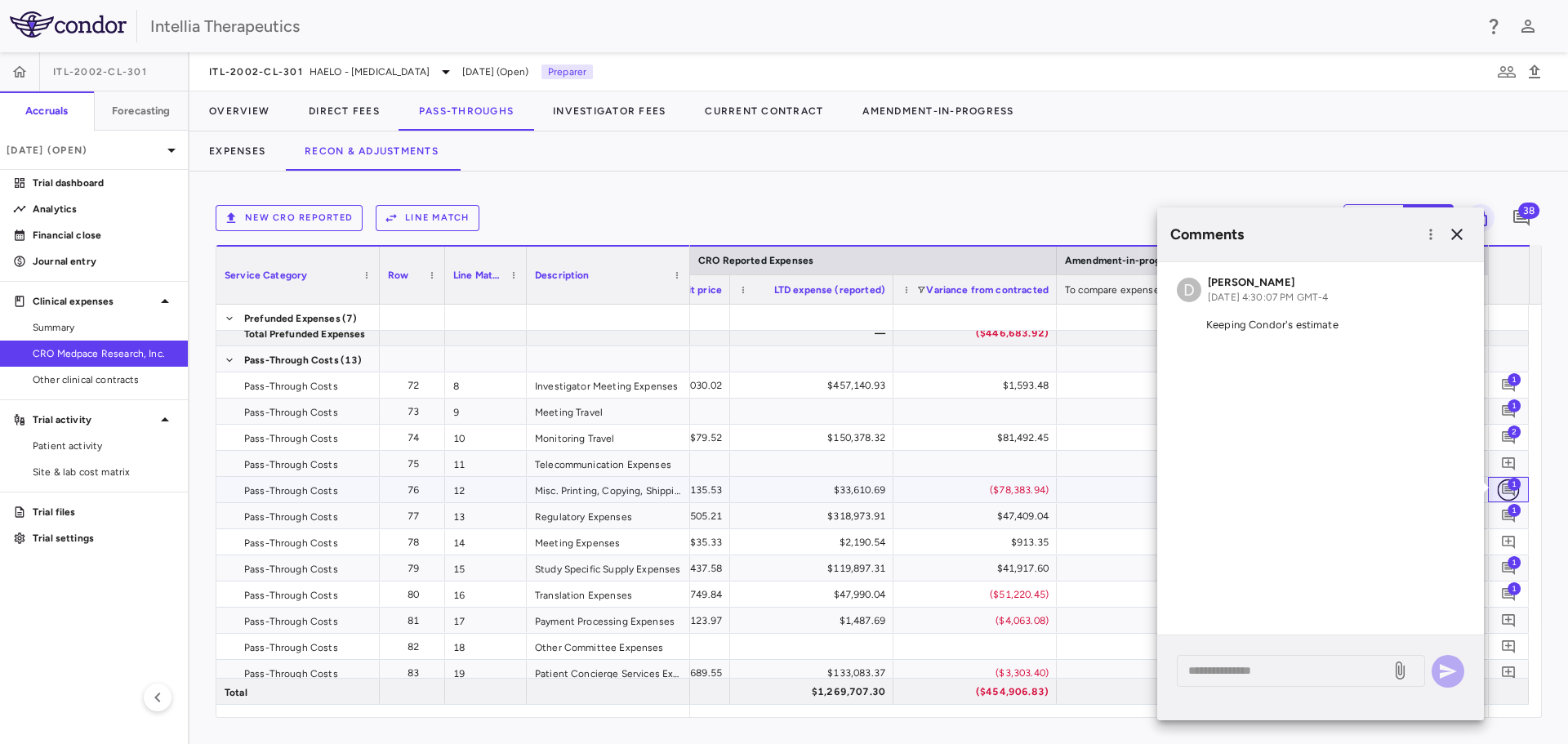
click at [1502, 492] on icon "Add comment" at bounding box center [1508, 490] width 16 height 16
click at [1266, 670] on textarea at bounding box center [1283, 670] width 191 height 18
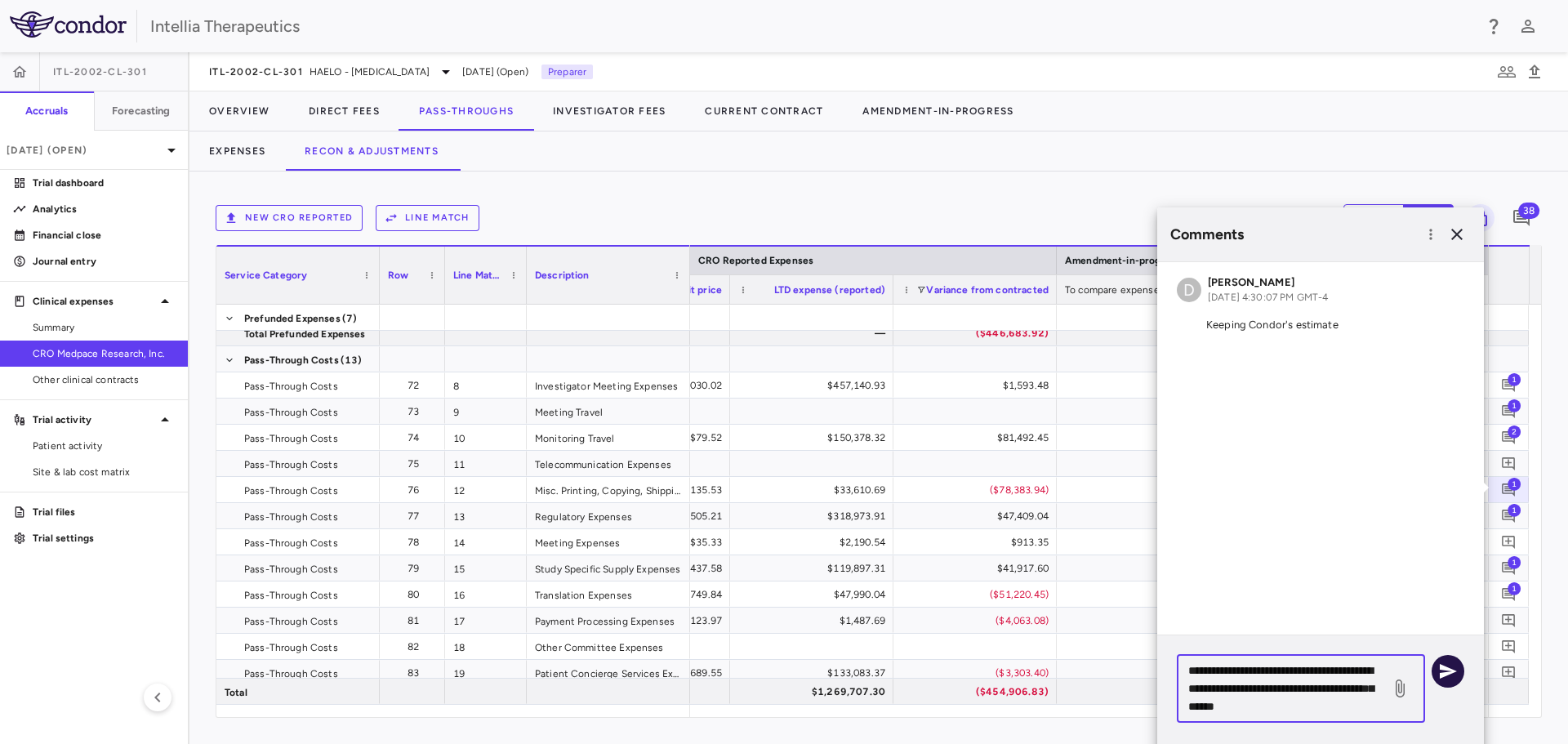
type textarea "**********"
click at [1434, 668] on button "button" at bounding box center [1448, 670] width 33 height 33
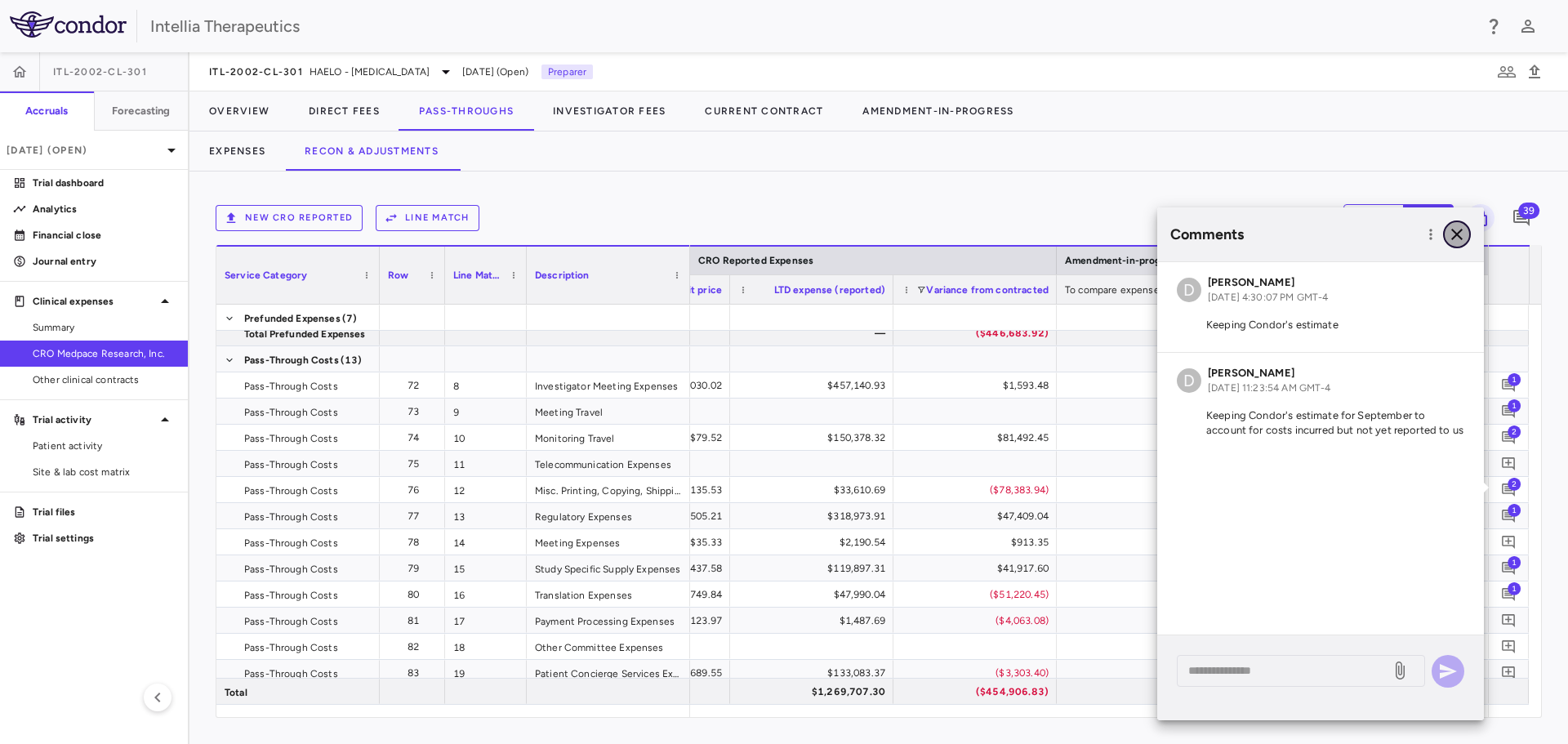
click at [1462, 231] on icon "button" at bounding box center [1456, 234] width 20 height 20
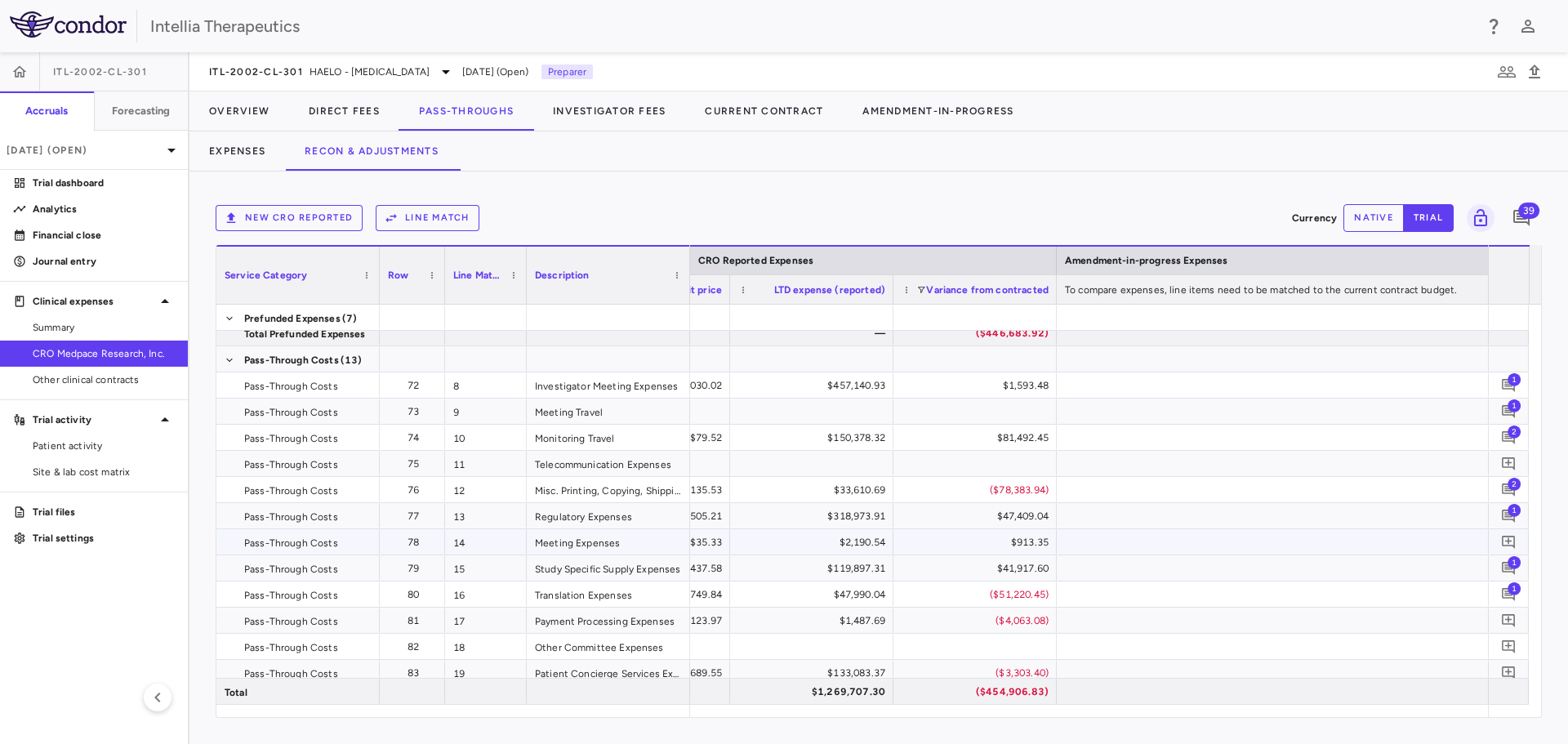
scroll to position [357, 0]
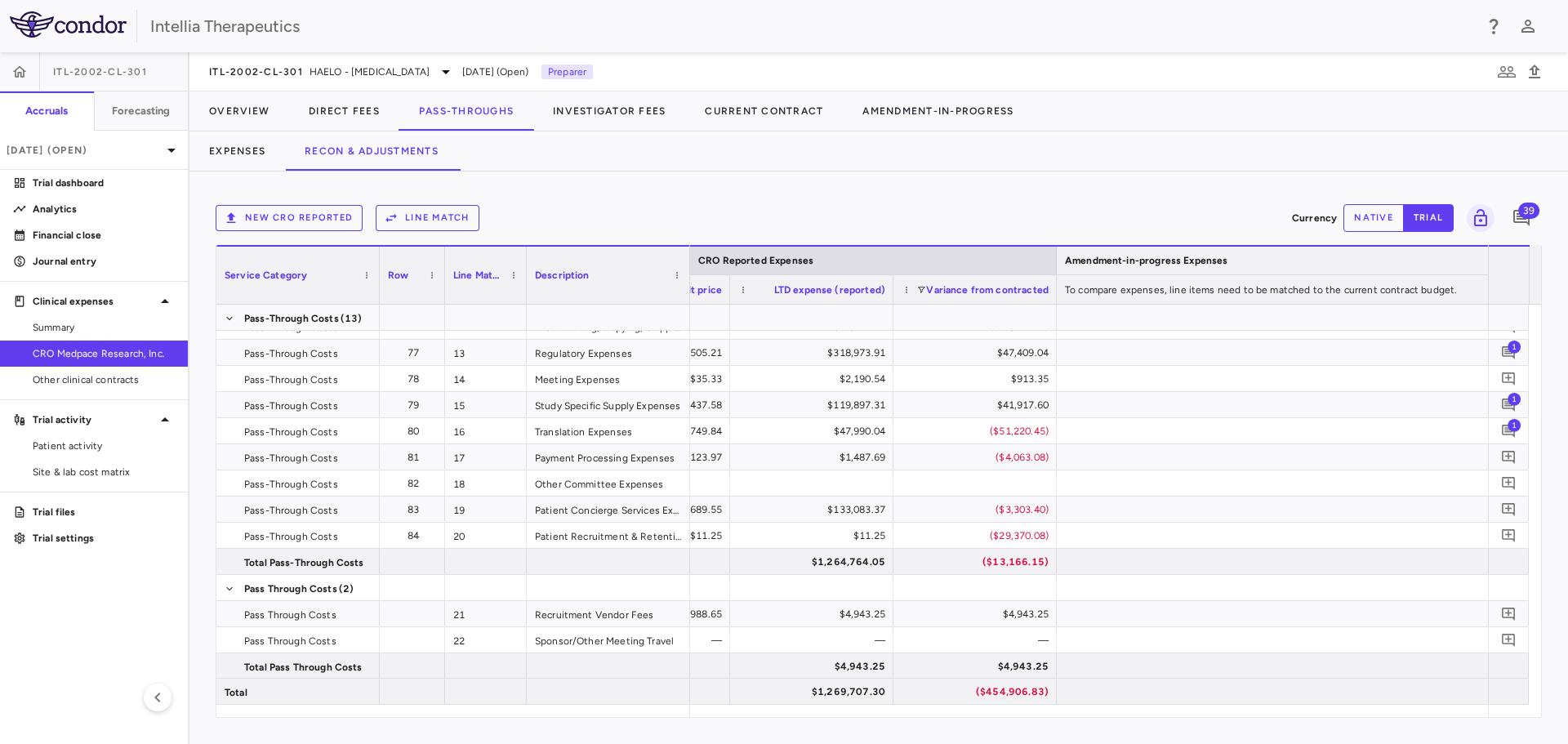
click at [1486, 256] on div "Amendment-in-progress Expenses" at bounding box center [1302, 260] width 474 height 20
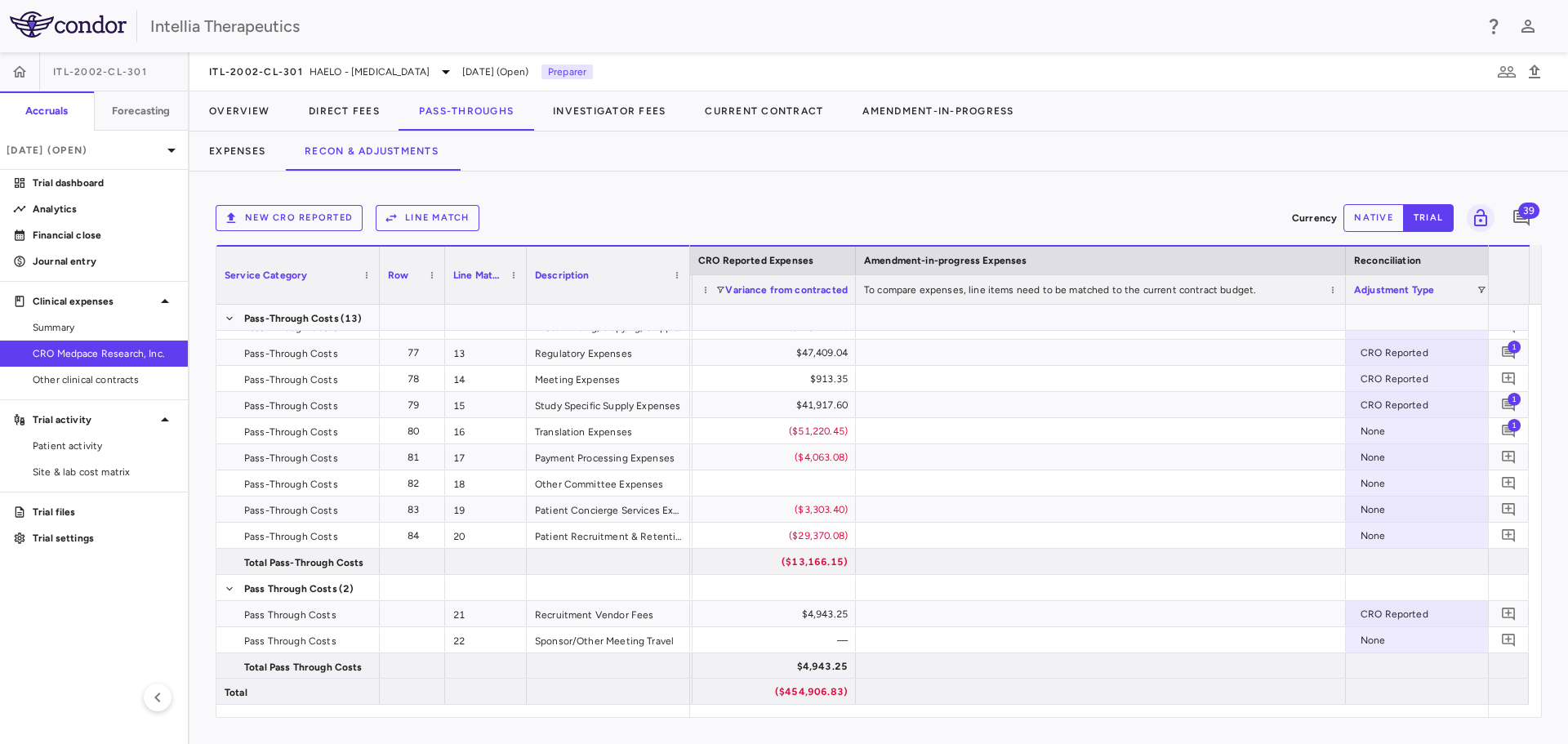
scroll to position [0, 2901]
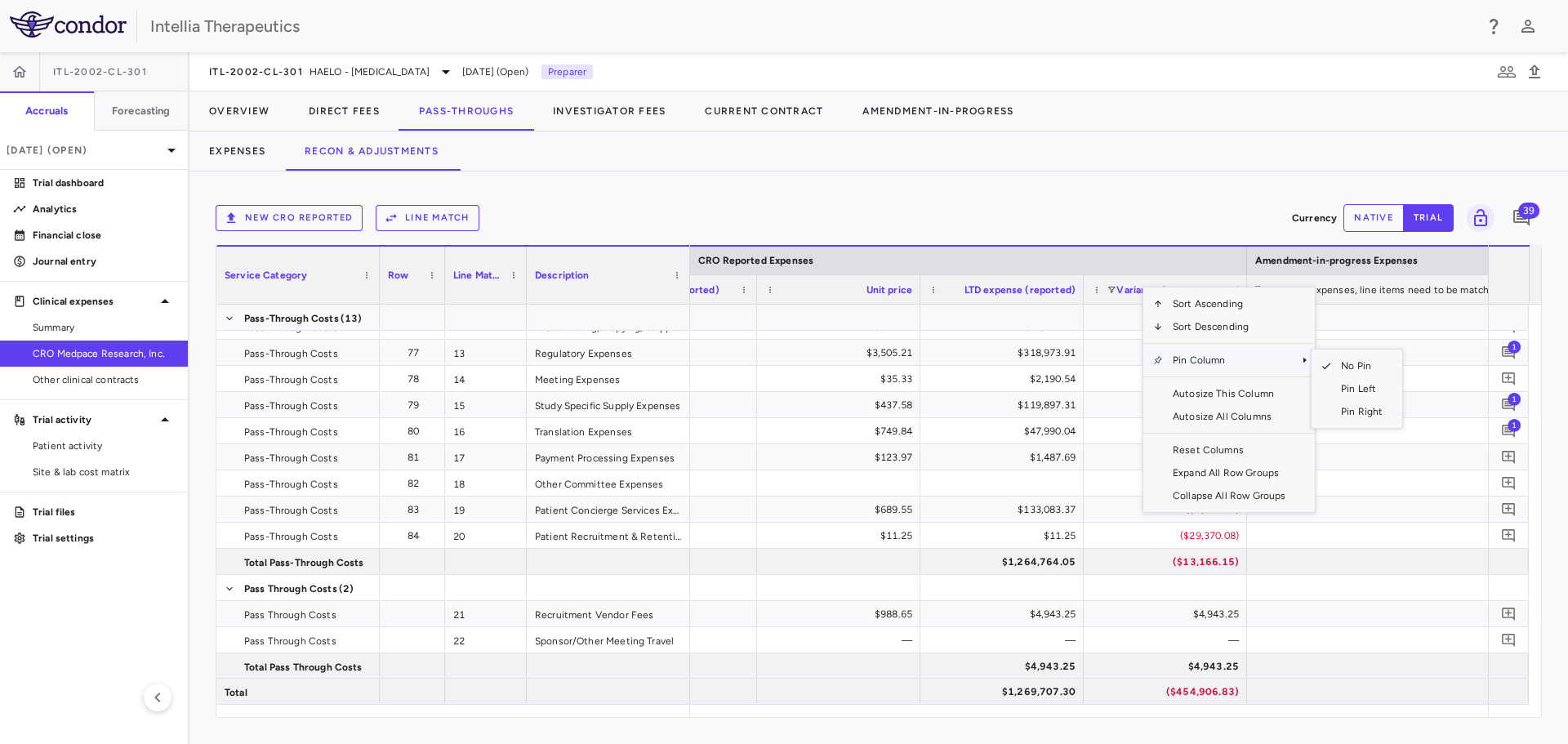
click at [1211, 359] on span "Pin Column" at bounding box center [1229, 360] width 132 height 23
click at [1343, 383] on span "Pin Left" at bounding box center [1362, 388] width 61 height 23
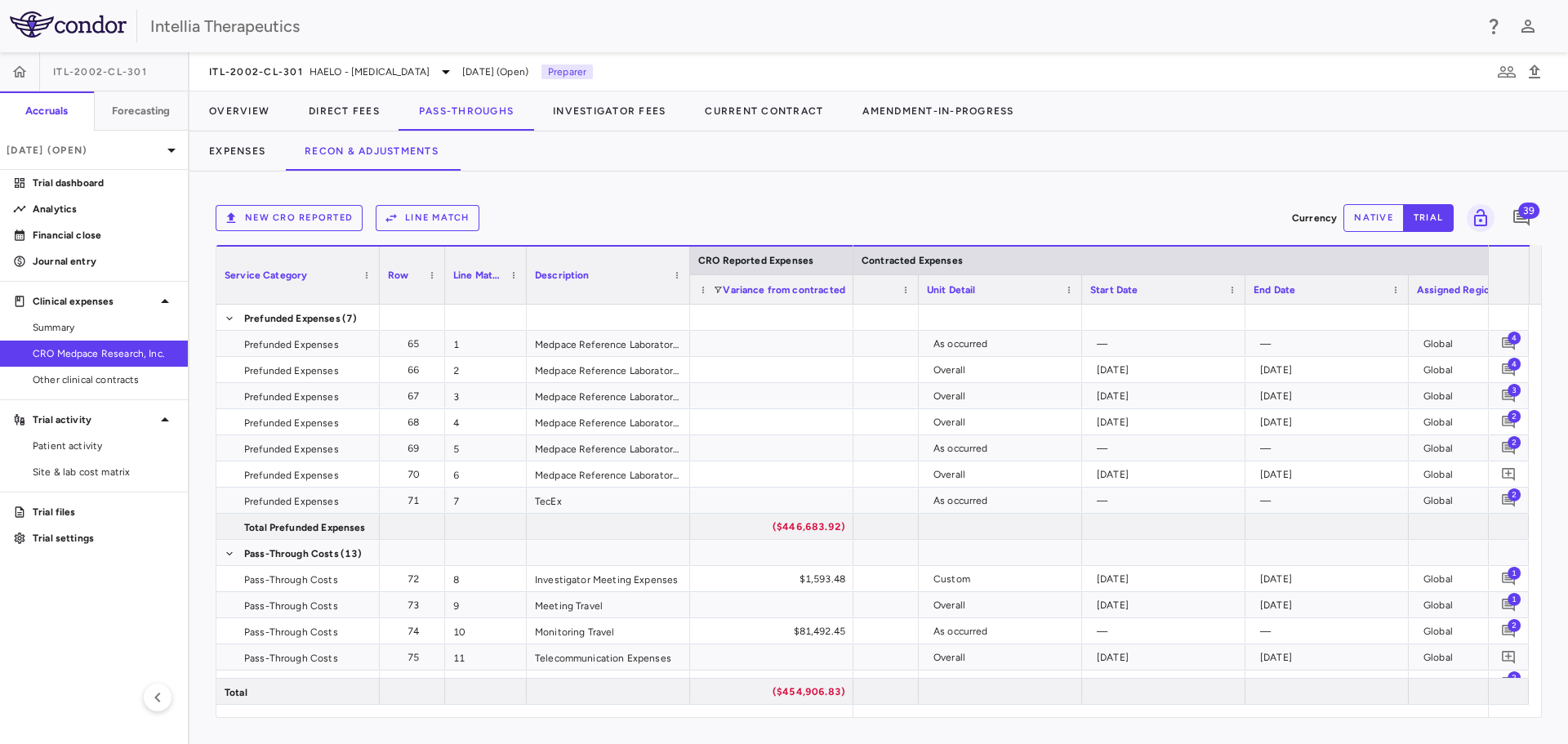
scroll to position [0, 1100]
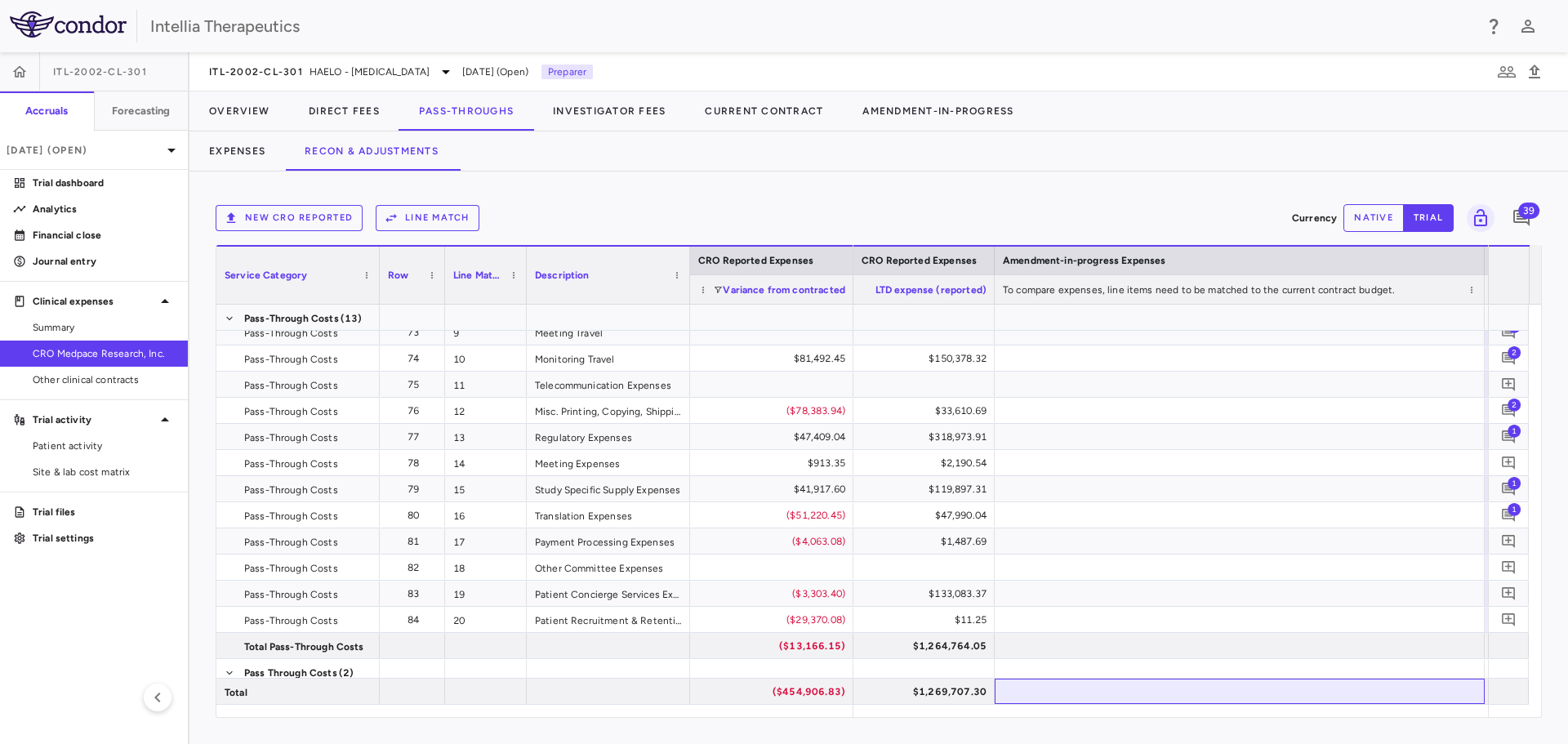
click at [1327, 705] on div "CRO Reported Expenses Service Category Row Line Match 70" at bounding box center [878, 480] width 1325 height 472
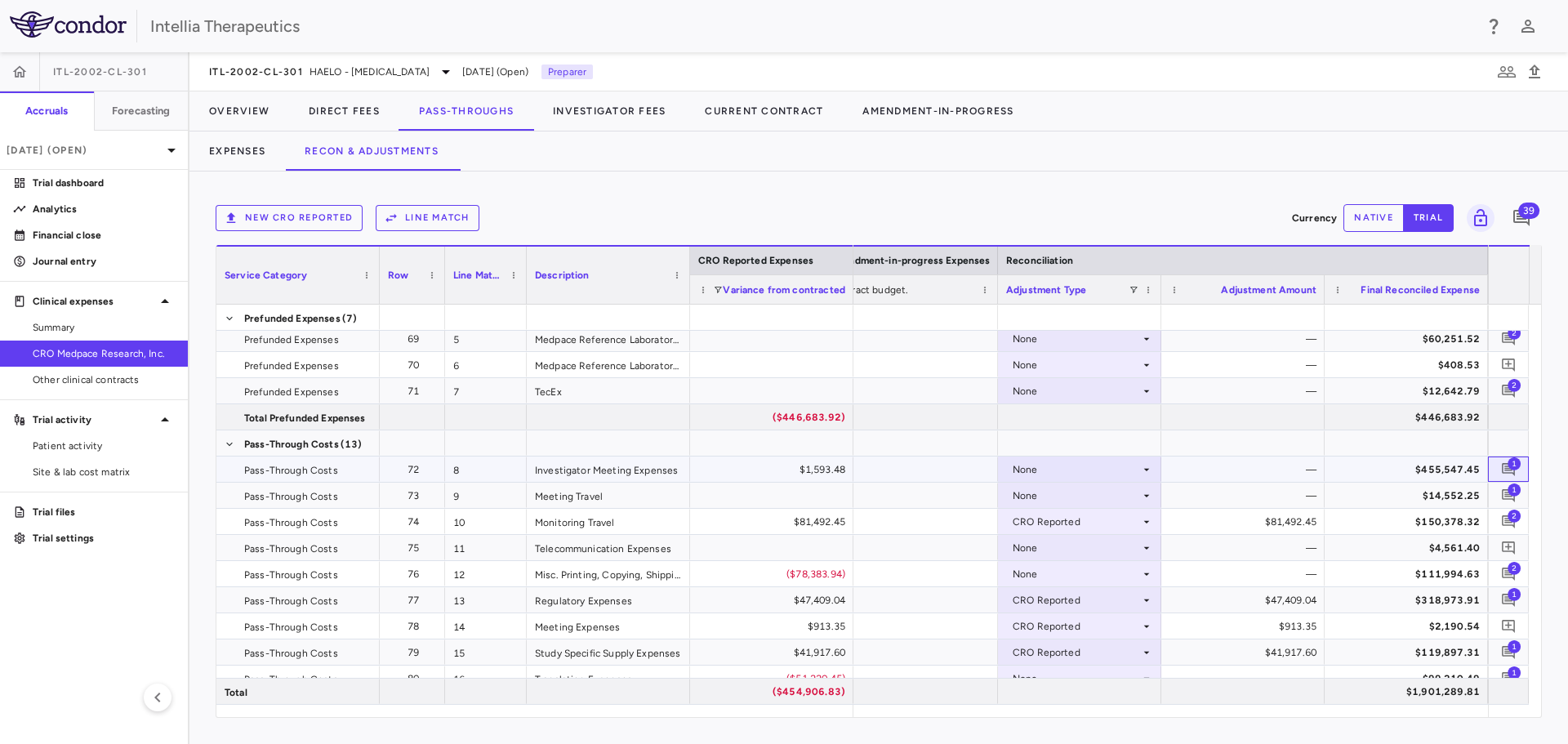
click at [1501, 460] on span "1" at bounding box center [1509, 469] width 22 height 22
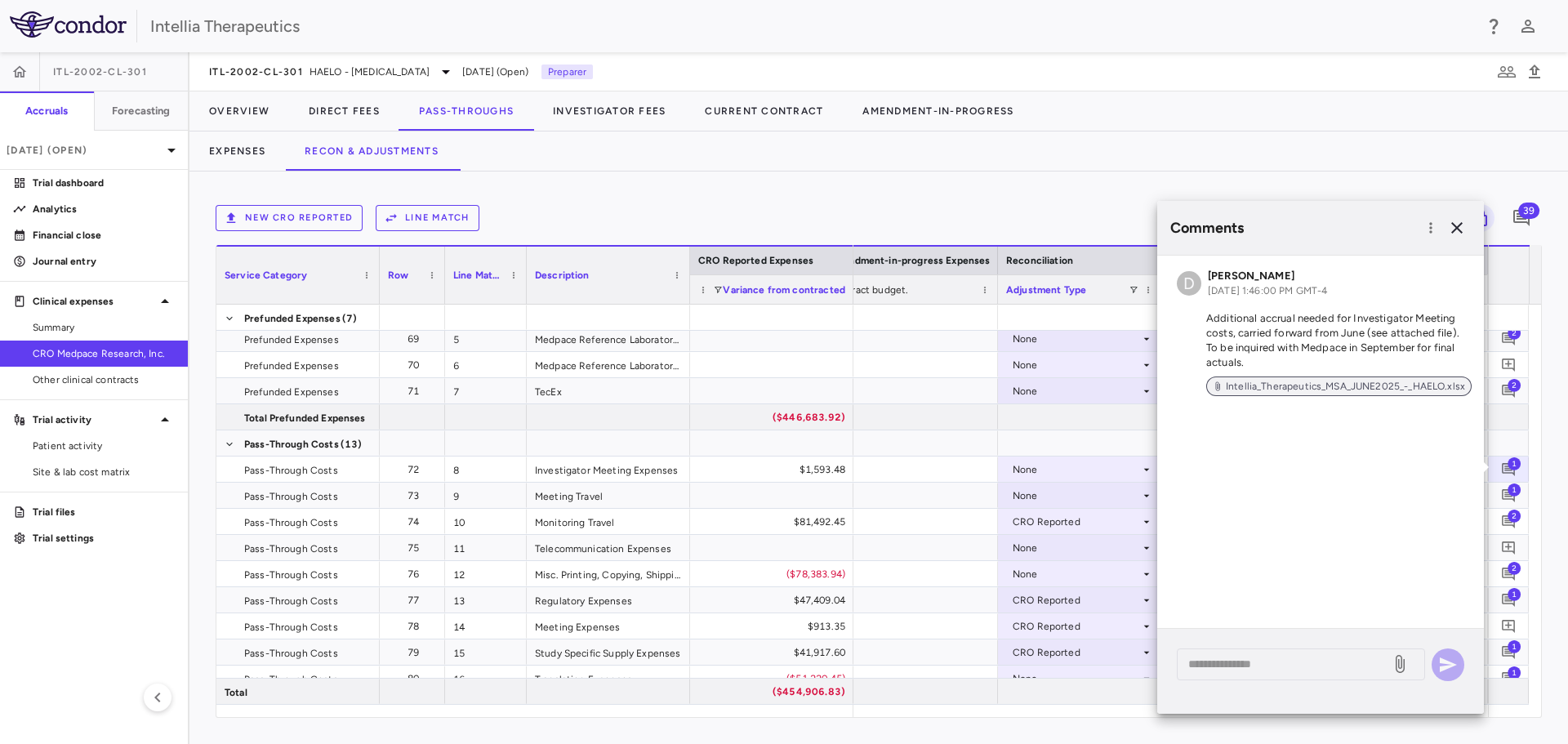
click at [1312, 377] on div "Intellia_Therapeutics_MSA_JUNE2025_-_HAELO.xlsx" at bounding box center [1339, 386] width 265 height 20
click at [1321, 672] on textarea at bounding box center [1283, 663] width 191 height 18
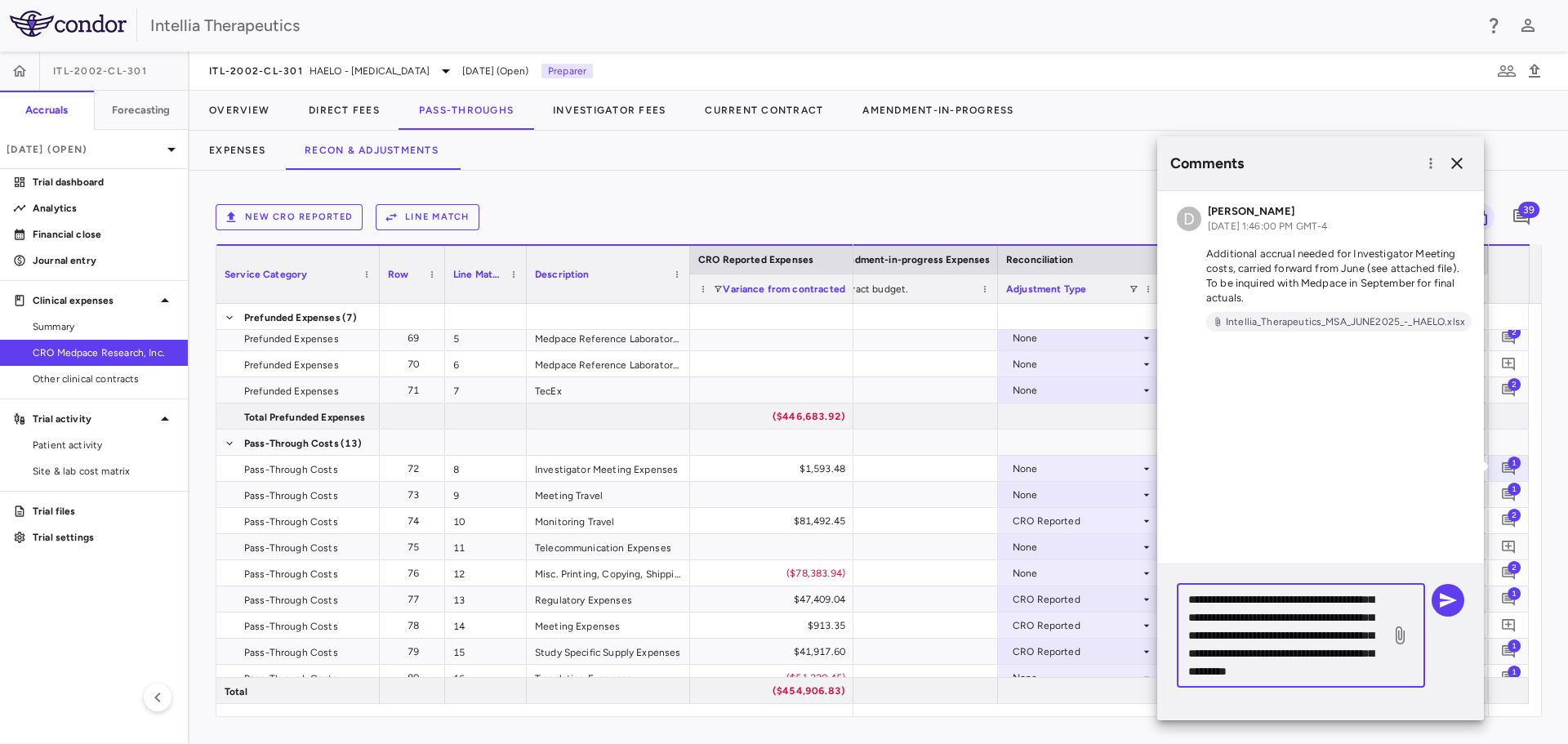
scroll to position [88, 0]
type textarea "**********"
click at [1406, 629] on icon at bounding box center [1399, 635] width 20 height 20
click at [0, 0] on input "file" at bounding box center [0, 0] width 0 height 0
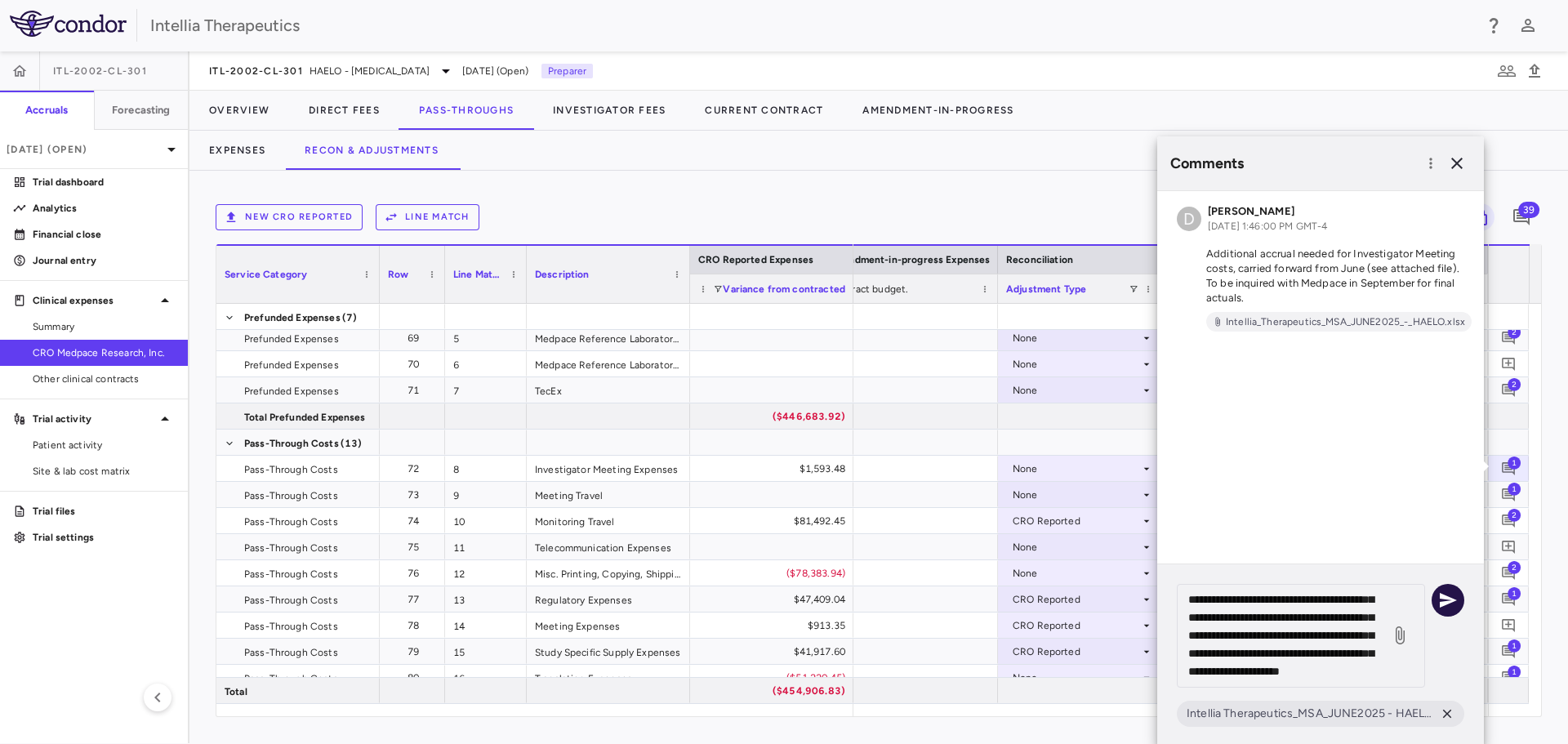
click at [1444, 606] on icon "button" at bounding box center [1448, 600] width 20 height 20
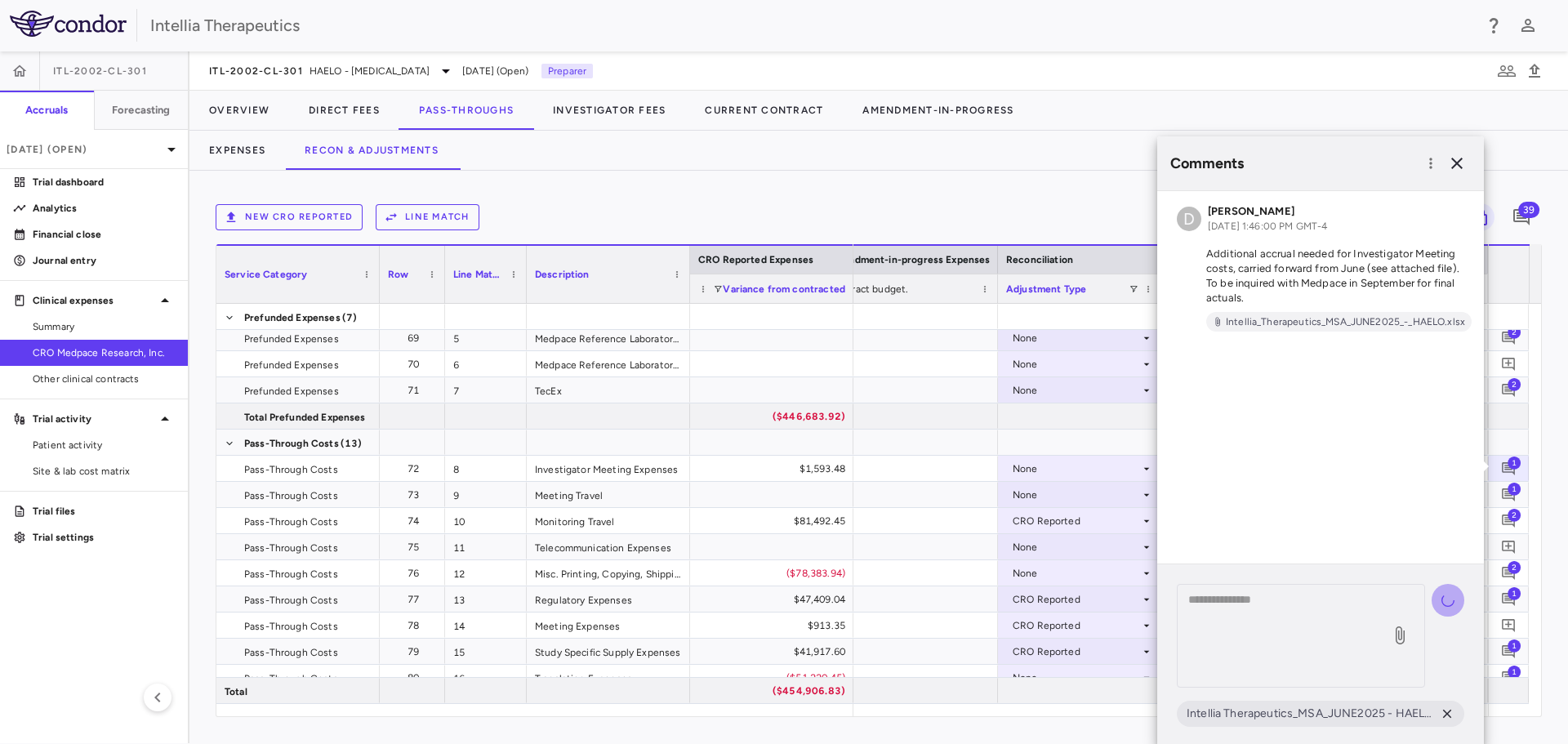
scroll to position [0, 0]
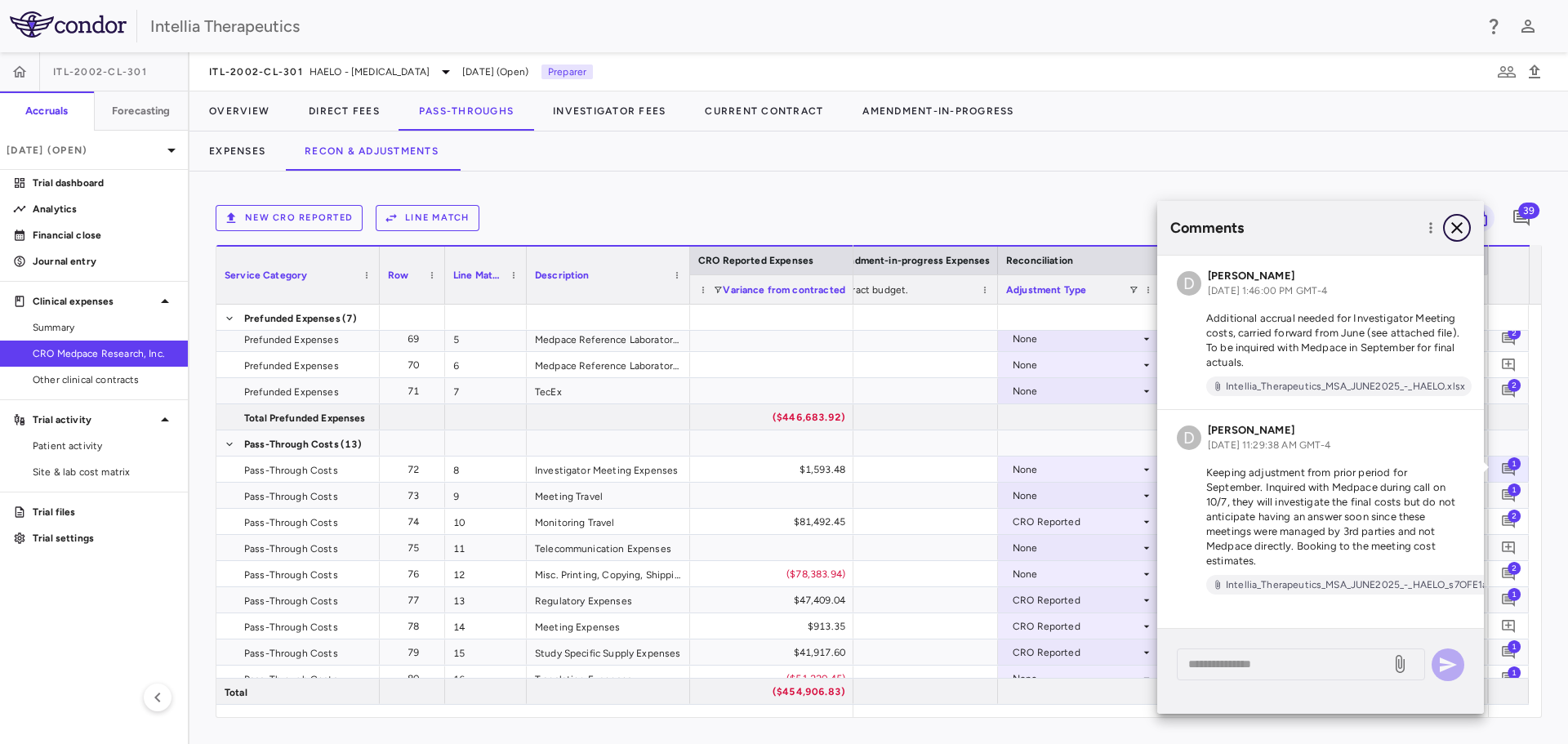
click at [1464, 231] on icon "button" at bounding box center [1456, 227] width 20 height 20
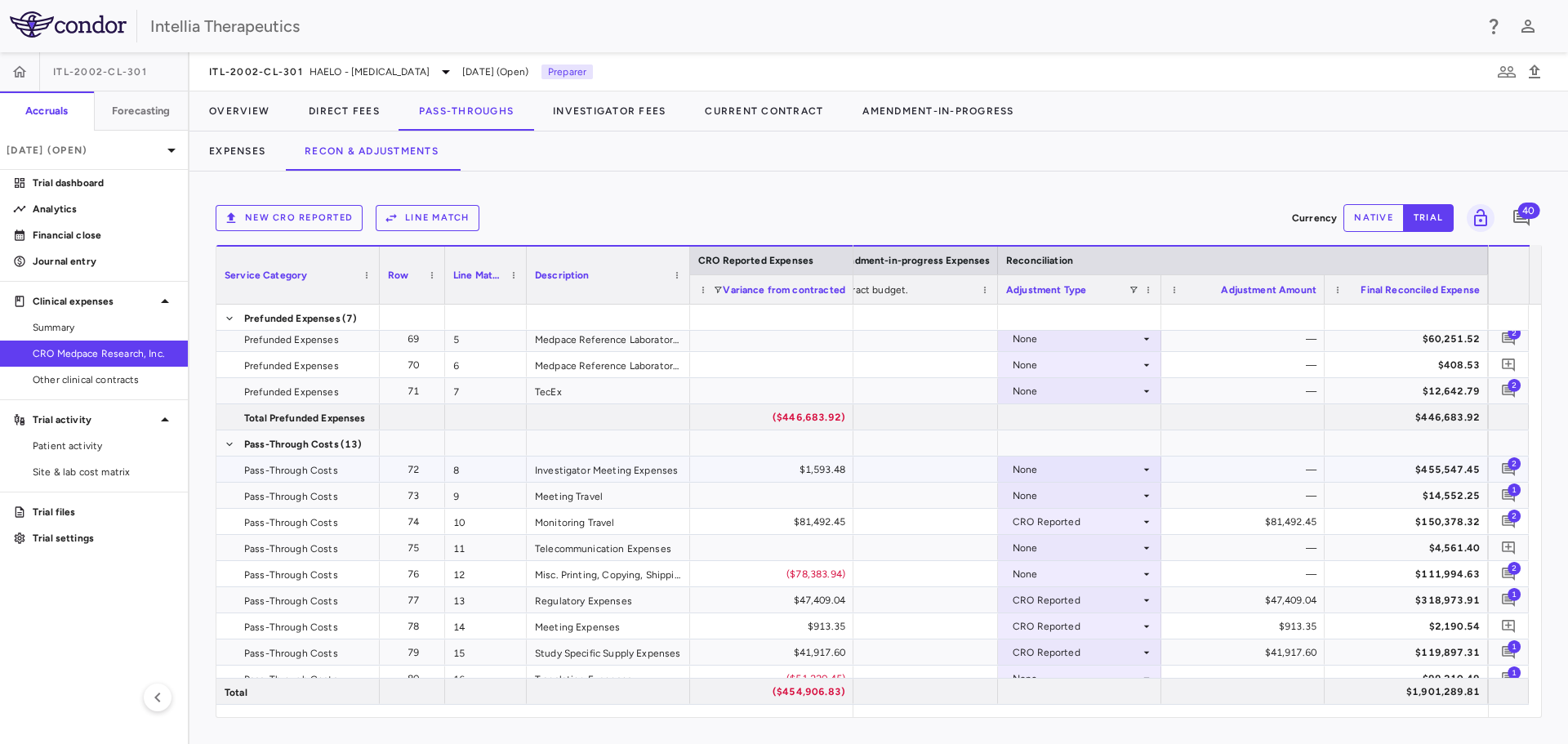
click at [1026, 471] on div "None" at bounding box center [1076, 469] width 128 height 26
click at [1065, 547] on div "Other" at bounding box center [1048, 550] width 34 height 15
click at [1372, 216] on button "native" at bounding box center [1373, 218] width 61 height 28
click at [1280, 460] on div "$0.00" at bounding box center [1246, 469] width 141 height 26
drag, startPoint x: 1280, startPoint y: 460, endPoint x: 1320, endPoint y: 462, distance: 40.0
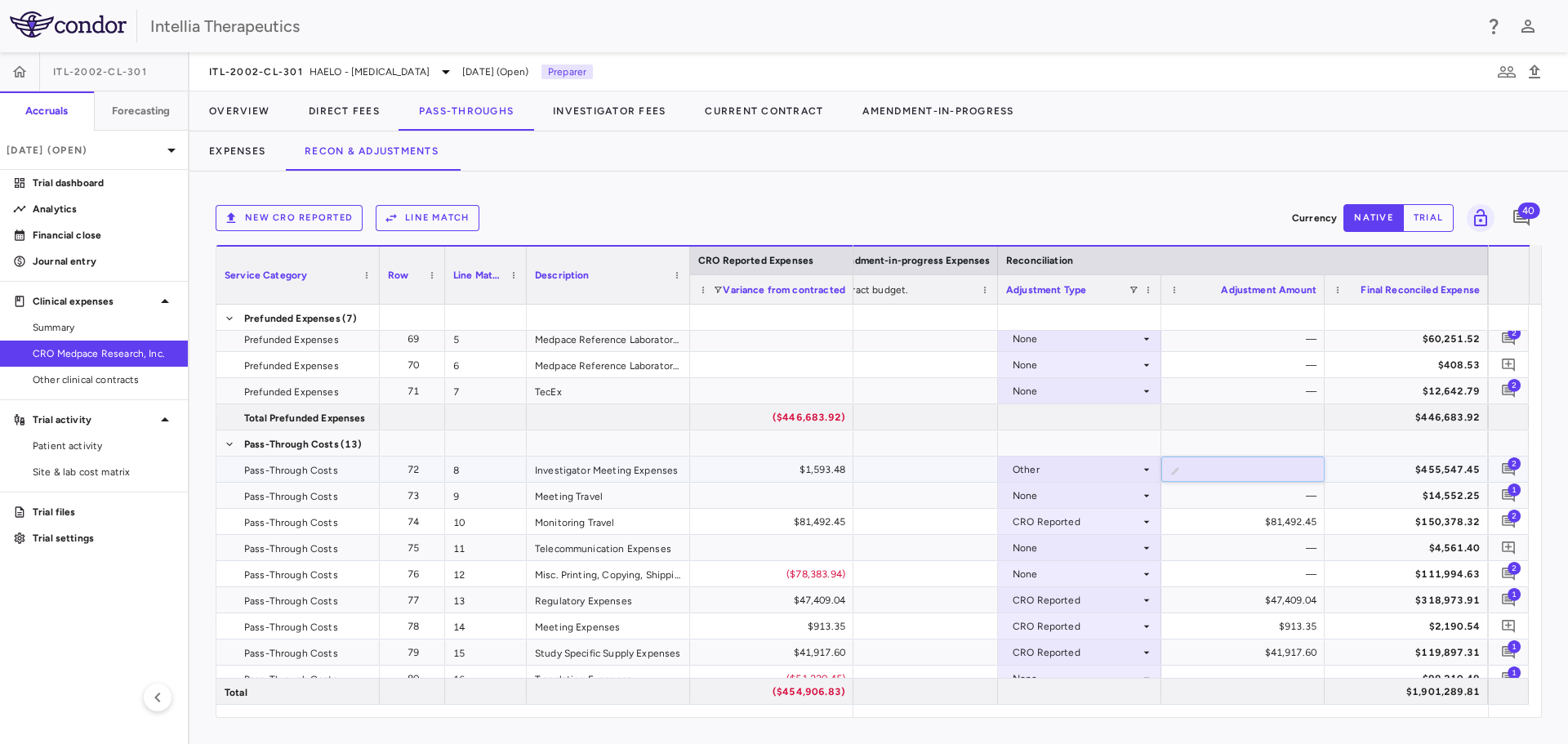
click at [1320, 462] on input "*" at bounding box center [1255, 470] width 137 height 27
type input "********"
click at [1242, 217] on div "New CRO reported Line Match" at bounding box center [750, 218] width 1070 height 26
click at [1240, 492] on div "—" at bounding box center [1246, 495] width 141 height 26
click at [1285, 468] on div "$89,524.09" at bounding box center [1246, 469] width 141 height 26
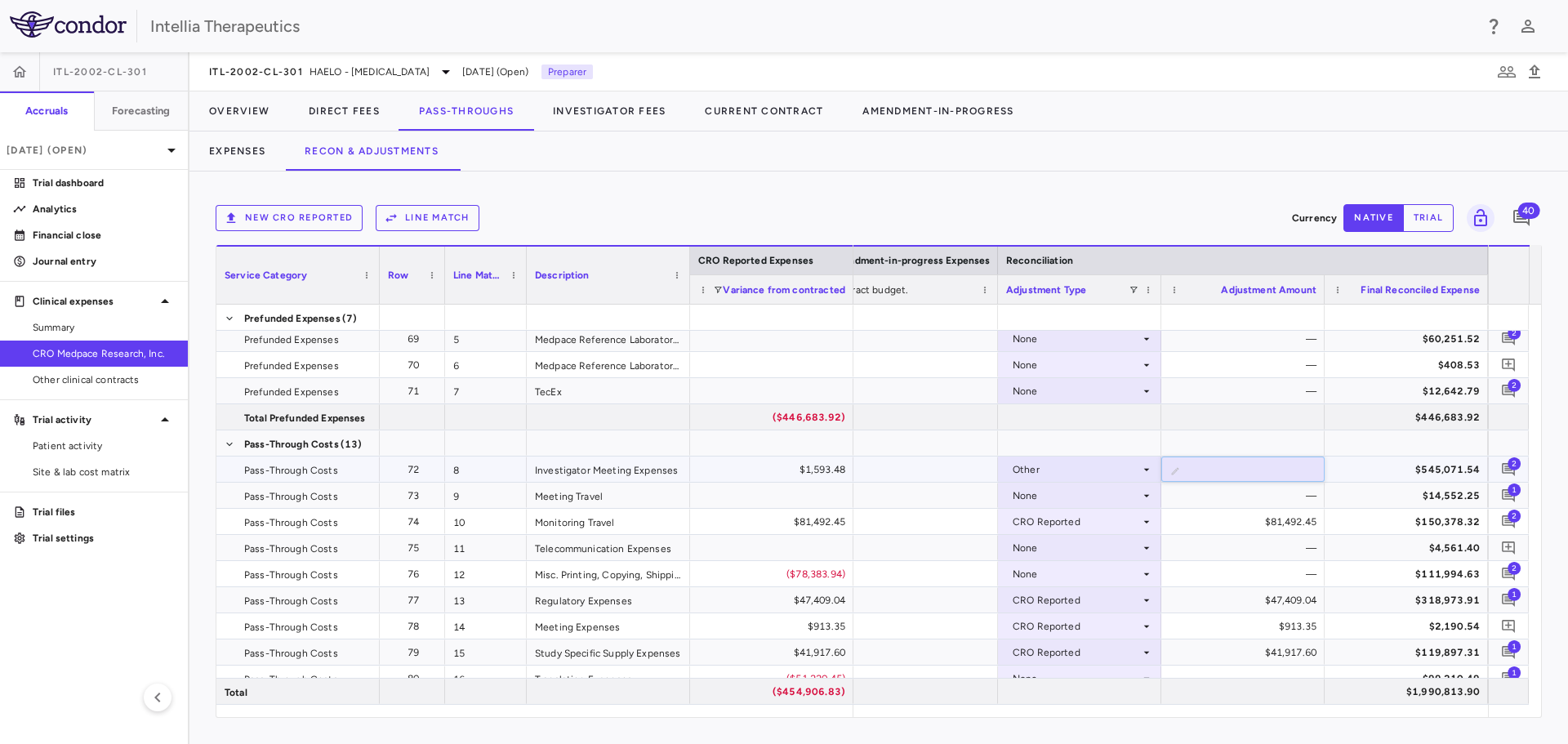
click at [1237, 472] on input "********" at bounding box center [1255, 470] width 137 height 27
drag, startPoint x: 1243, startPoint y: 470, endPoint x: 1305, endPoint y: 457, distance: 63.3
click at [1305, 457] on input "********" at bounding box center [1255, 470] width 137 height 27
type input "********"
click at [1241, 423] on div at bounding box center [1242, 416] width 163 height 25
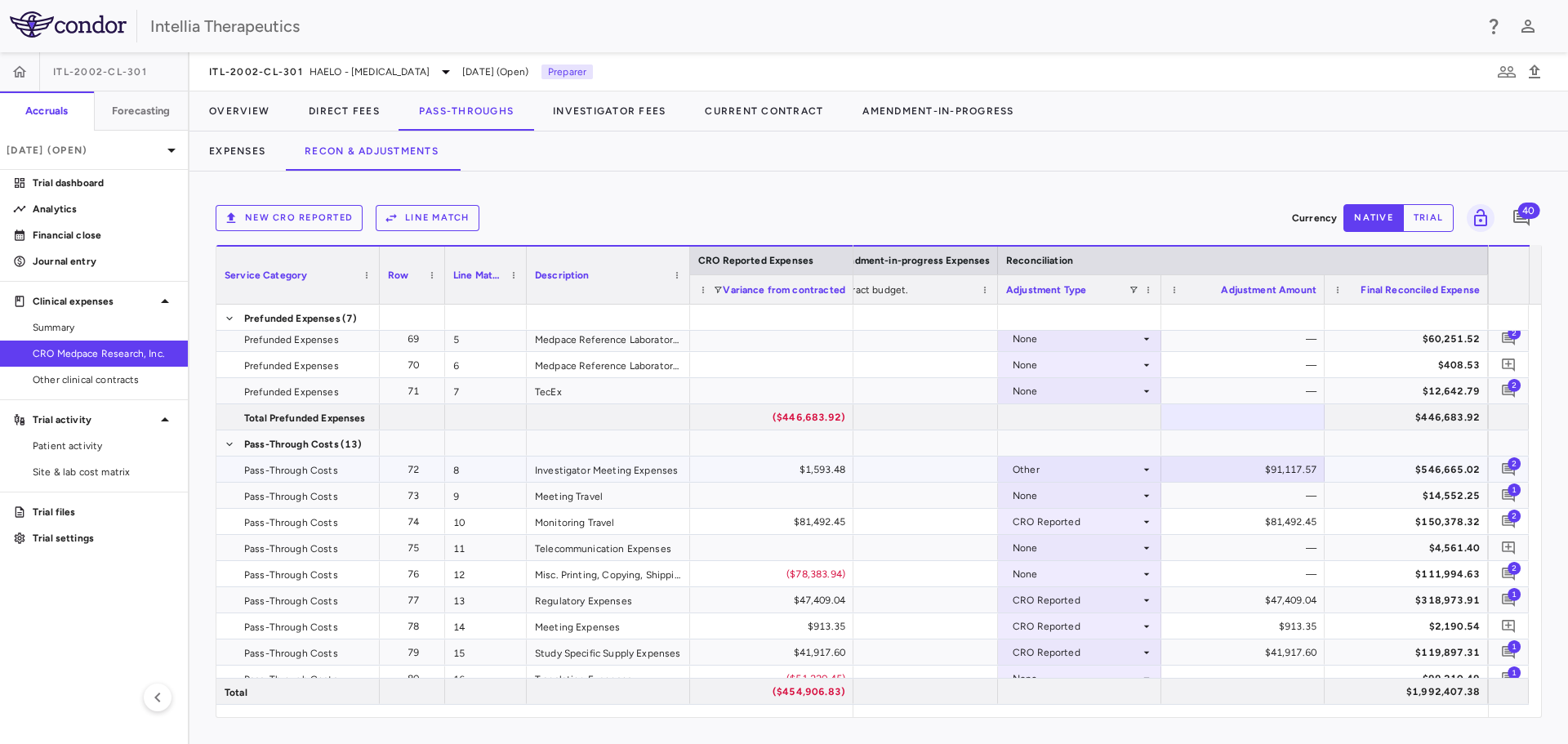
click at [1509, 457] on div "2" at bounding box center [1508, 469] width 33 height 33
click at [1509, 462] on span "2" at bounding box center [1514, 463] width 13 height 13
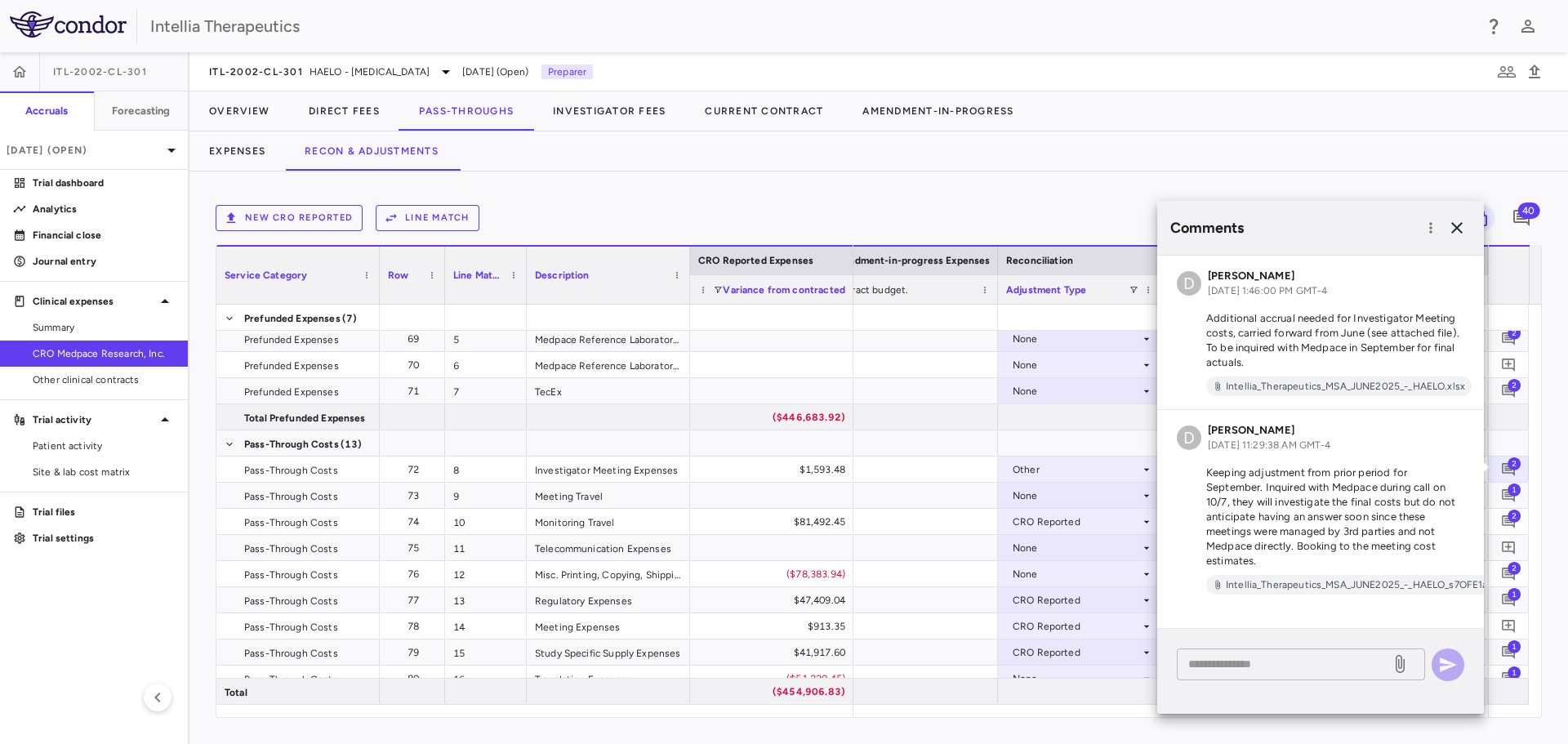
click at [1309, 666] on textarea at bounding box center [1283, 663] width 191 height 18
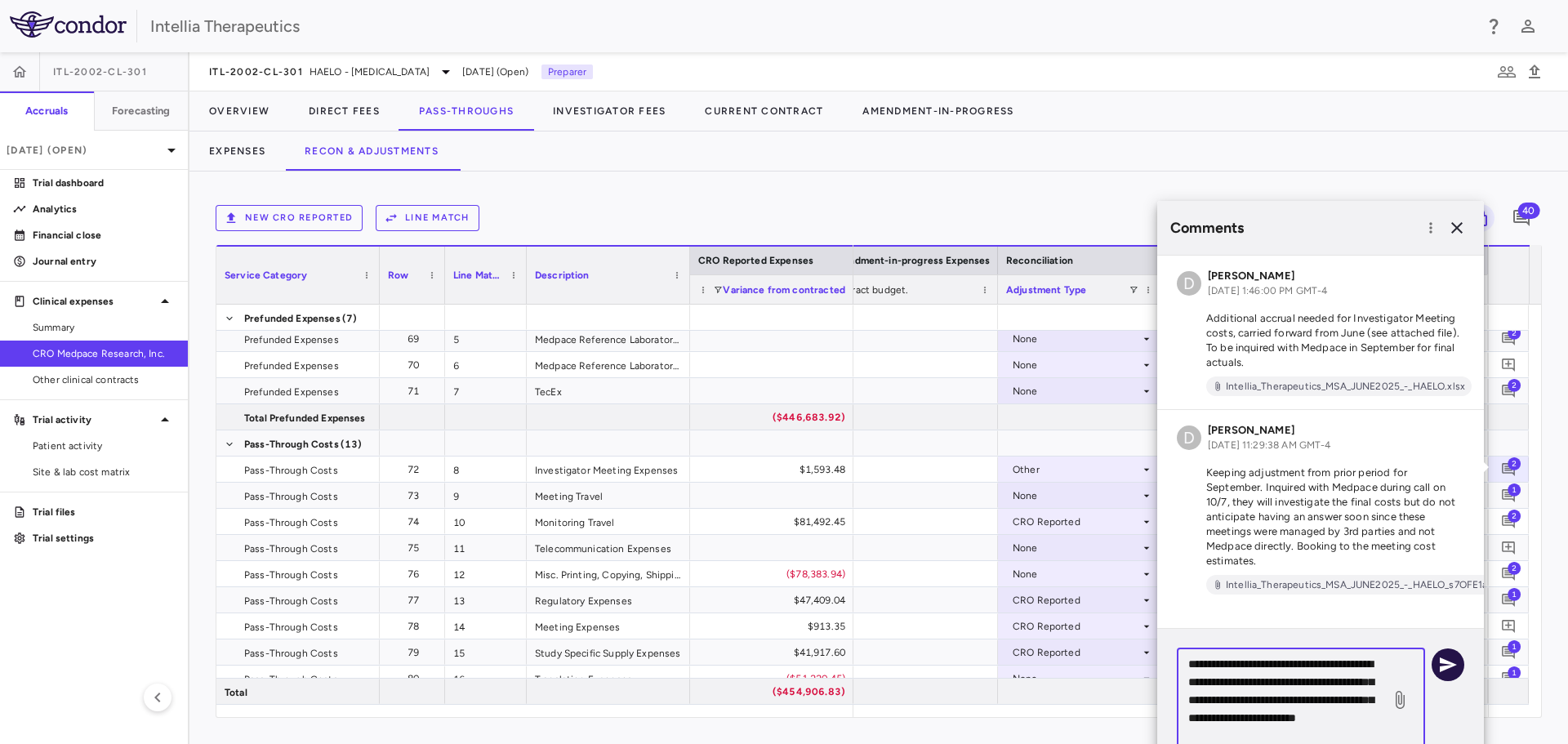
type textarea "**********"
click at [1453, 668] on icon "button" at bounding box center [1448, 664] width 20 height 20
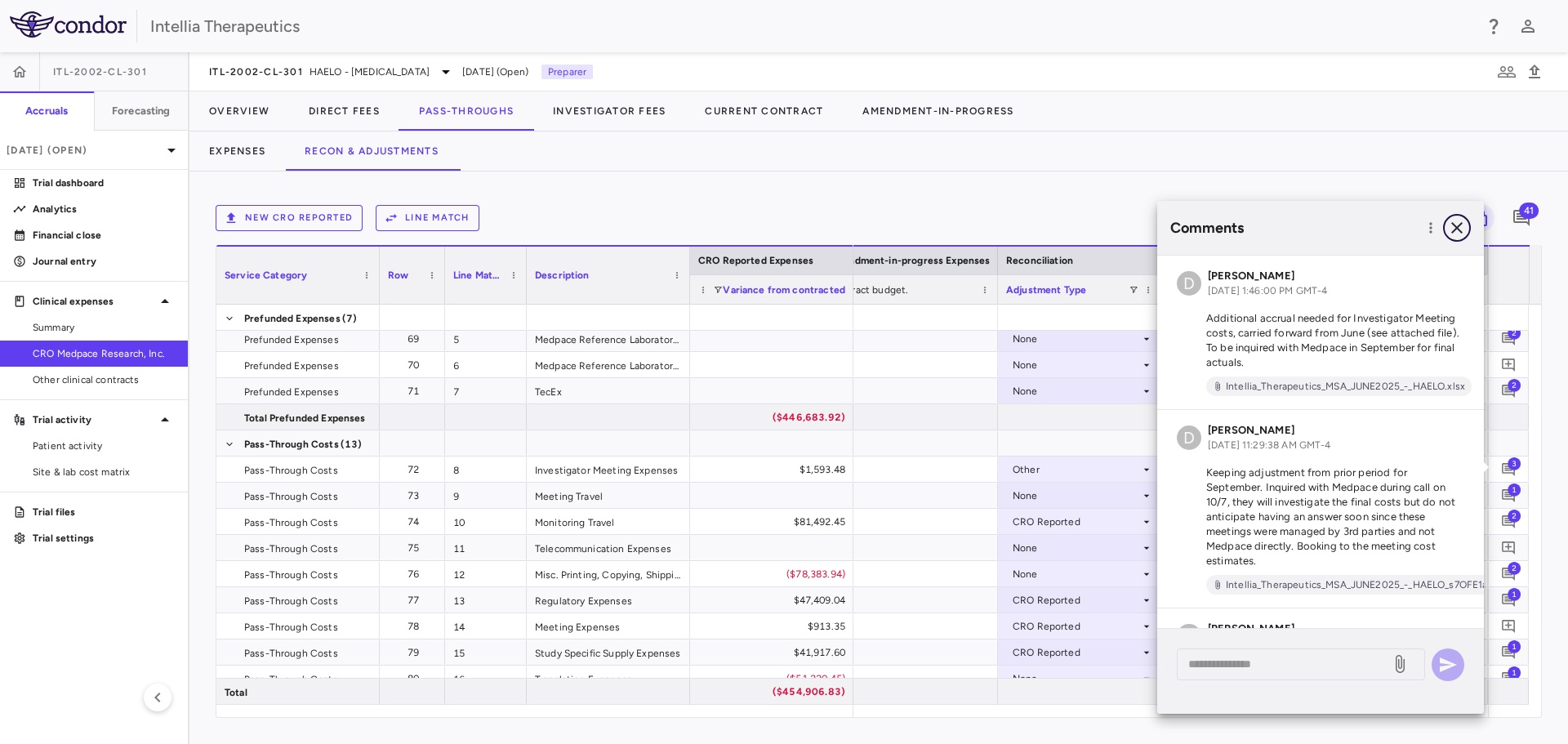
drag, startPoint x: 1458, startPoint y: 216, endPoint x: 1556, endPoint y: 304, distance: 131.7
click at [1458, 216] on button "button" at bounding box center [1457, 228] width 28 height 28
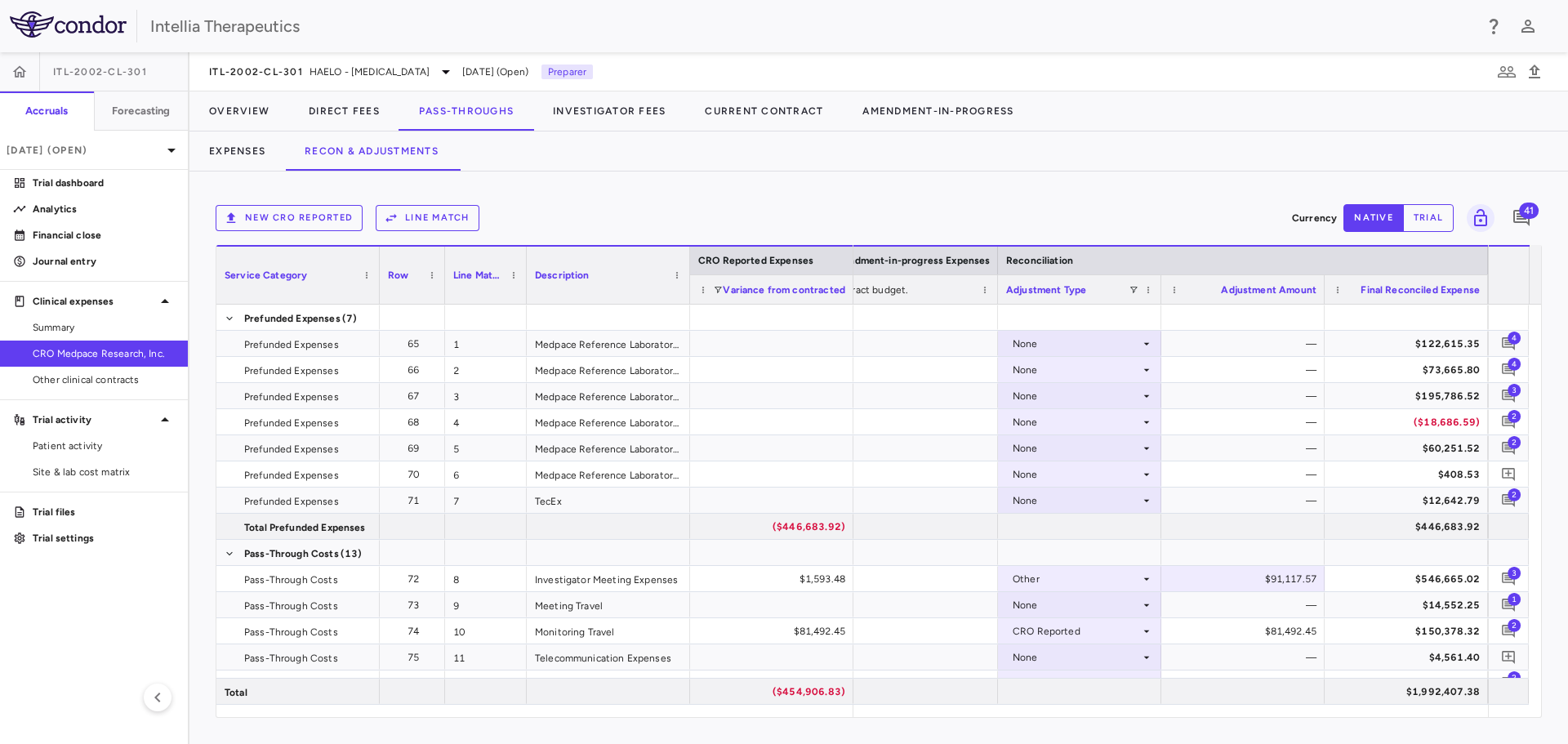
click at [1401, 86] on div "ITL-2002-CL-301 HAELO - [MEDICAL_DATA] [DATE] (Open) Preparer" at bounding box center [879, 72] width 1379 height 39
click at [341, 108] on button "Direct Fees" at bounding box center [345, 111] width 110 height 39
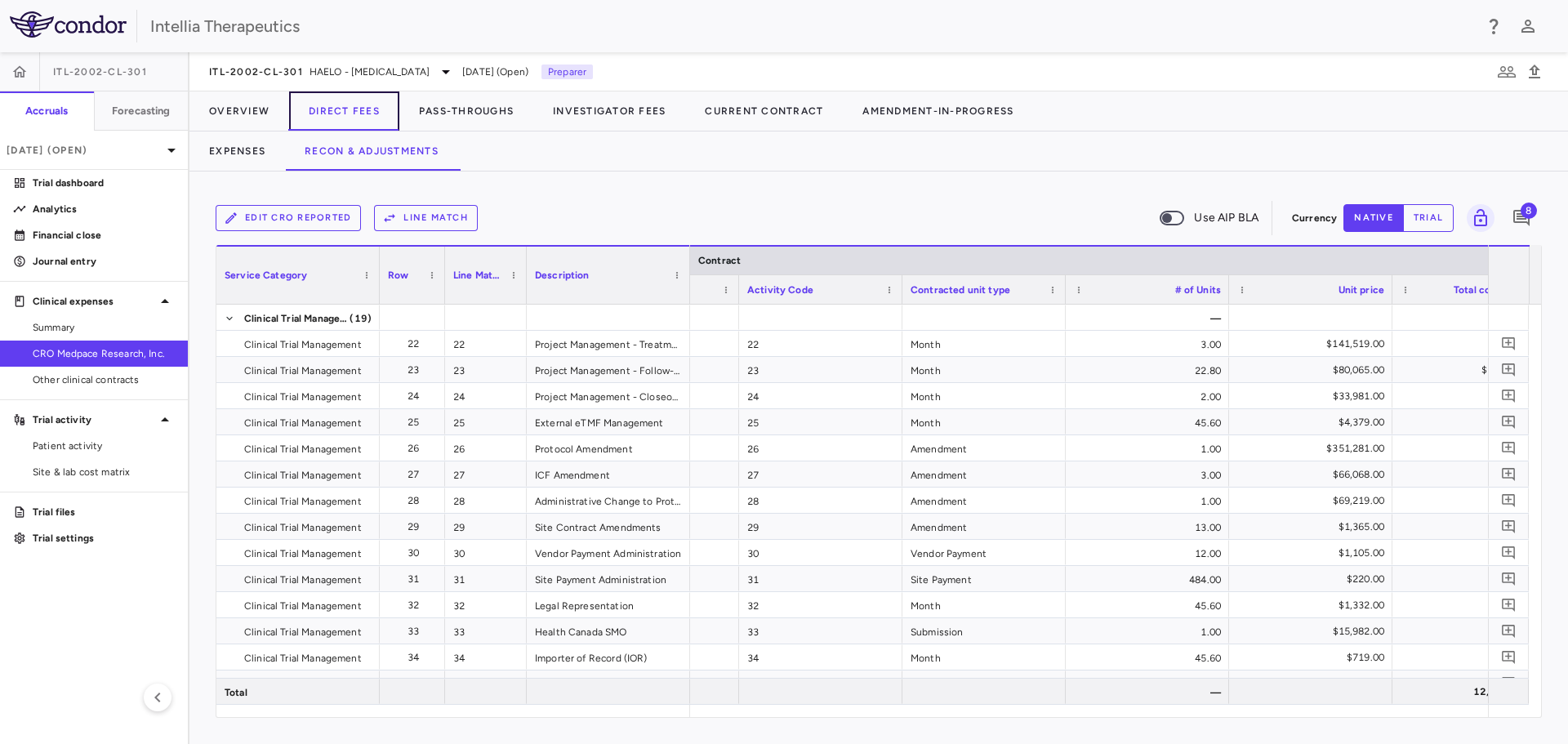
scroll to position [0, 135]
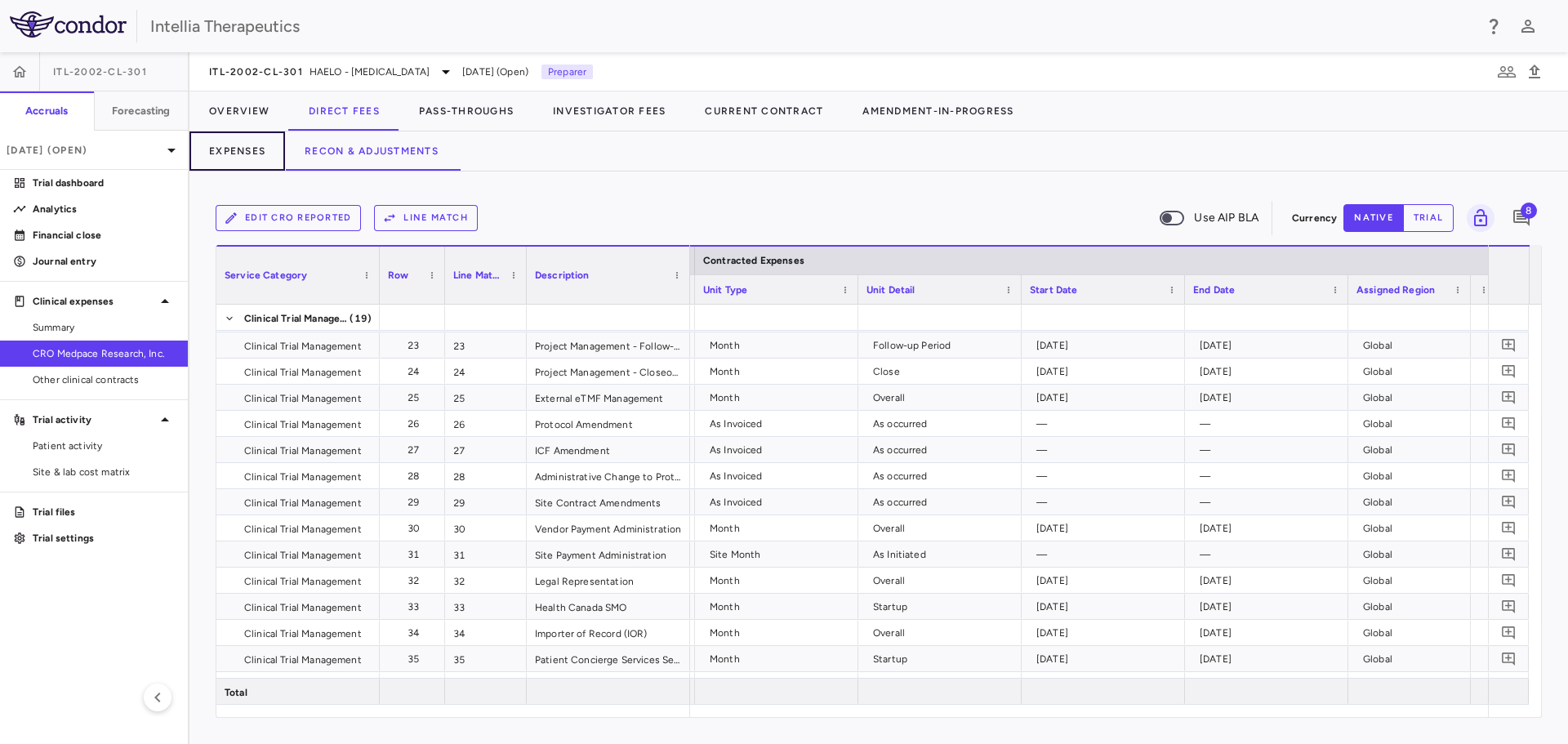
drag, startPoint x: 228, startPoint y: 141, endPoint x: 531, endPoint y: 187, distance: 306.5
click at [228, 141] on button "Expenses" at bounding box center [237, 151] width 96 height 39
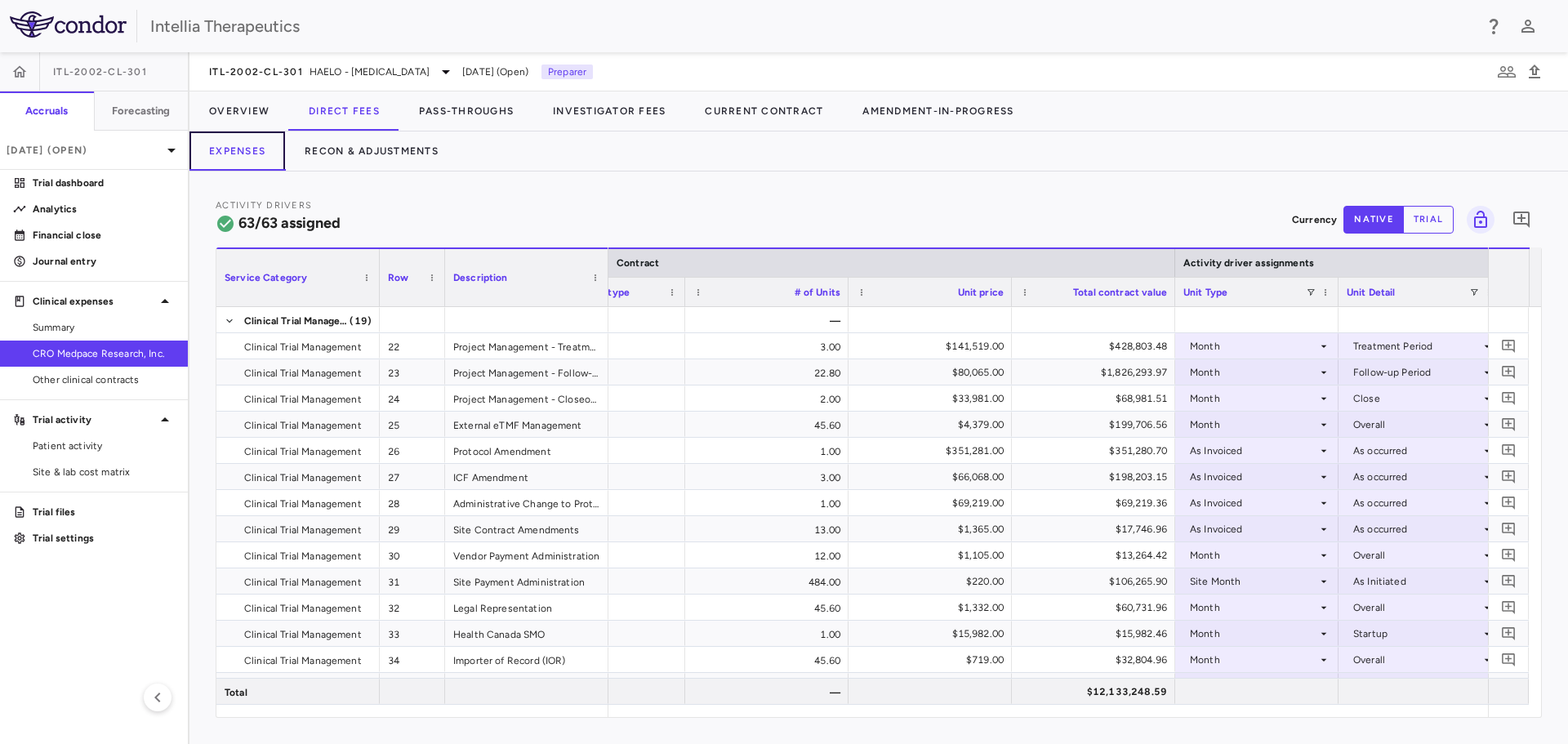
scroll to position [0, 436]
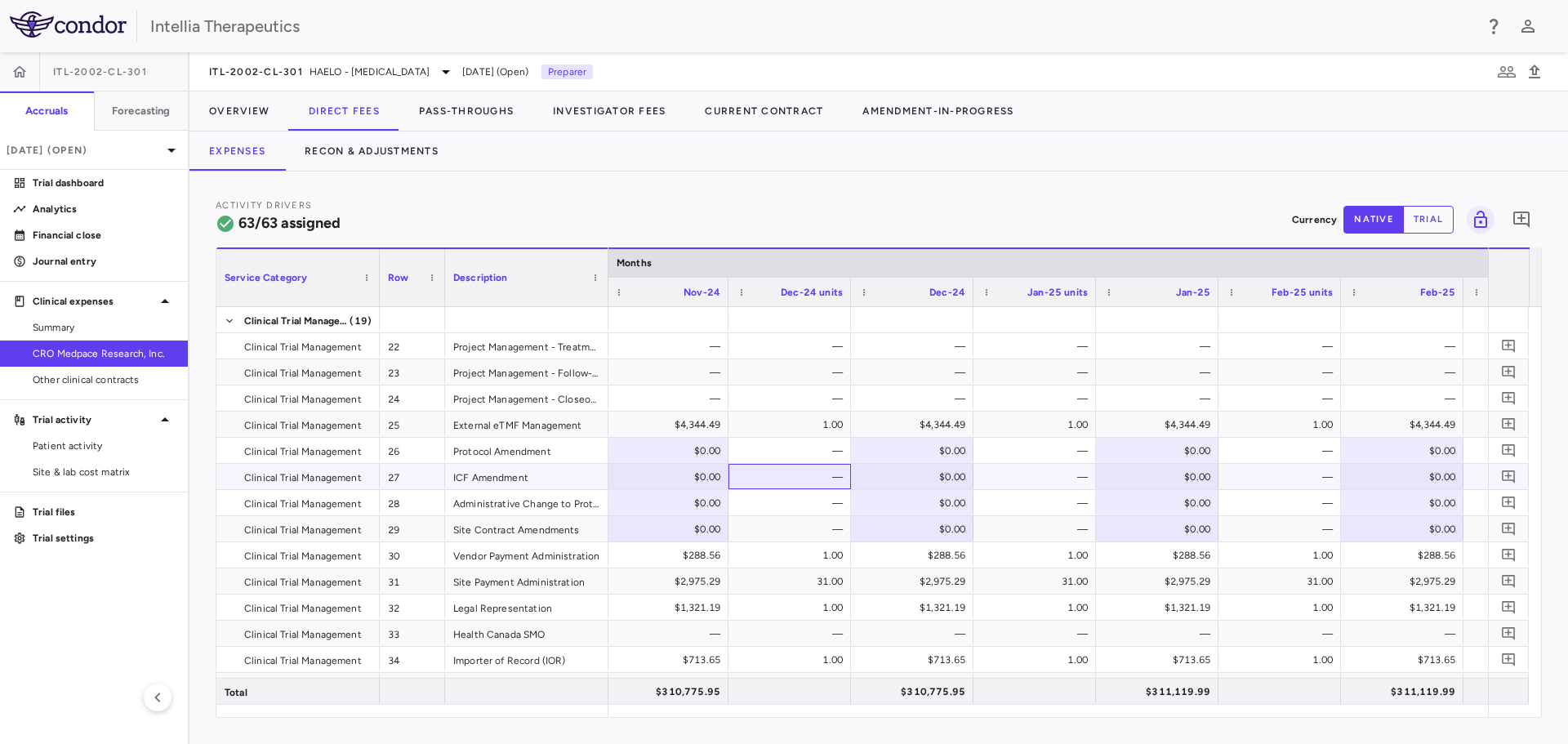
click at [818, 478] on div "—" at bounding box center [792, 477] width 100 height 26
click at [836, 477] on div "—" at bounding box center [792, 477] width 100 height 26
click at [1448, 216] on button "trial" at bounding box center [1428, 220] width 50 height 28
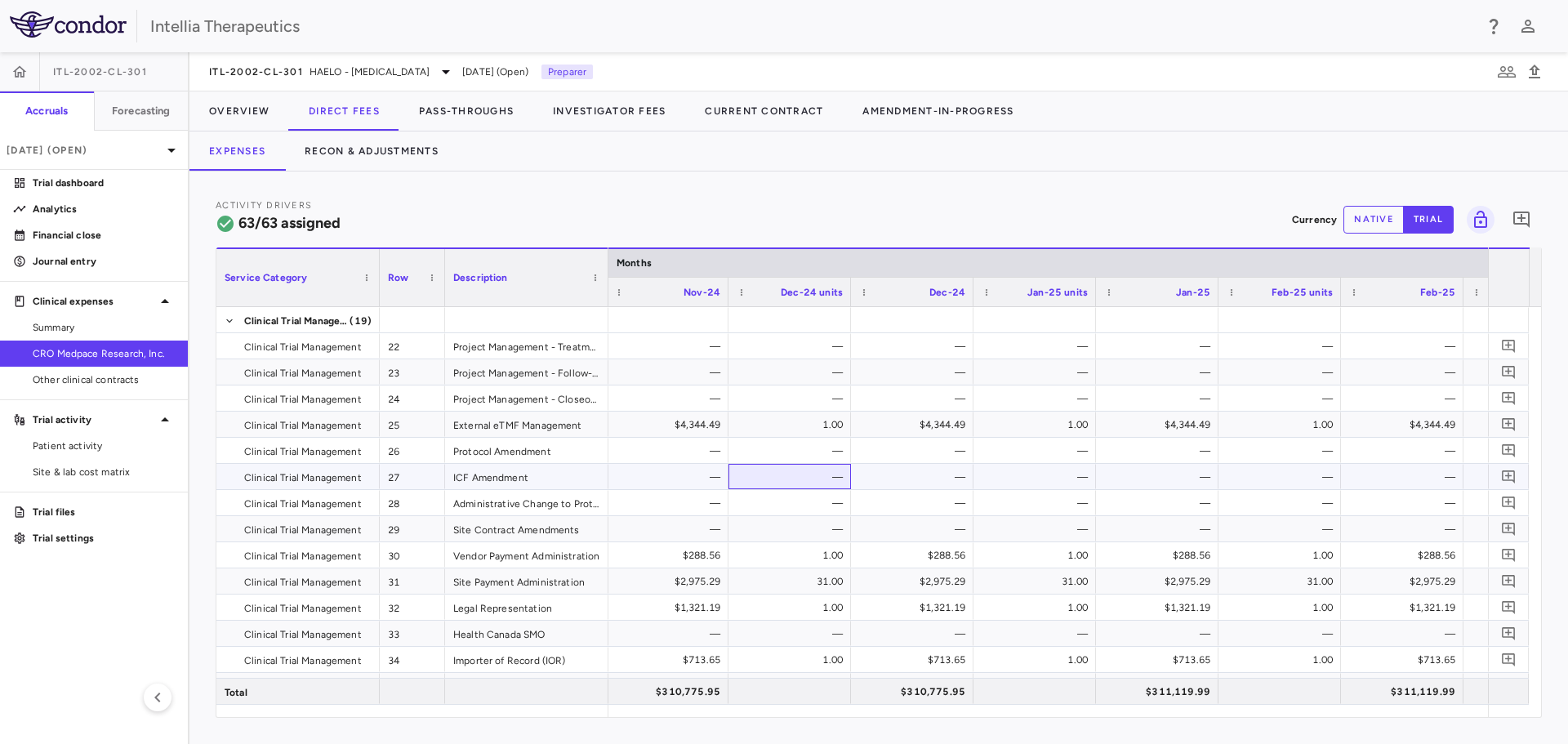
click at [844, 479] on div "—" at bounding box center [790, 476] width 123 height 25
click at [1363, 210] on button "native" at bounding box center [1373, 220] width 61 height 28
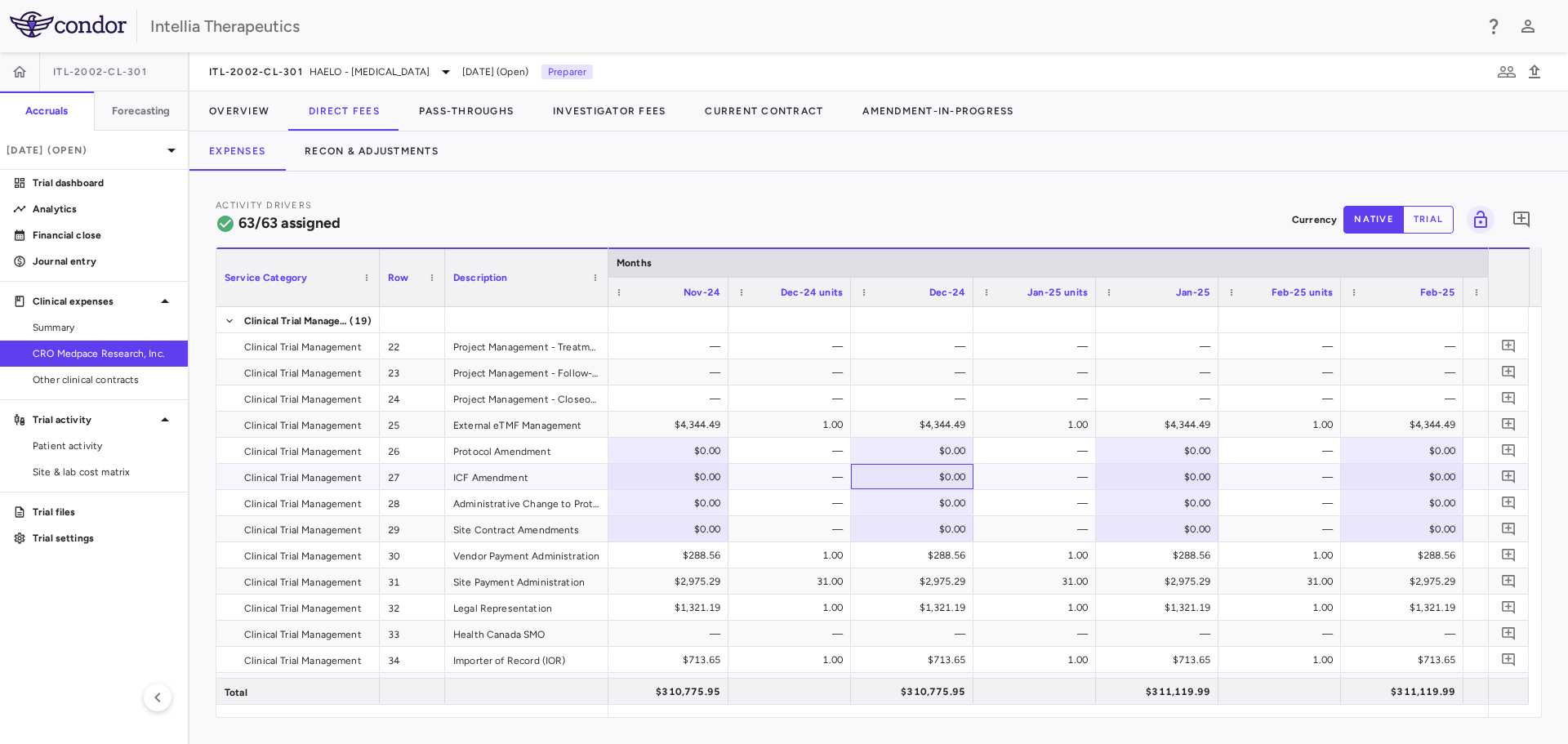
click at [942, 480] on div "$0.00" at bounding box center [915, 477] width 100 height 26
type input "********"
click at [1031, 512] on div "—" at bounding box center [1037, 503] width 100 height 26
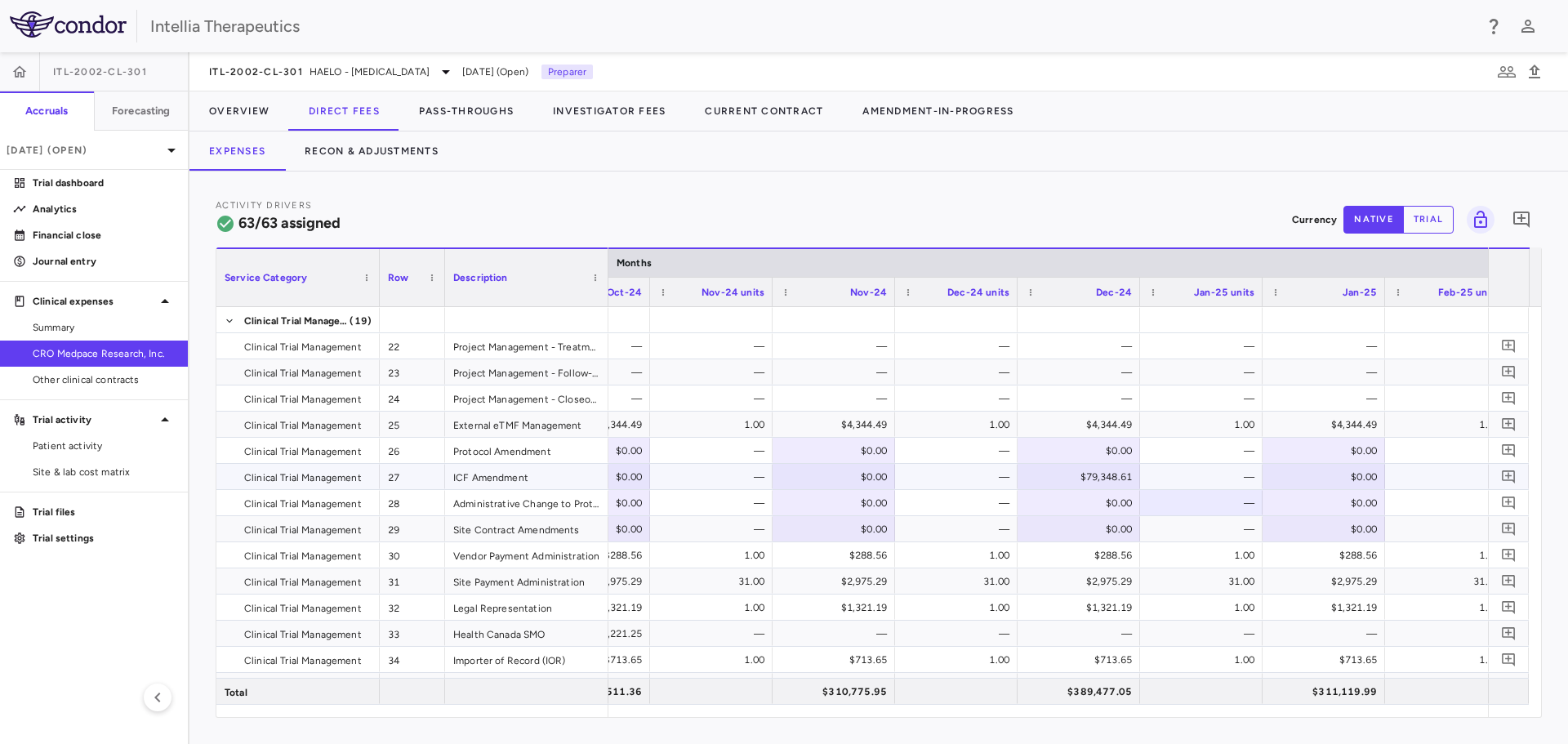
click at [845, 472] on div "$0.00" at bounding box center [837, 477] width 100 height 26
click at [768, 486] on div "—" at bounding box center [711, 476] width 123 height 25
click at [760, 482] on div "—" at bounding box center [714, 477] width 100 height 26
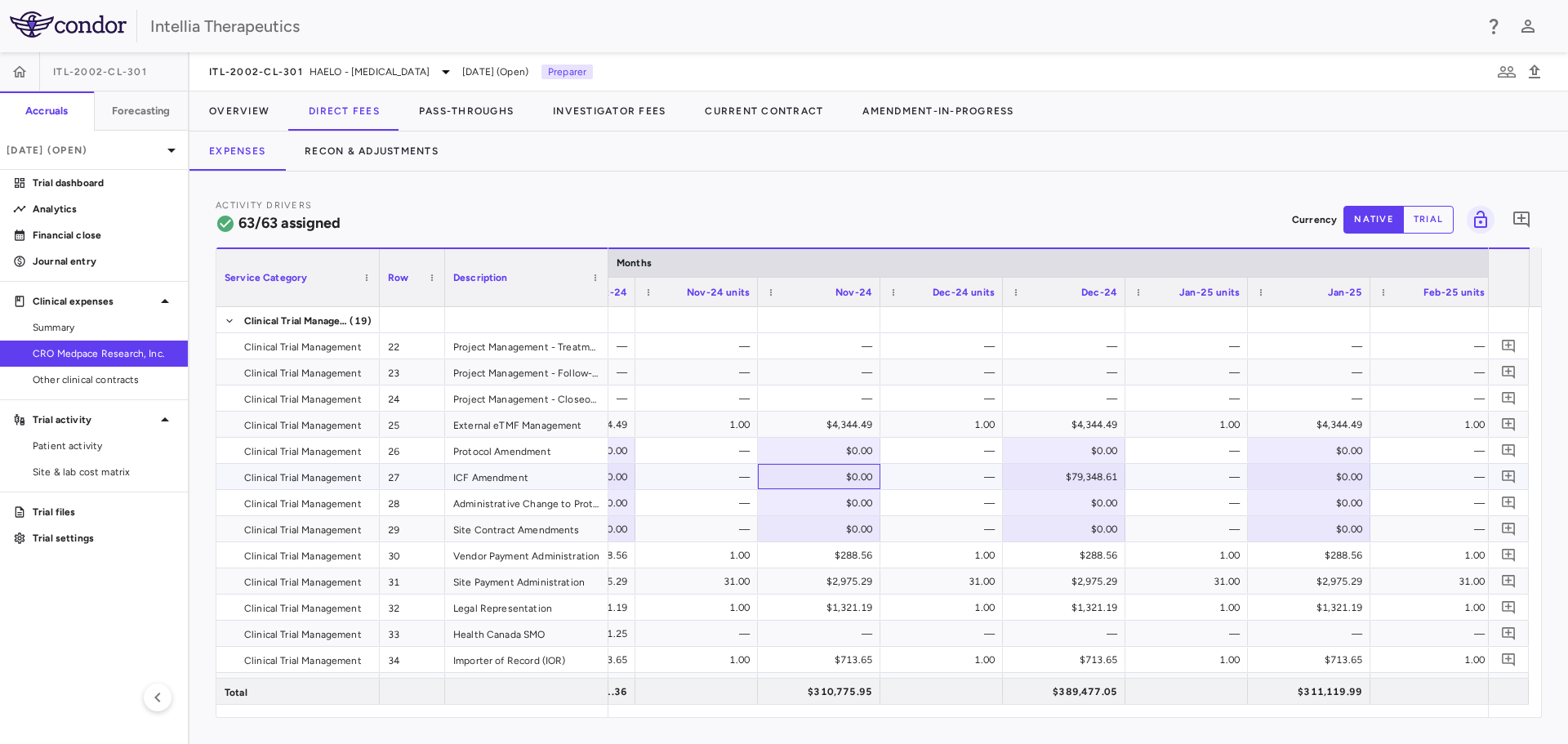
click at [845, 485] on div "$0.00" at bounding box center [822, 477] width 100 height 26
type input "********"
click at [715, 487] on div "—" at bounding box center [699, 477] width 100 height 26
click at [340, 150] on button "Recon & Adjustments" at bounding box center [372, 151] width 173 height 39
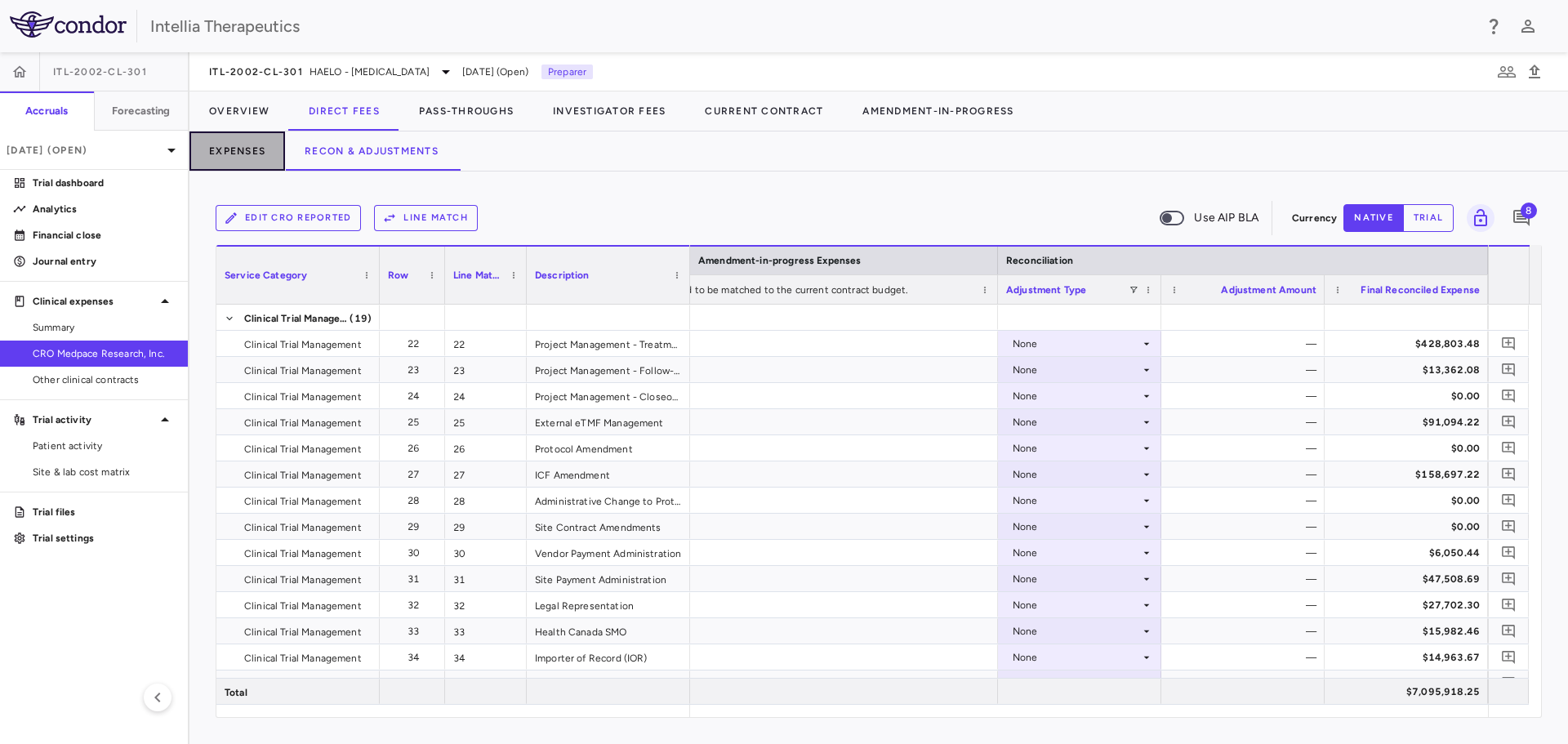
click at [273, 150] on button "Expenses" at bounding box center [237, 151] width 96 height 39
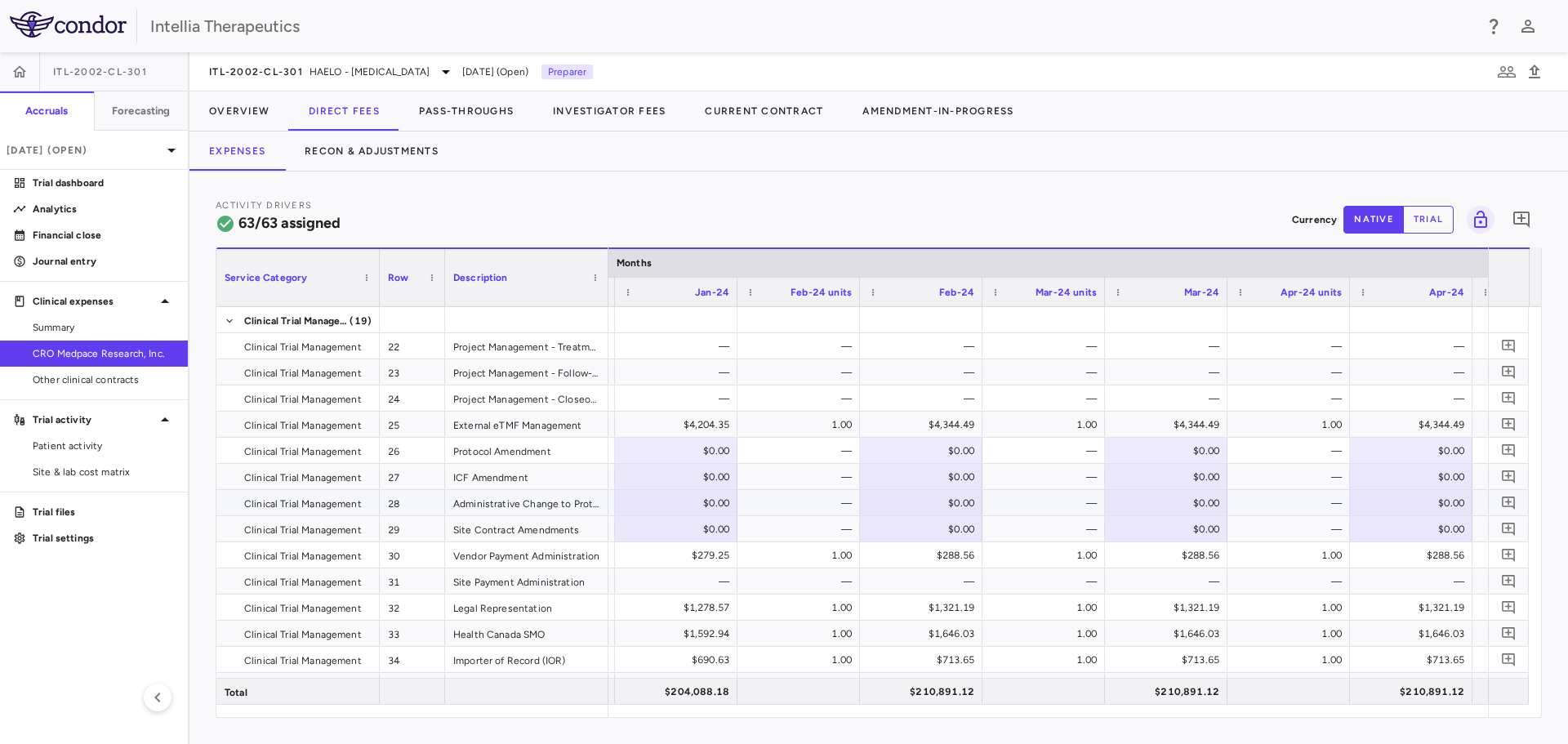
click at [1061, 491] on div "—" at bounding box center [1047, 503] width 100 height 26
click at [1054, 440] on div "—" at bounding box center [1047, 451] width 100 height 26
click at [1416, 213] on button "trial" at bounding box center [1428, 220] width 50 height 28
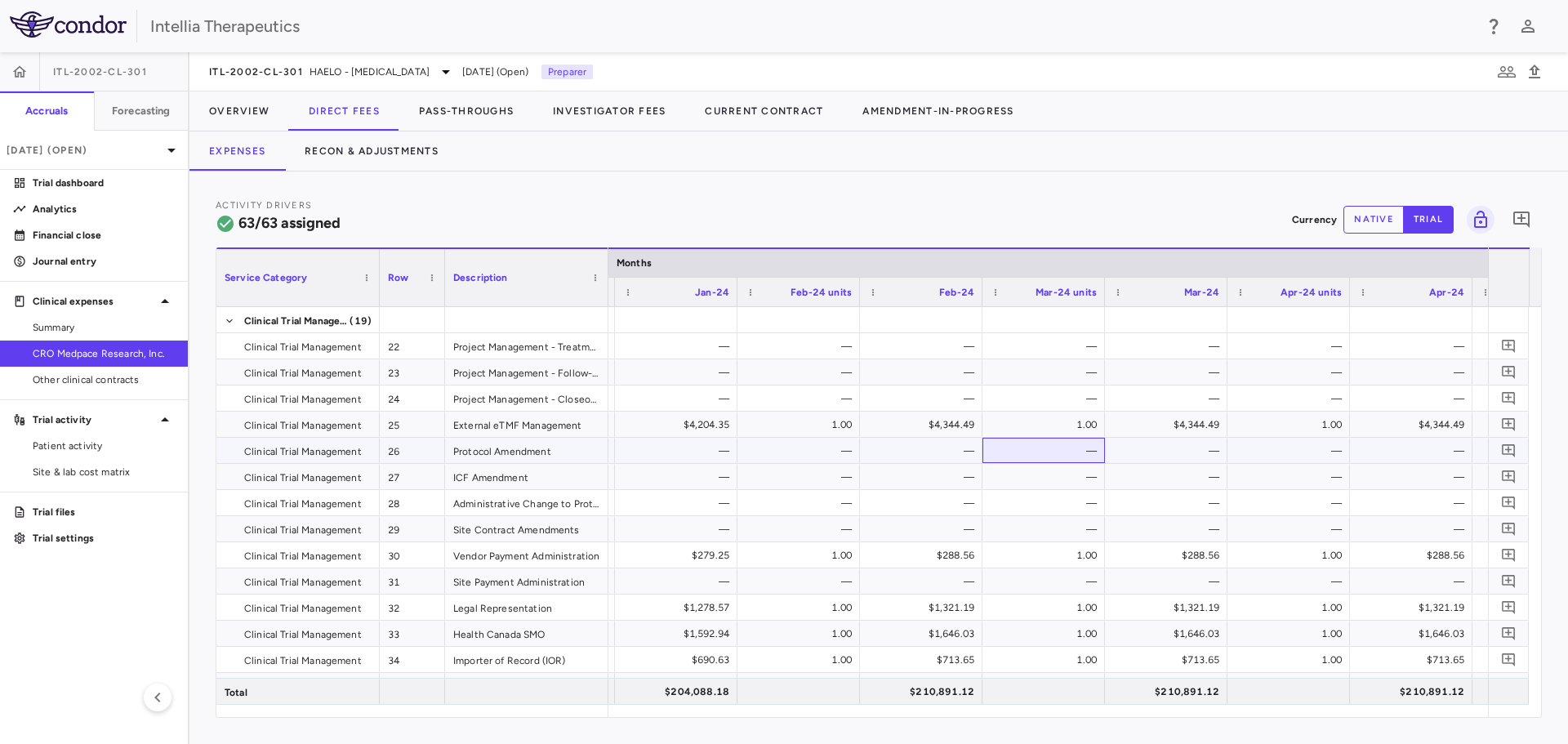
click at [1088, 459] on div "—" at bounding box center [1047, 451] width 100 height 26
drag, startPoint x: 1088, startPoint y: 459, endPoint x: 1077, endPoint y: 485, distance: 28.2
click at [1087, 460] on div "—" at bounding box center [1047, 451] width 100 height 26
click at [1077, 485] on div "—" at bounding box center [1047, 477] width 100 height 26
click at [1372, 226] on button "native" at bounding box center [1373, 220] width 61 height 28
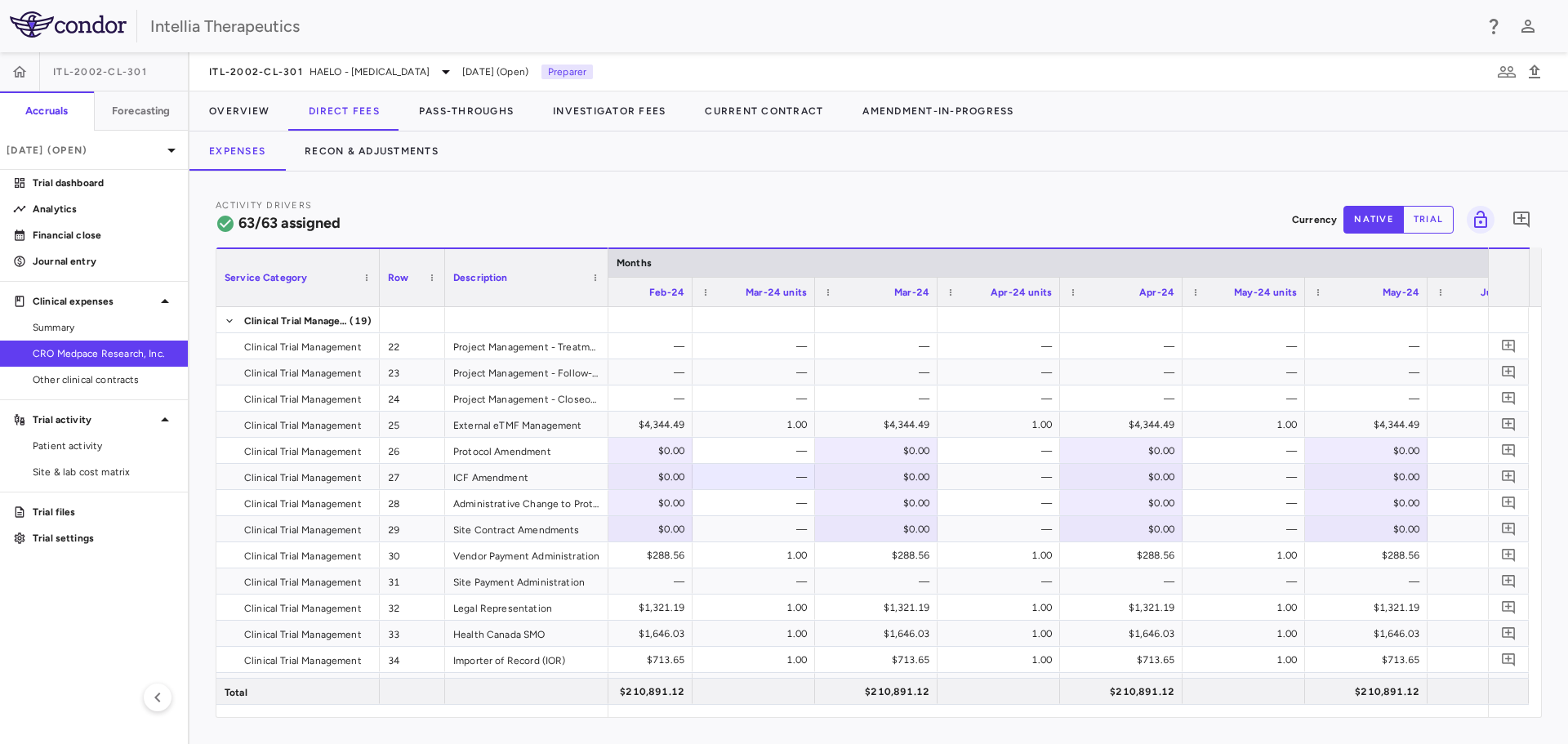
scroll to position [0, 2917]
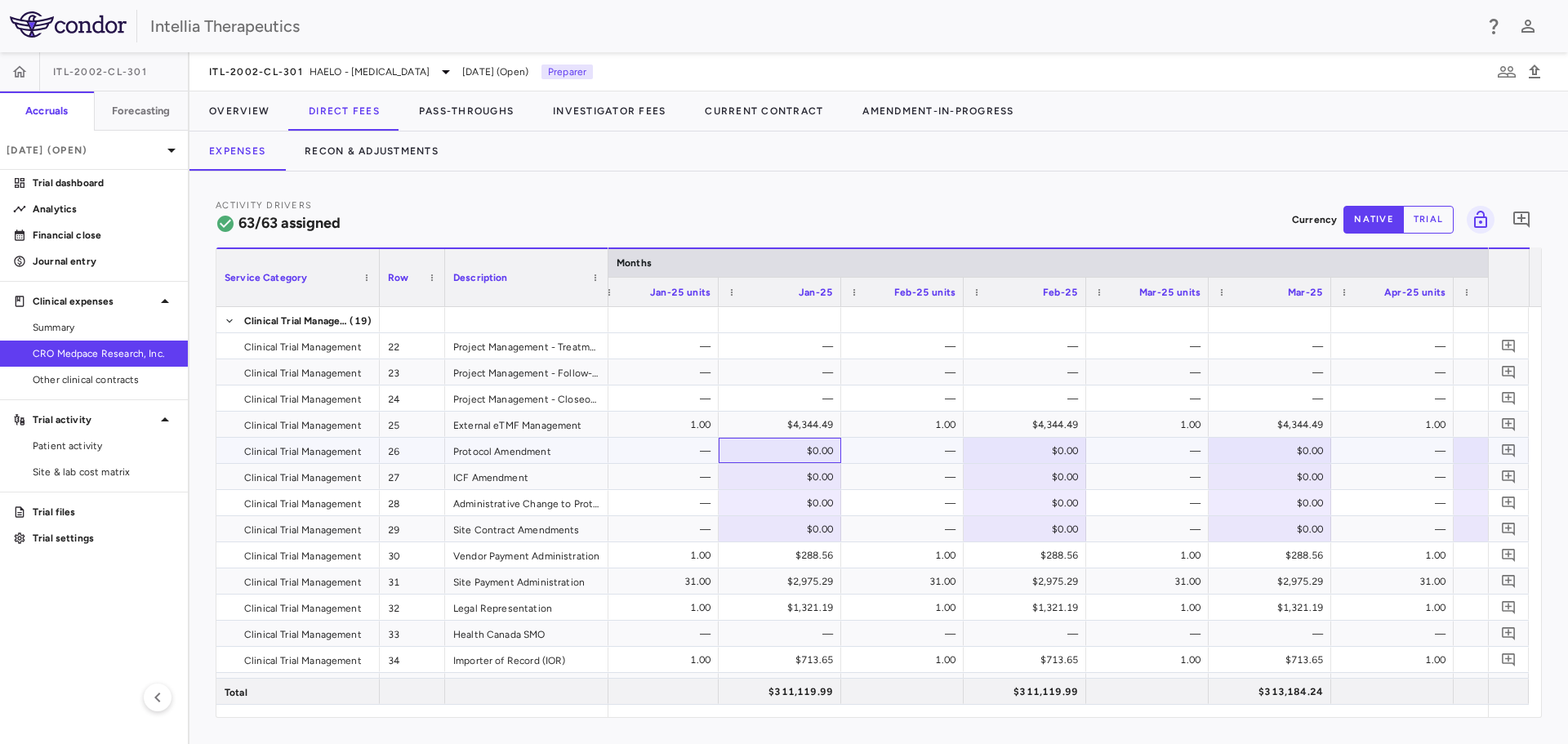
click at [814, 450] on div "$0.00" at bounding box center [783, 451] width 100 height 26
type input "*********"
click at [1471, 449] on div "$0.00" at bounding box center [1518, 451] width 100 height 26
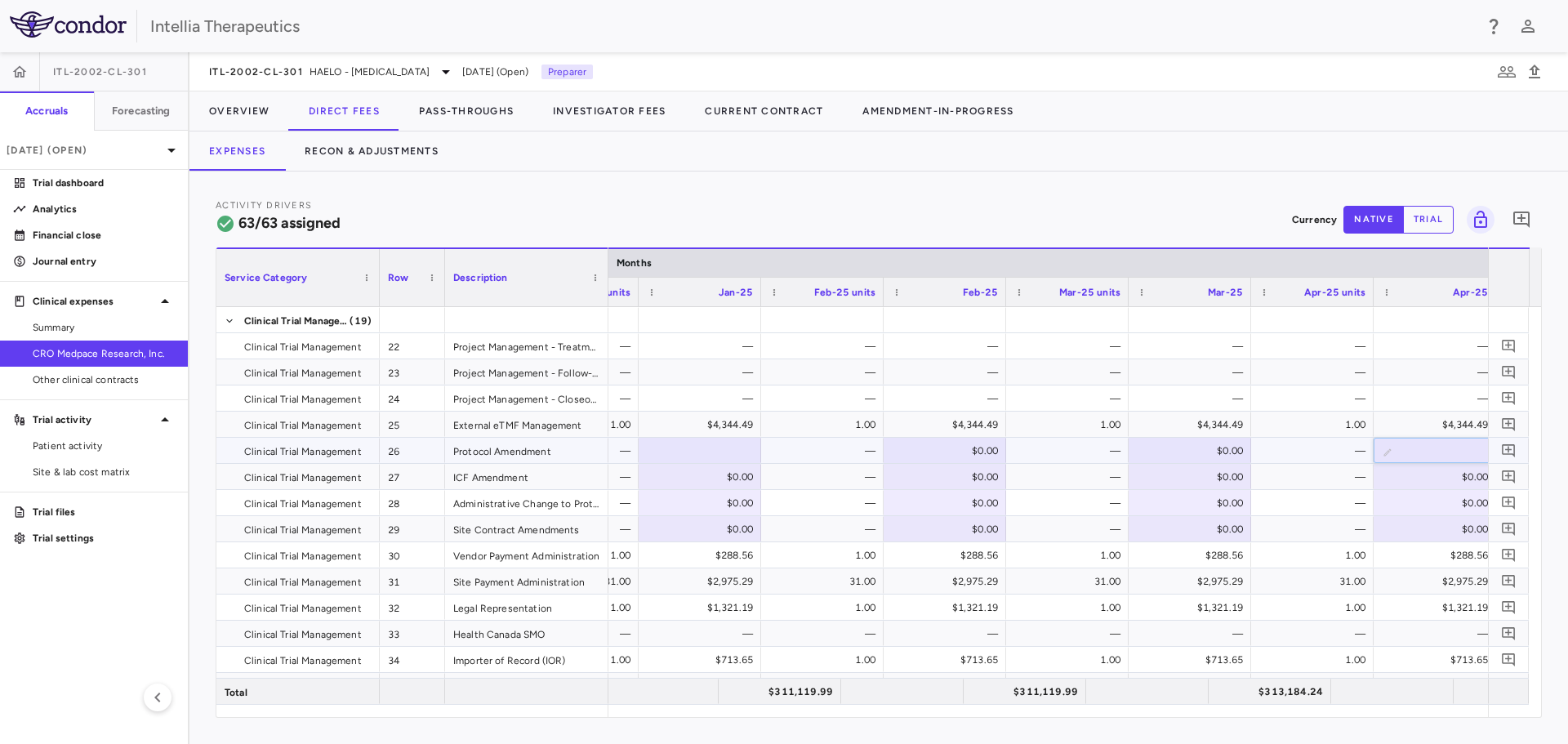
scroll to position [0, 5442]
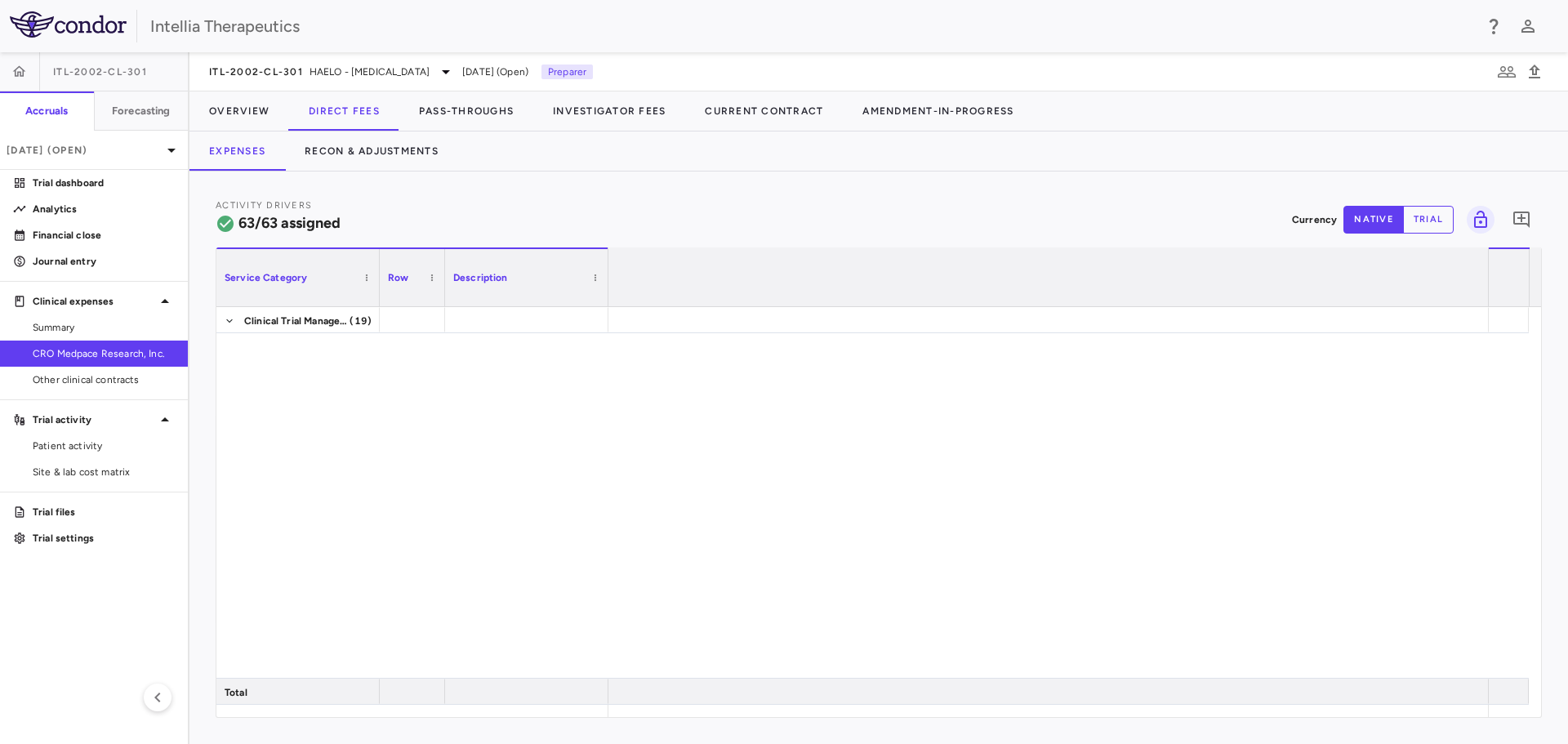
scroll to position [0, 5442]
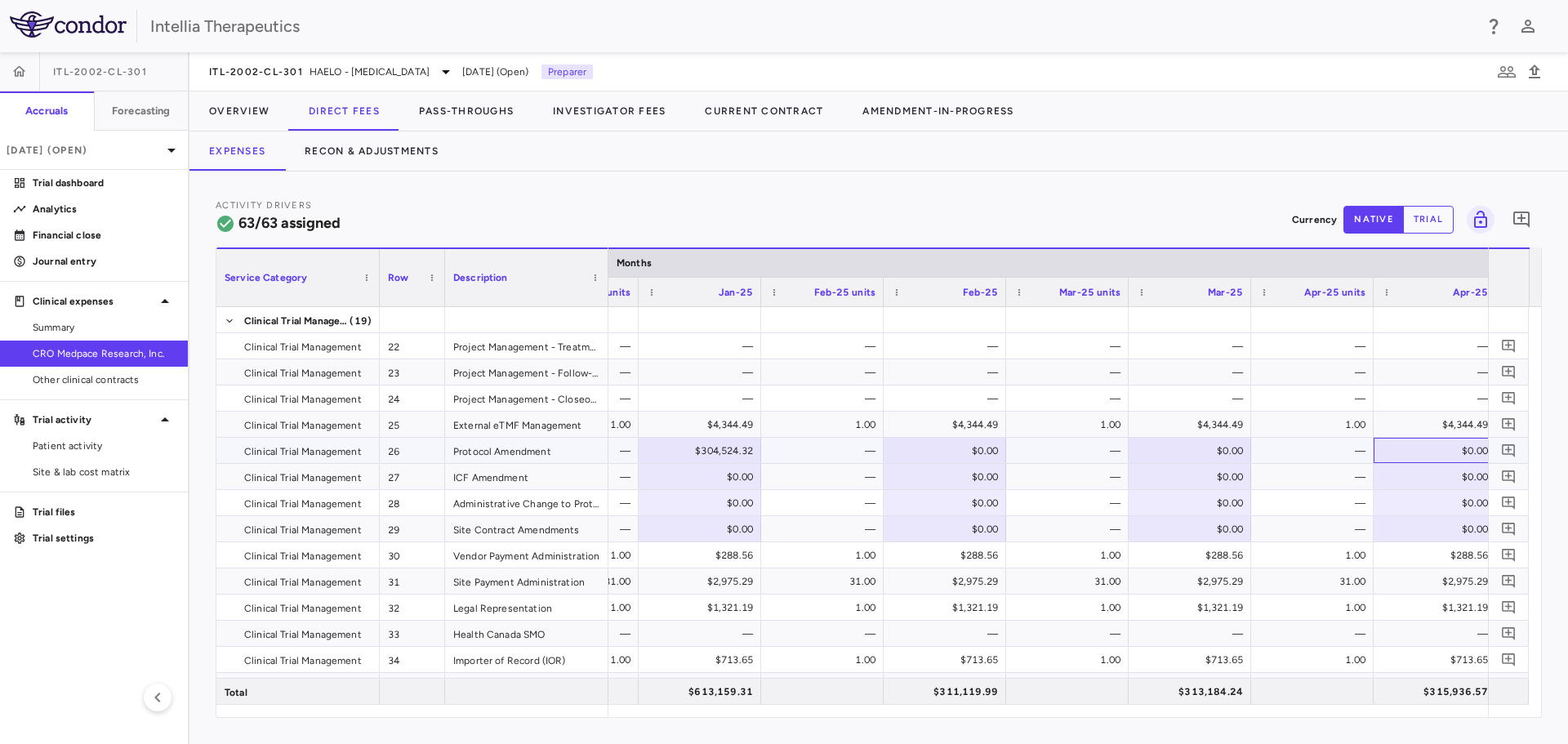
click at [1453, 460] on div "$0.00" at bounding box center [1438, 451] width 100 height 26
type input "********"
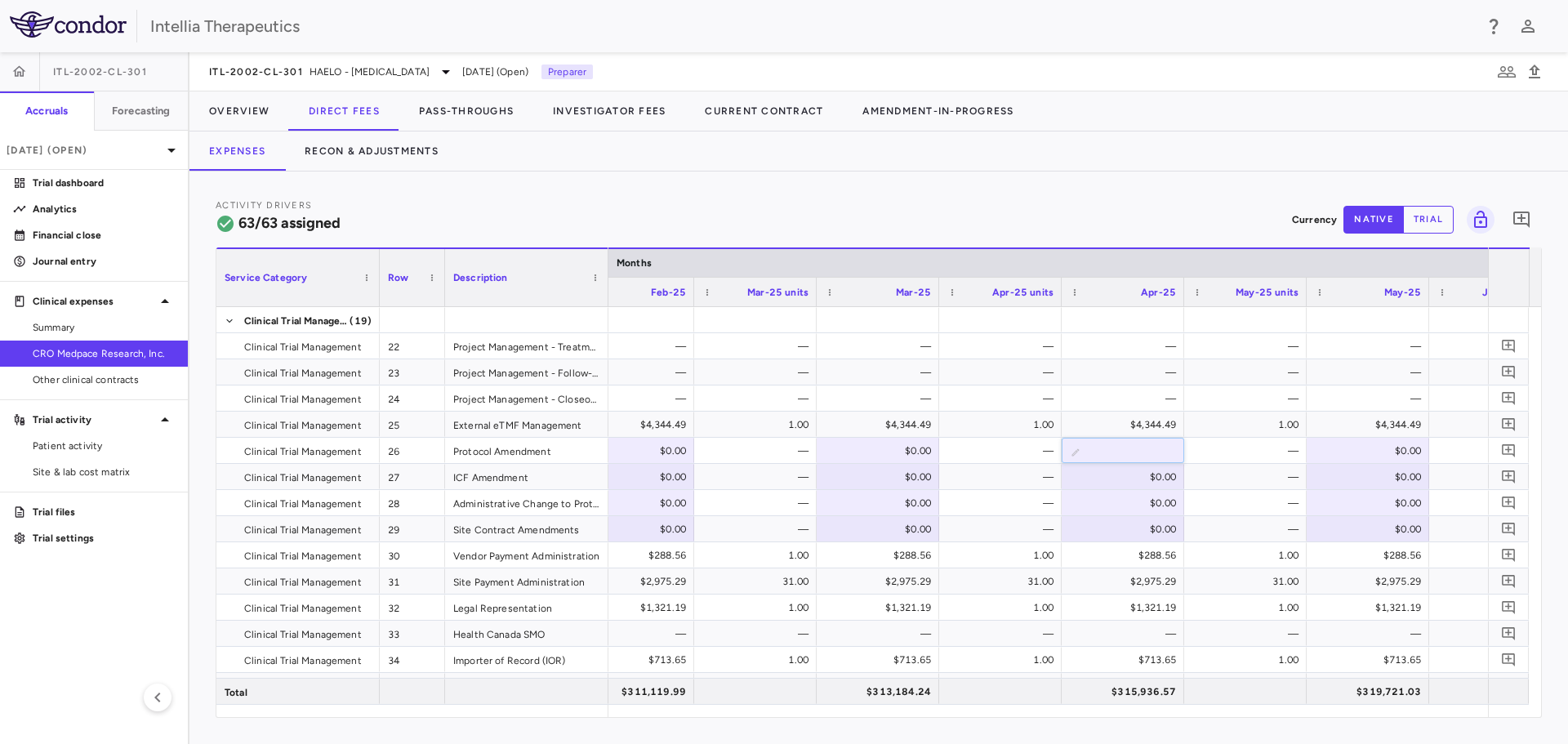
scroll to position [0, 0]
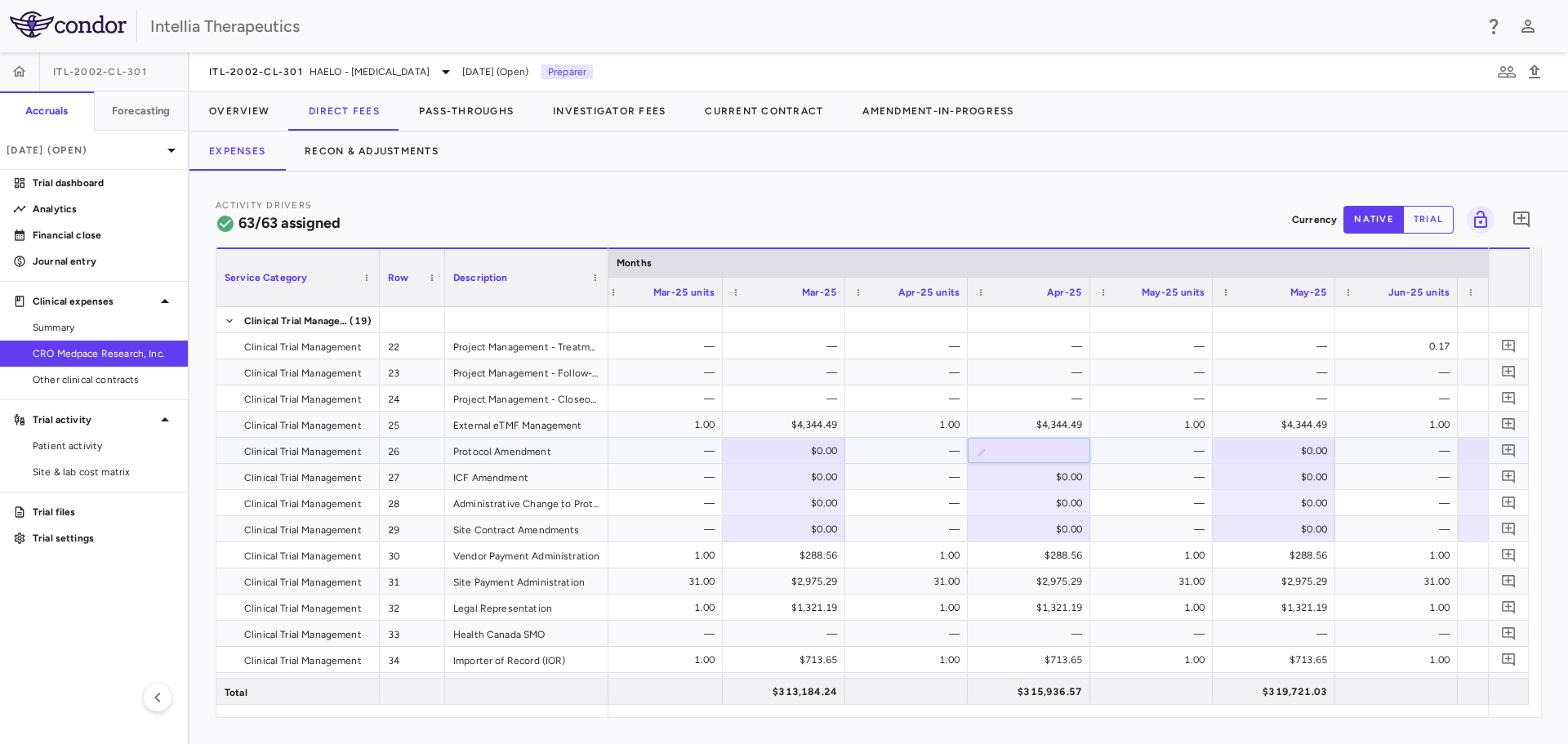
click at [1294, 454] on div "$0.00" at bounding box center [1277, 451] width 100 height 26
type input "****"
click at [1303, 453] on div "$6,090.00" at bounding box center [1277, 451] width 100 height 26
drag, startPoint x: 1280, startPoint y: 452, endPoint x: 1333, endPoint y: 455, distance: 53.1
click at [1333, 455] on input "****" at bounding box center [1287, 452] width 97 height 27
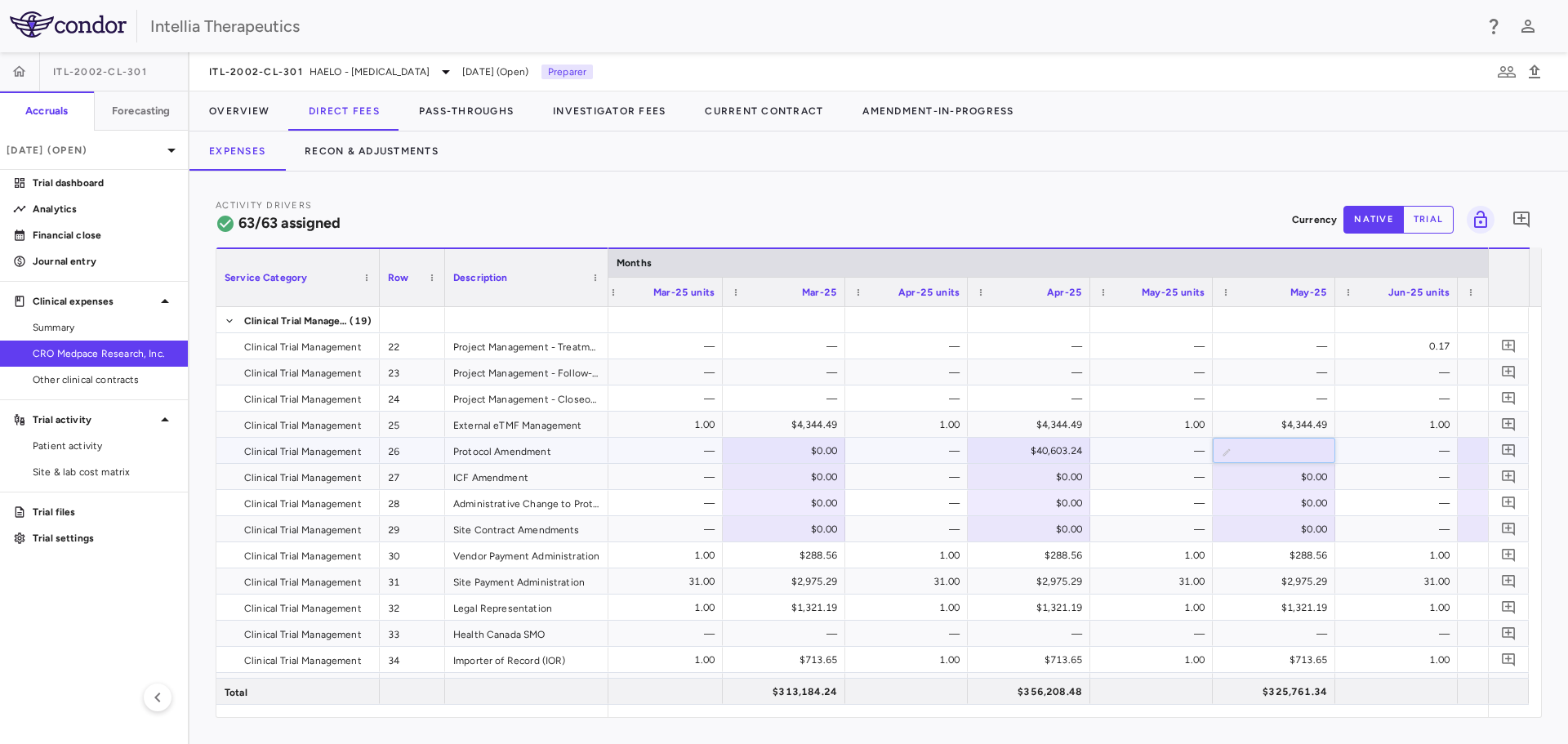
type input "********"
click at [408, 150] on button "Recon & Adjustments" at bounding box center [372, 151] width 173 height 39
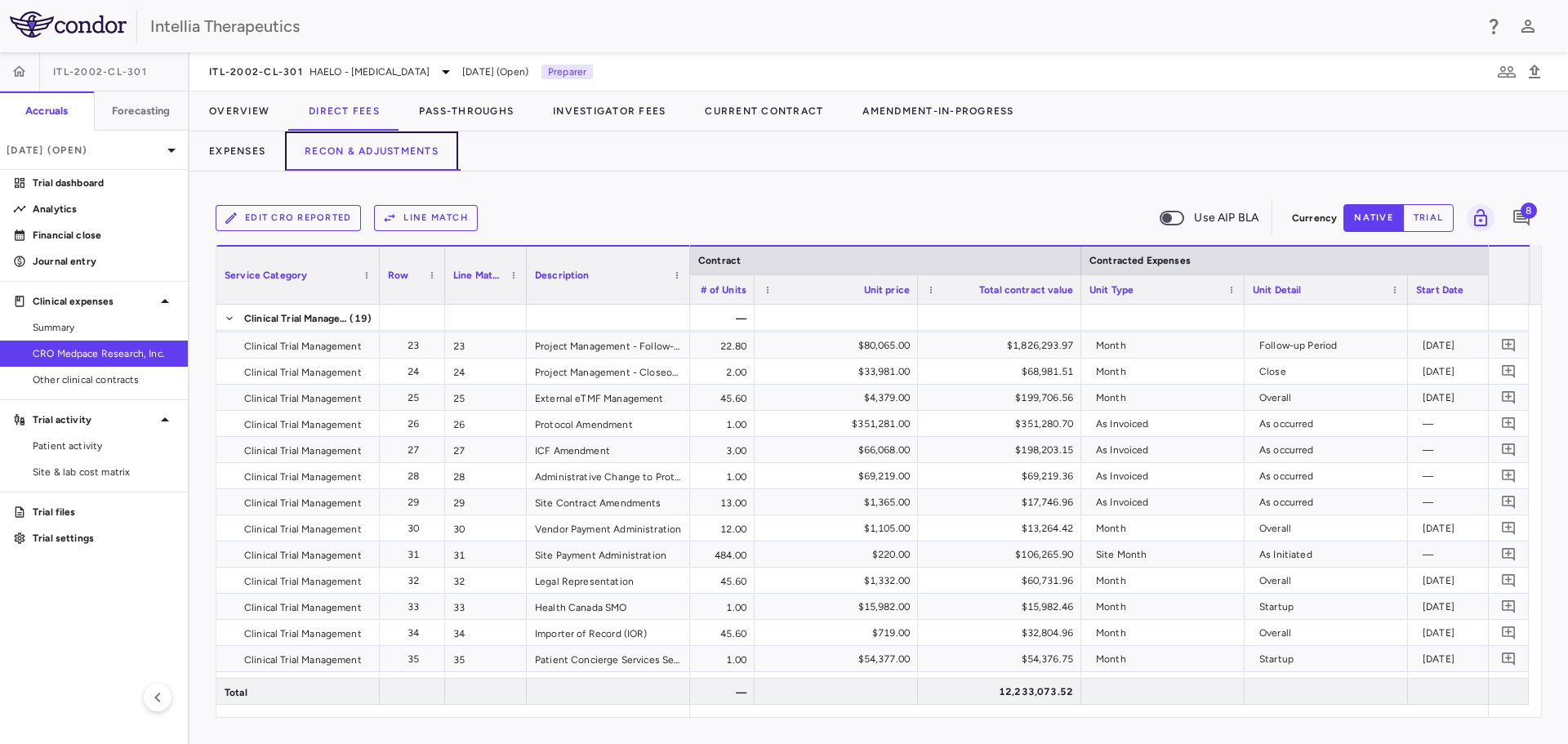
scroll to position [0, 656]
